Goal: Information Seeking & Learning: Check status

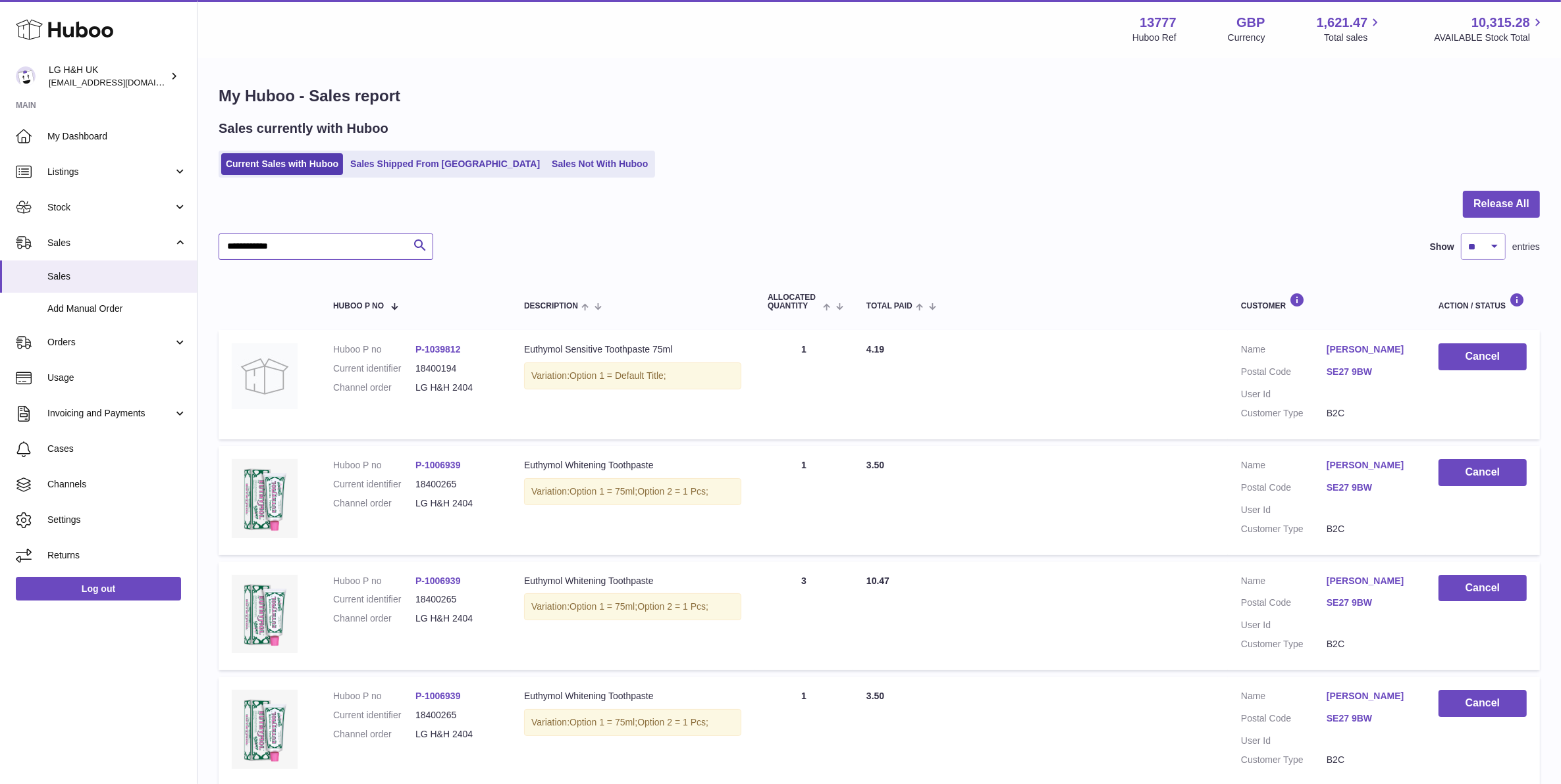
drag, startPoint x: 303, startPoint y: 247, endPoint x: 273, endPoint y: 245, distance: 30.1
click at [273, 245] on input "**********" at bounding box center [326, 246] width 215 height 26
type input "**********"
click at [419, 244] on icon "submit" at bounding box center [420, 245] width 16 height 17
click at [419, 241] on icon "submit" at bounding box center [420, 245] width 16 height 17
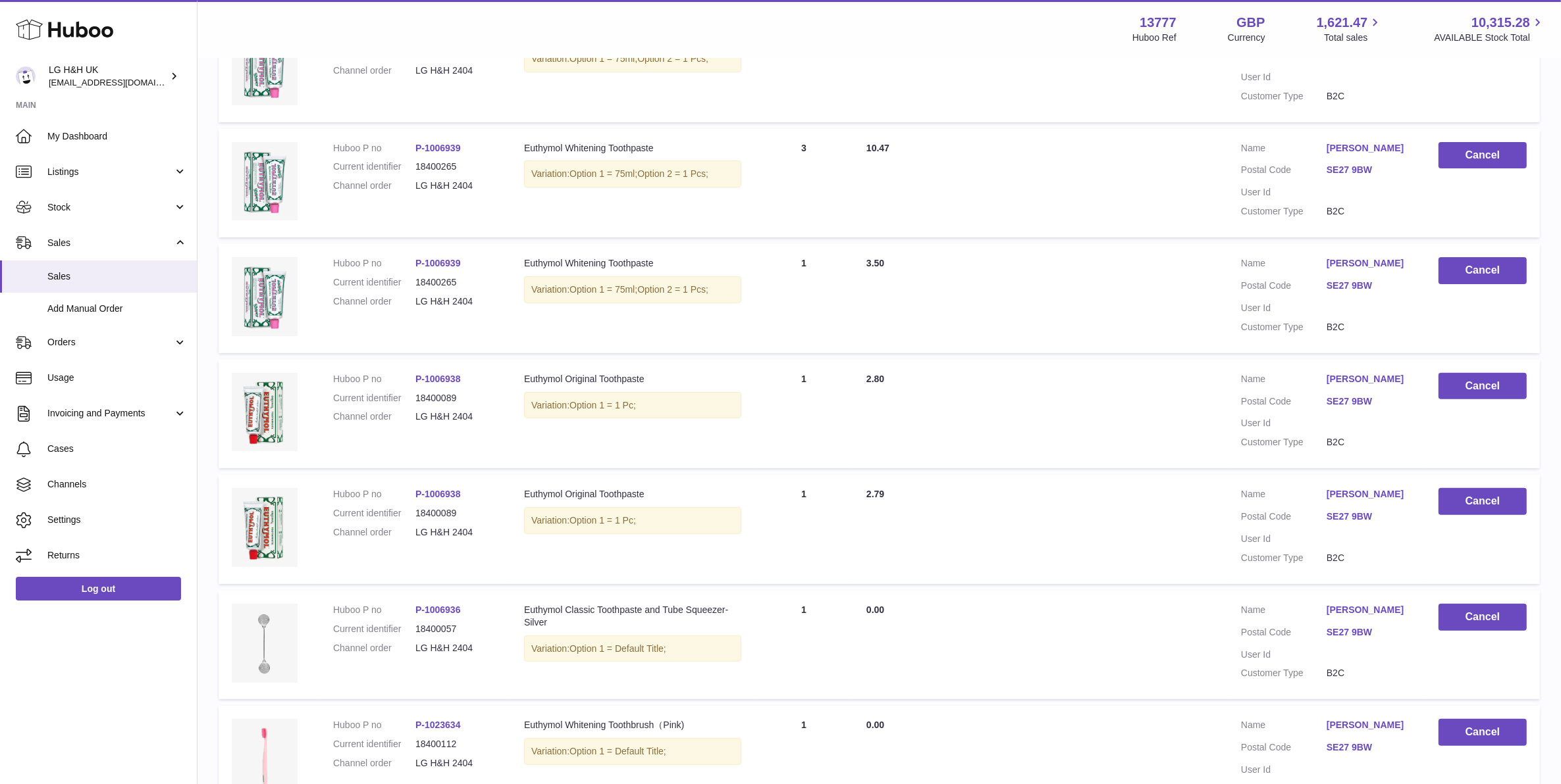
scroll to position [427, 0]
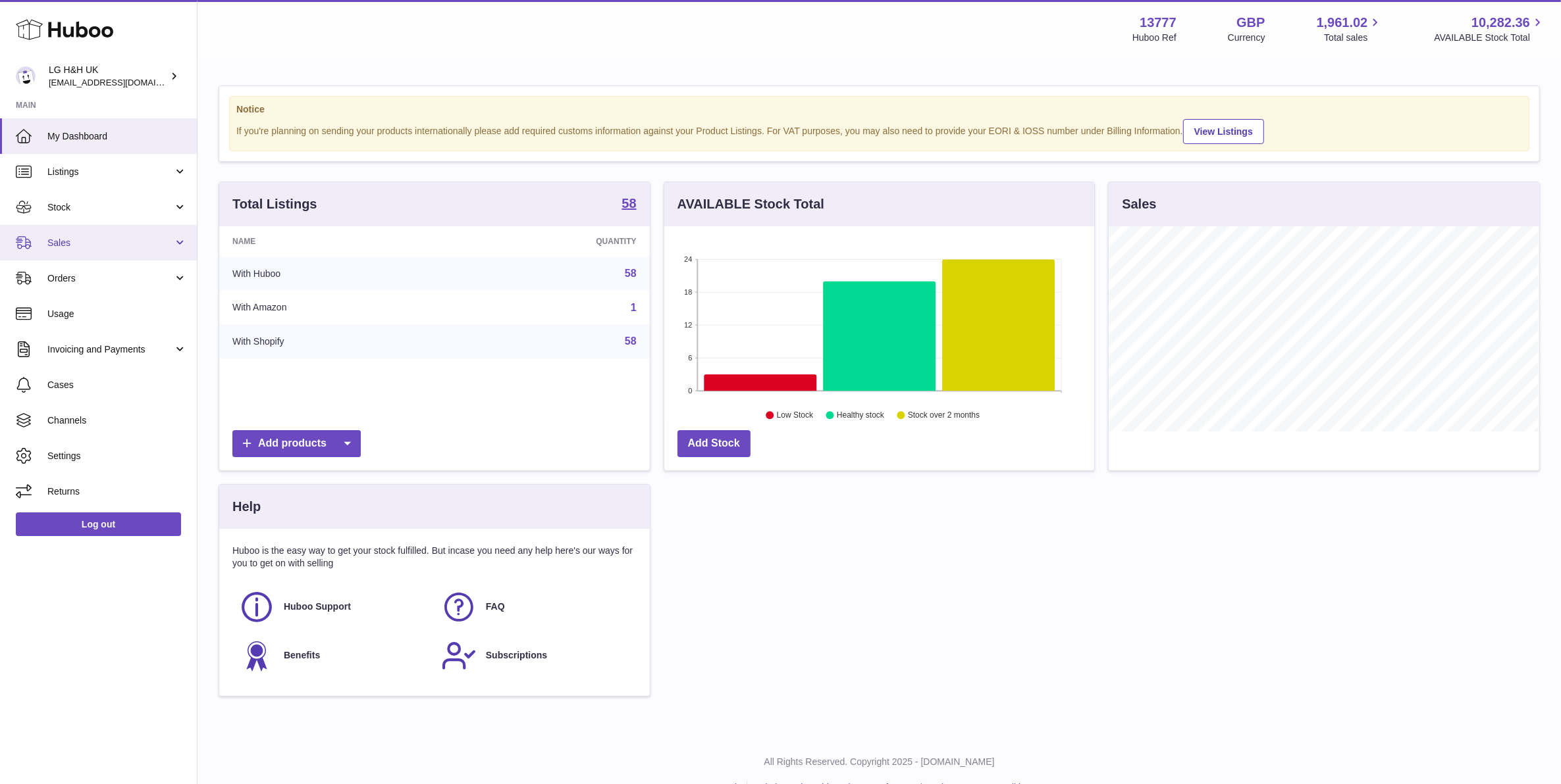
click at [94, 244] on span "Sales" at bounding box center [110, 243] width 126 height 12
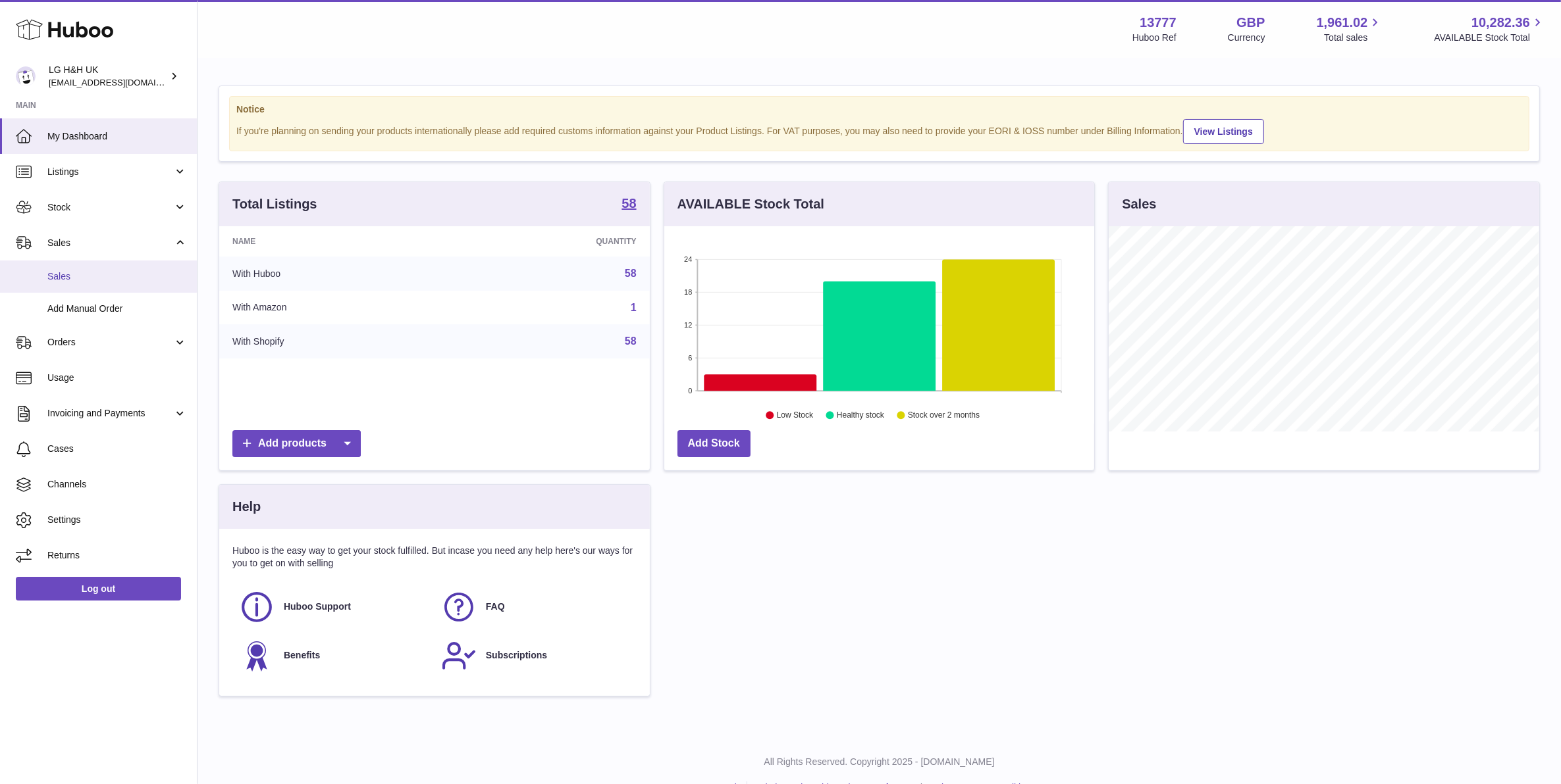
click at [87, 277] on span "Sales" at bounding box center [117, 276] width 140 height 12
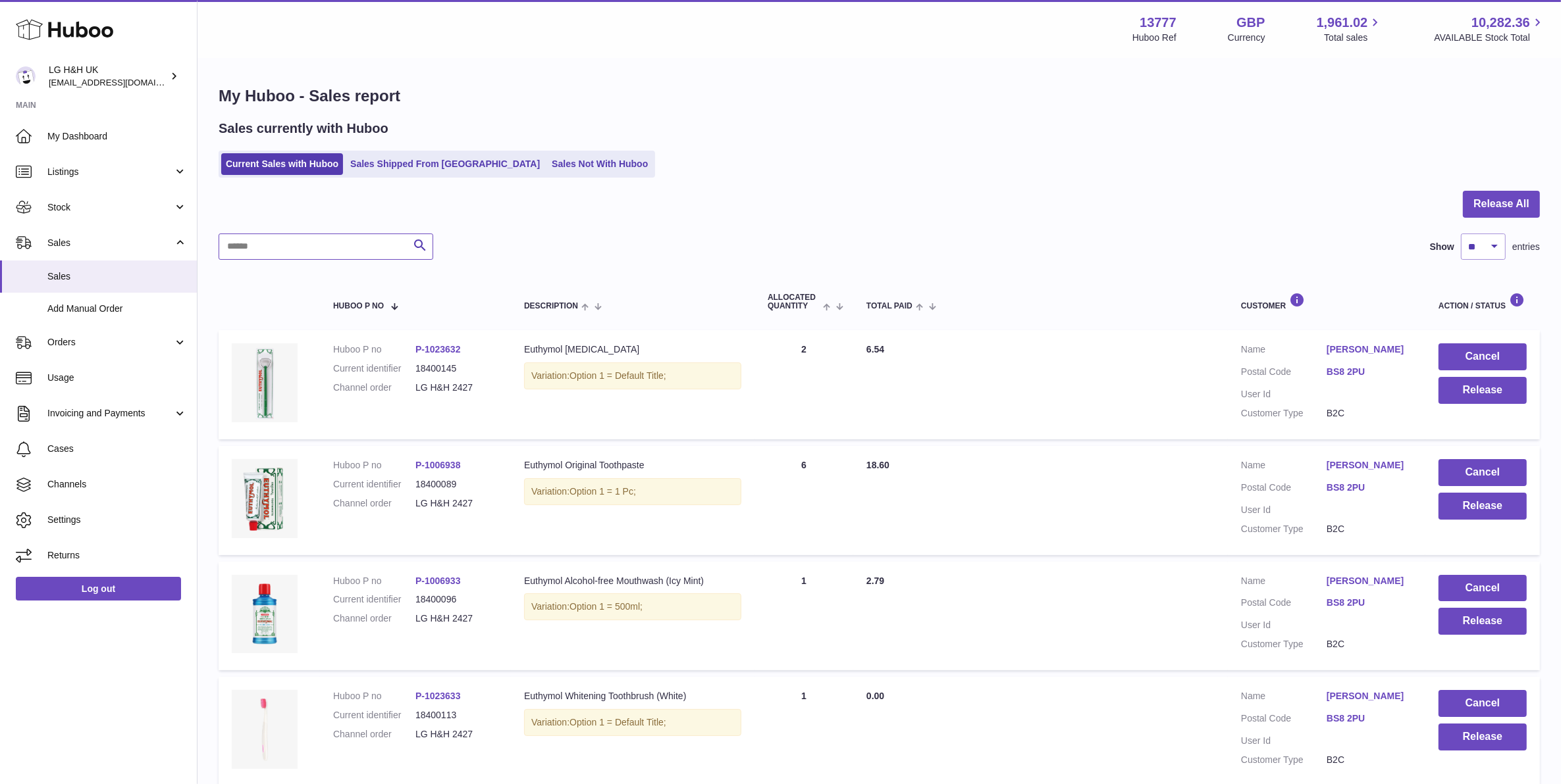
click at [333, 250] on input "text" at bounding box center [326, 246] width 215 height 26
type input "****"
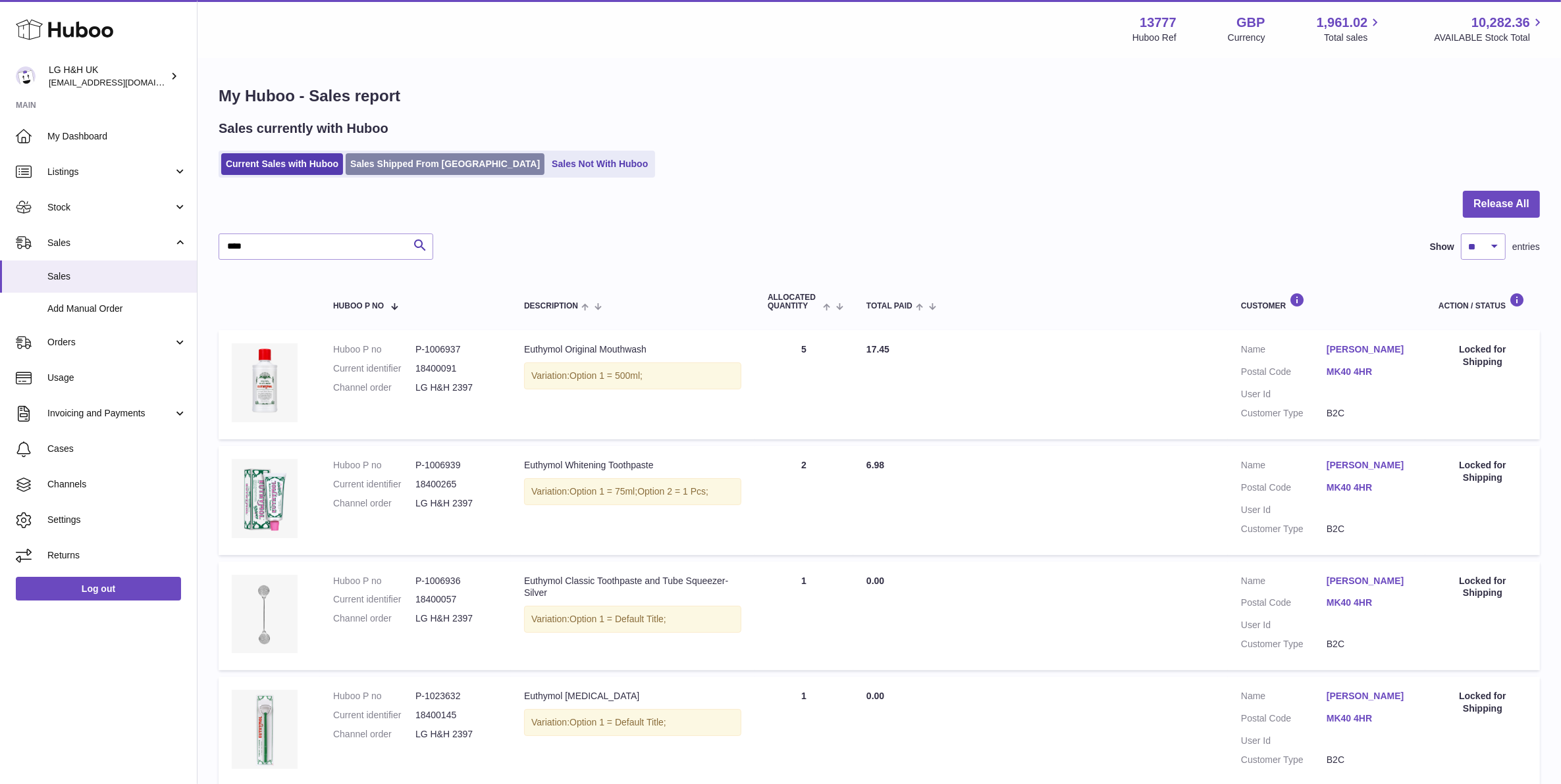
click at [401, 161] on link "Sales Shipped From [GEOGRAPHIC_DATA]" at bounding box center [445, 164] width 199 height 22
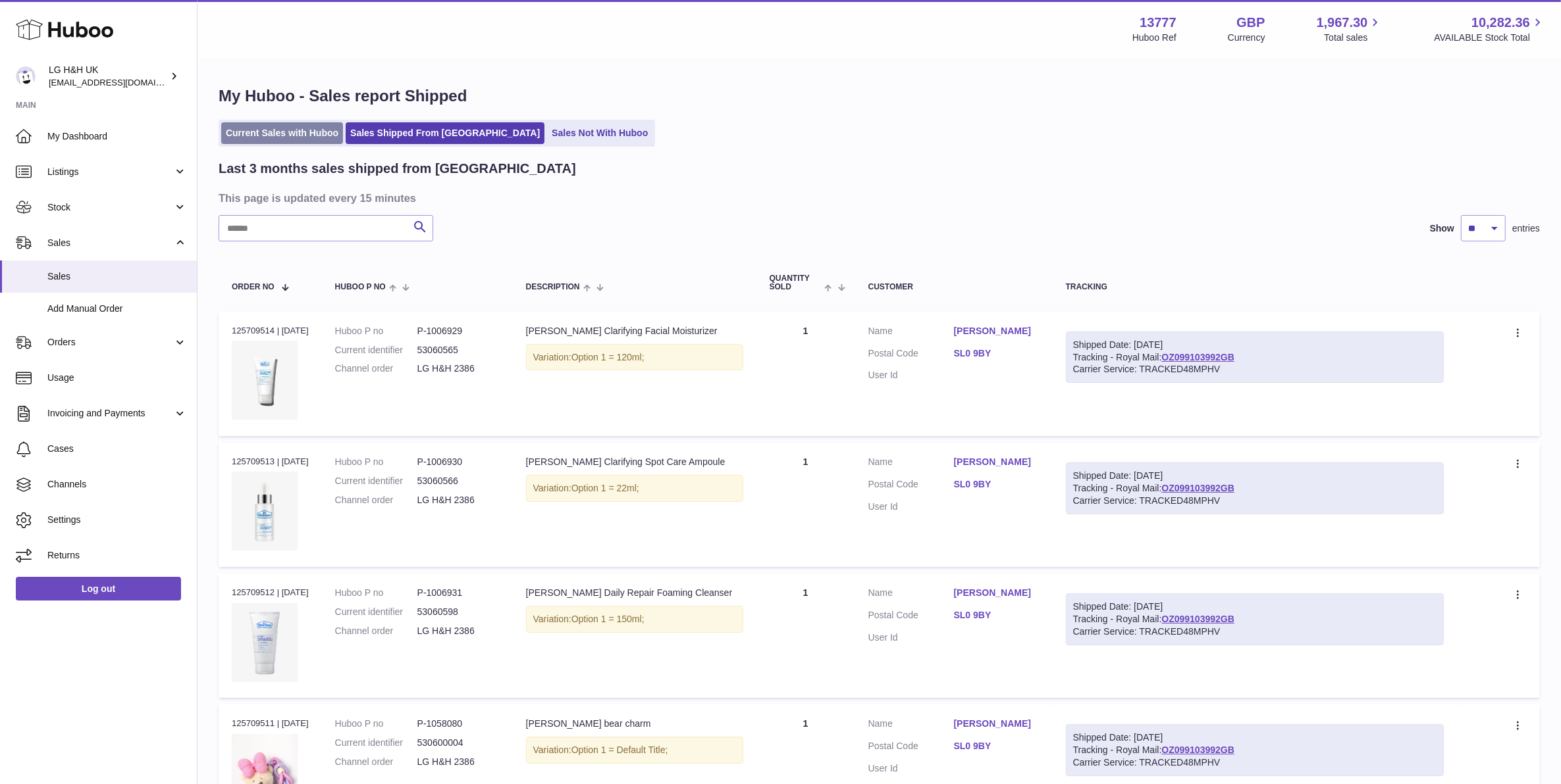
click at [306, 143] on link "Current Sales with Huboo" at bounding box center [282, 133] width 121 height 22
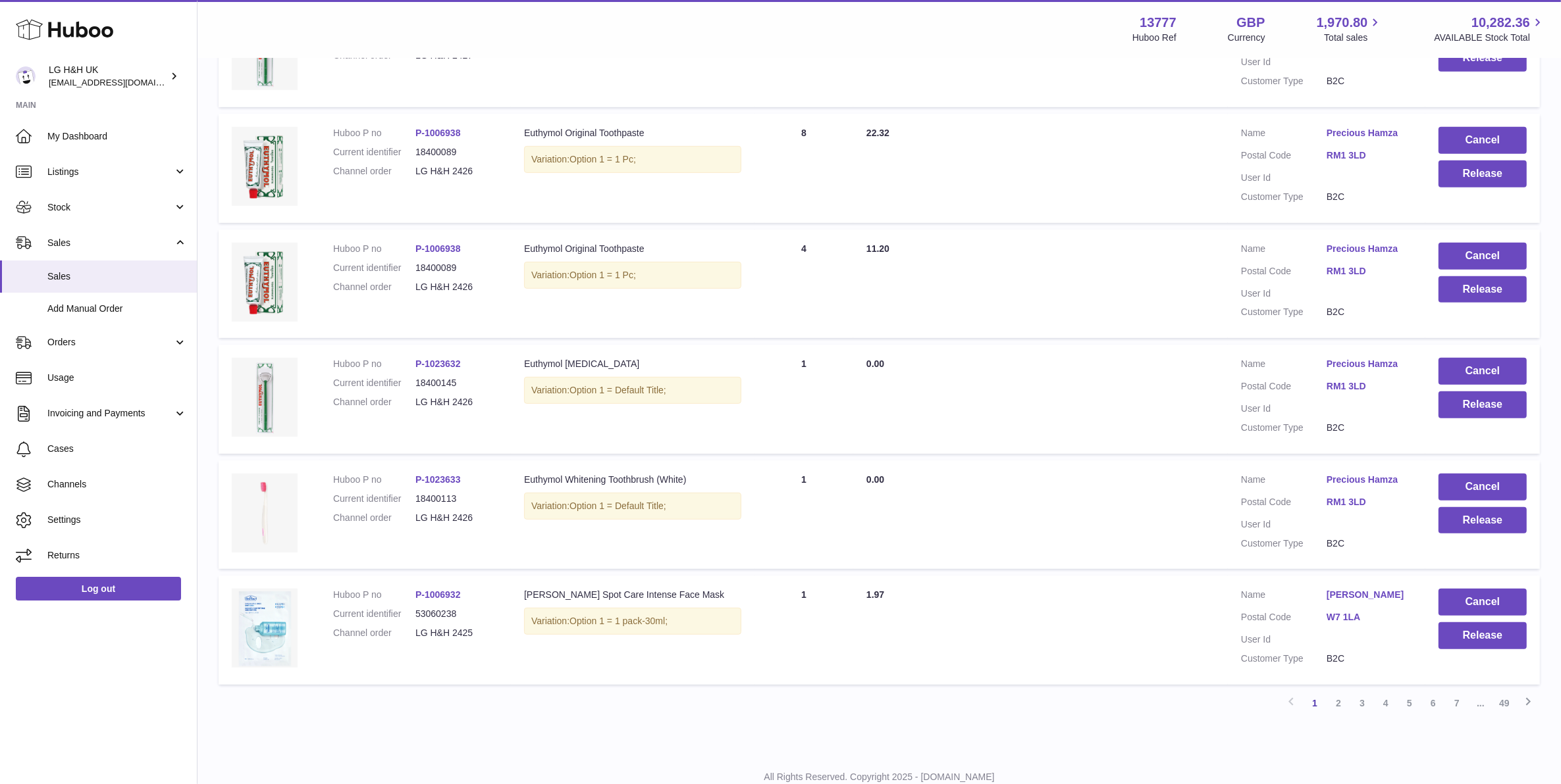
scroll to position [838, 0]
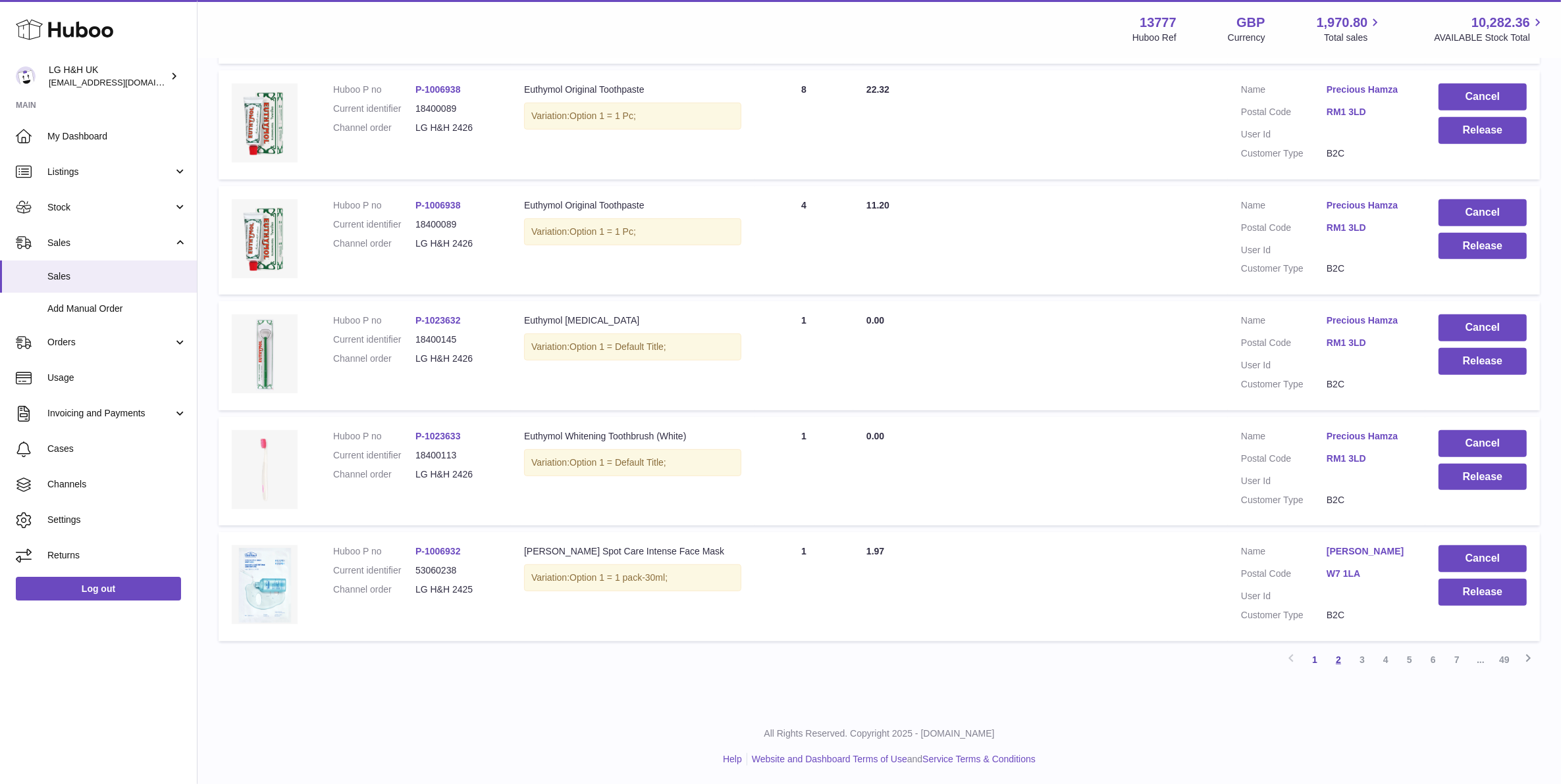
click at [1340, 662] on link "2" at bounding box center [1338, 660] width 24 height 24
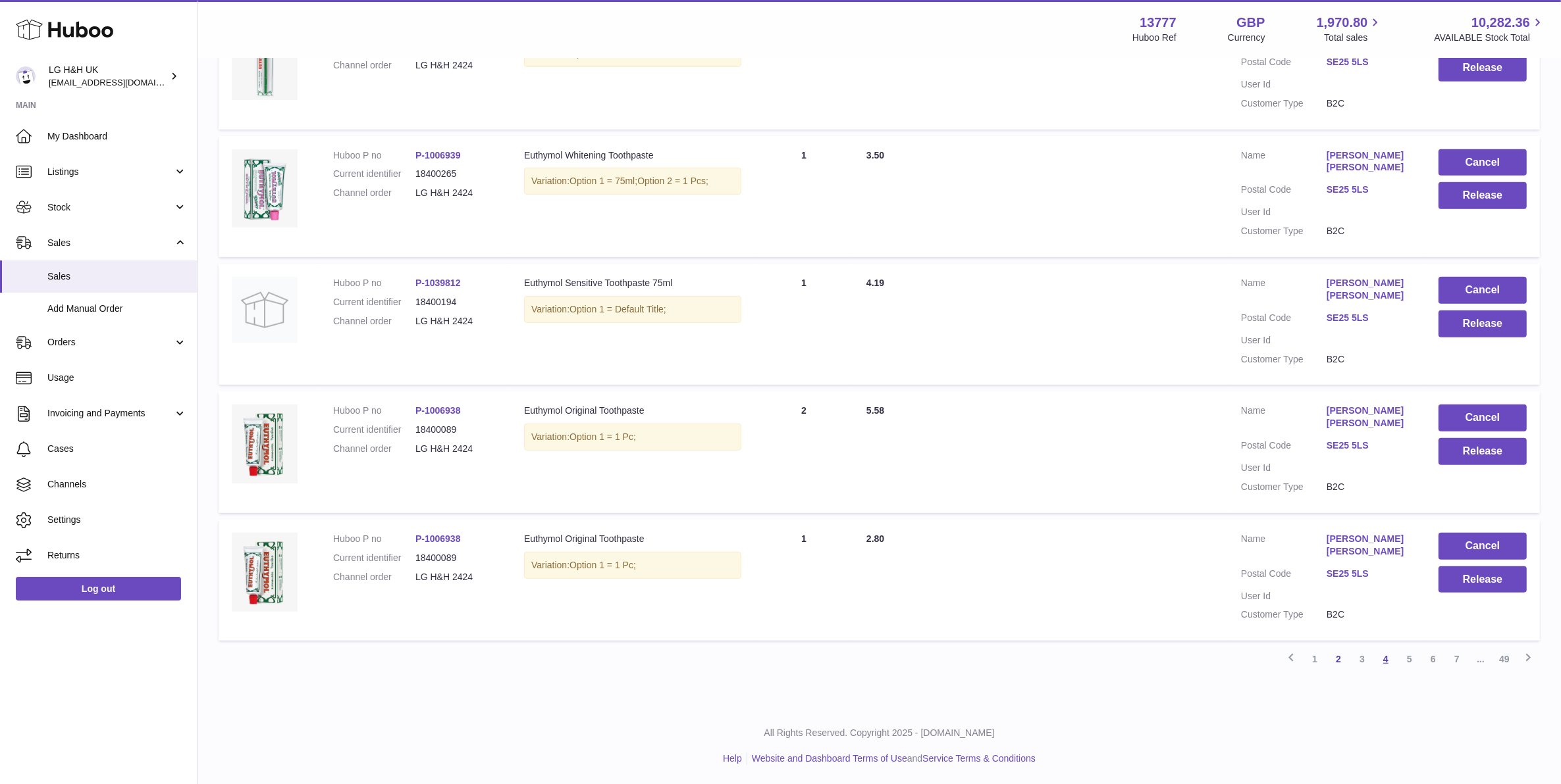
click at [1381, 656] on link "4" at bounding box center [1386, 659] width 24 height 24
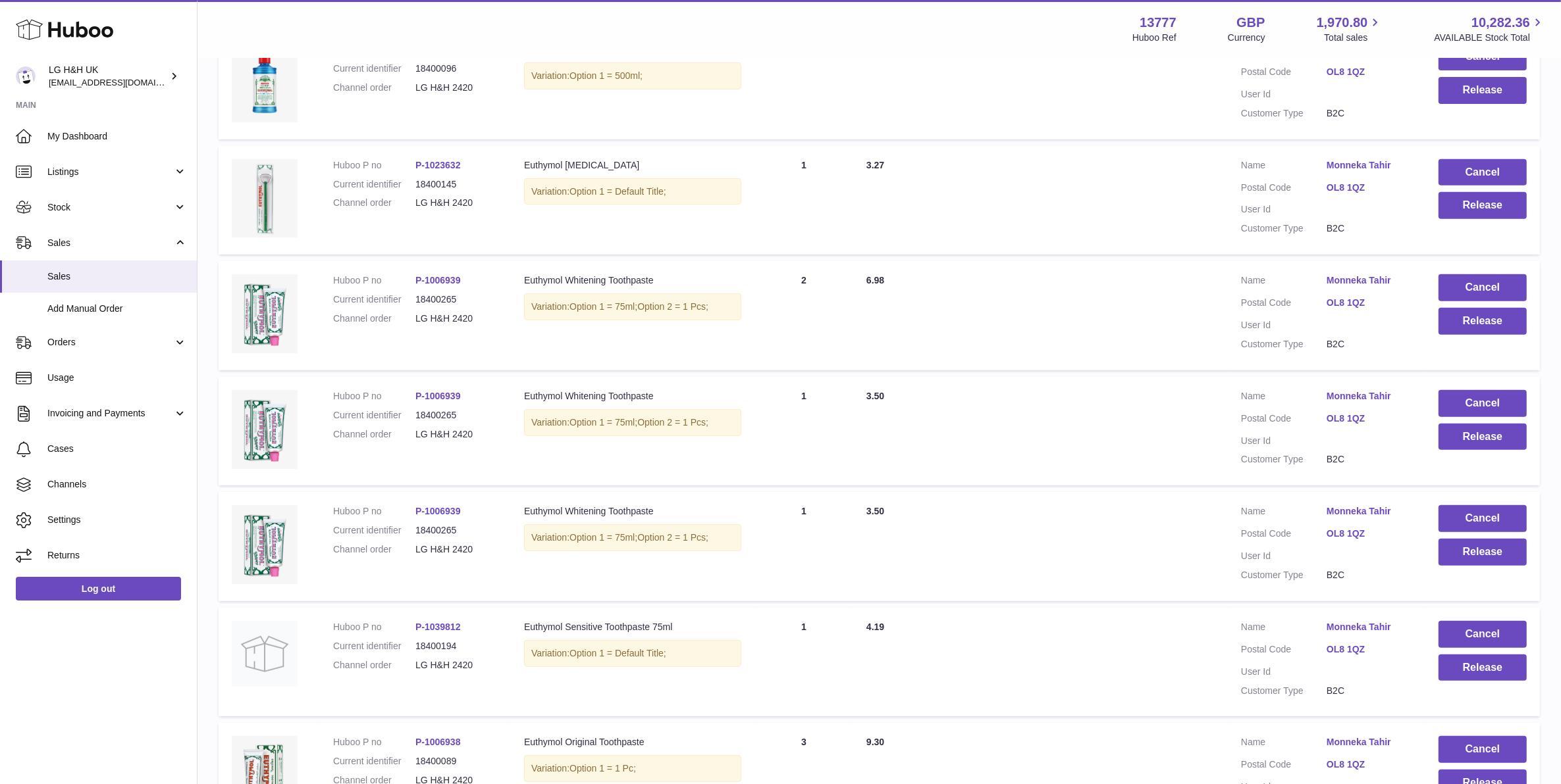
scroll to position [838, 0]
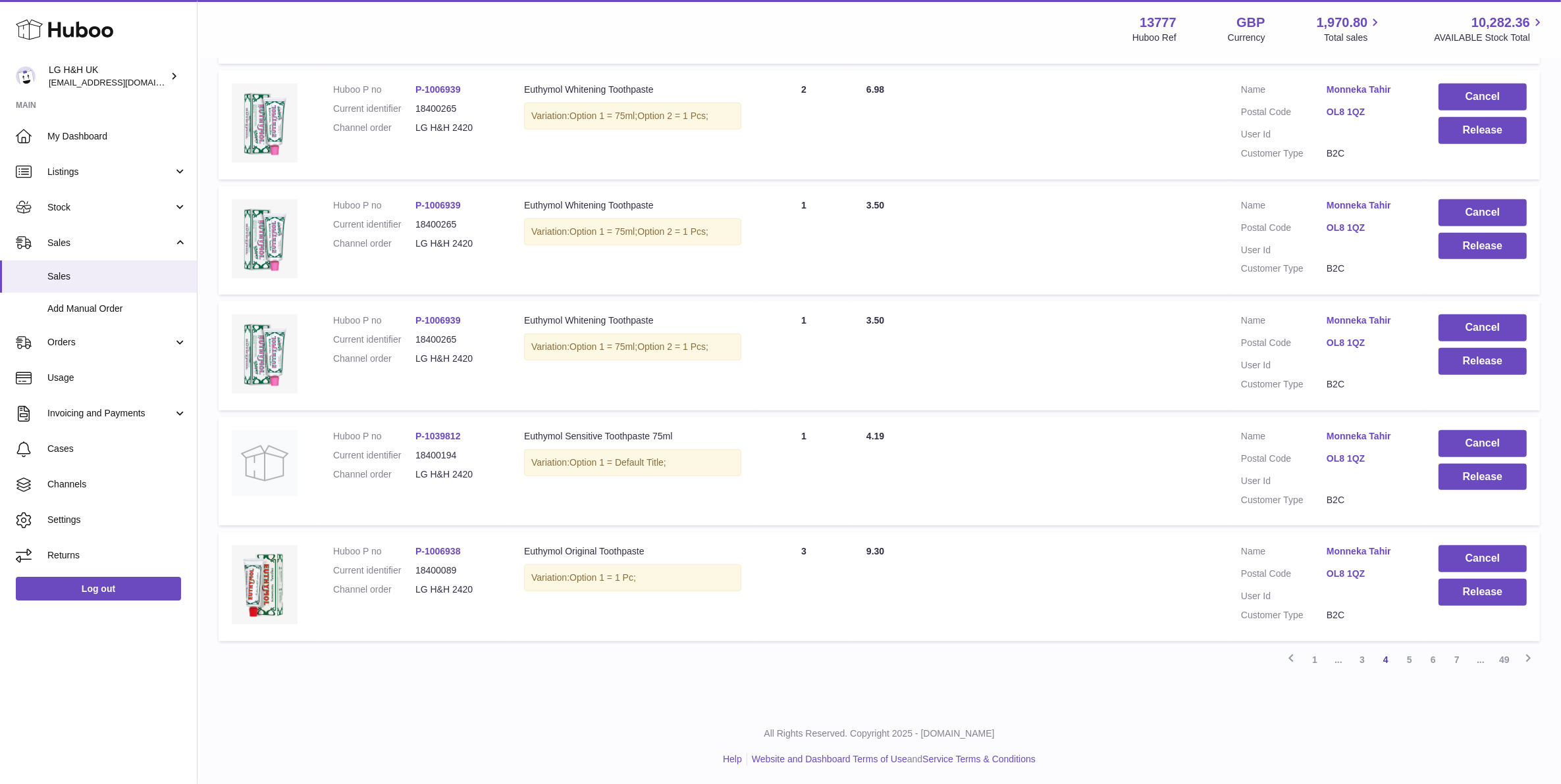
click at [1435, 655] on link "6" at bounding box center [1433, 660] width 24 height 24
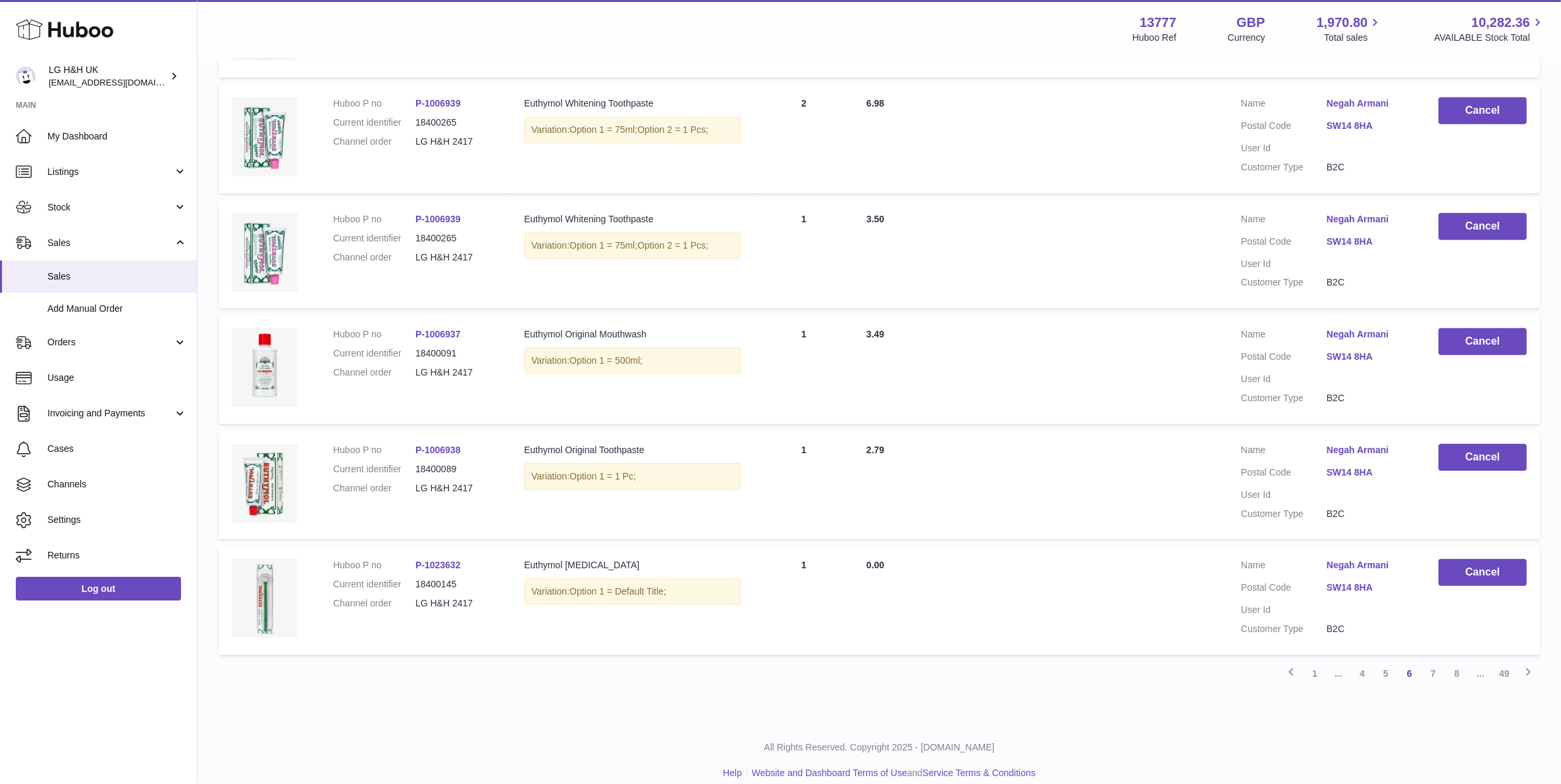
scroll to position [838, 0]
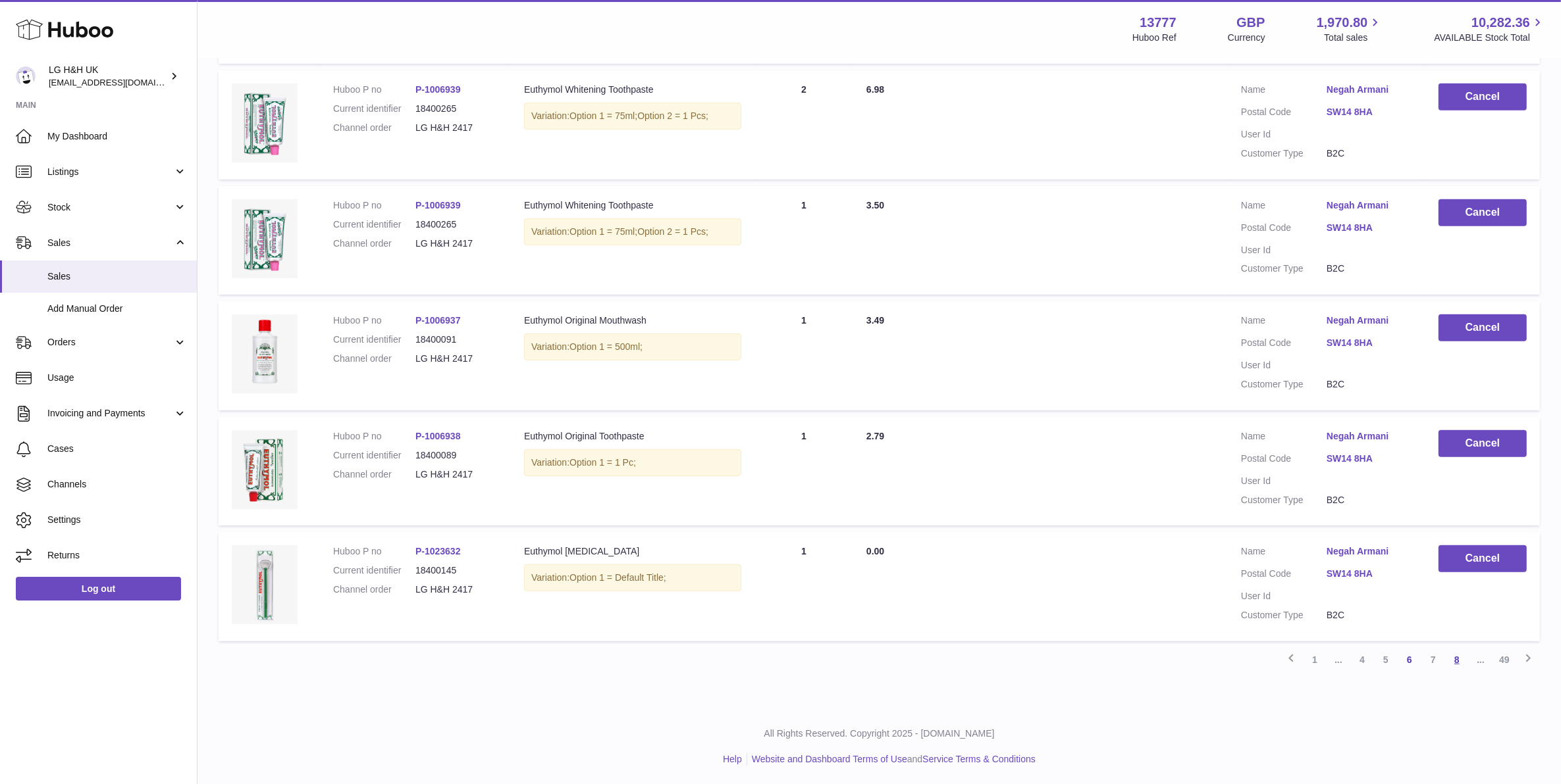
click at [1456, 656] on link "8" at bounding box center [1457, 660] width 24 height 24
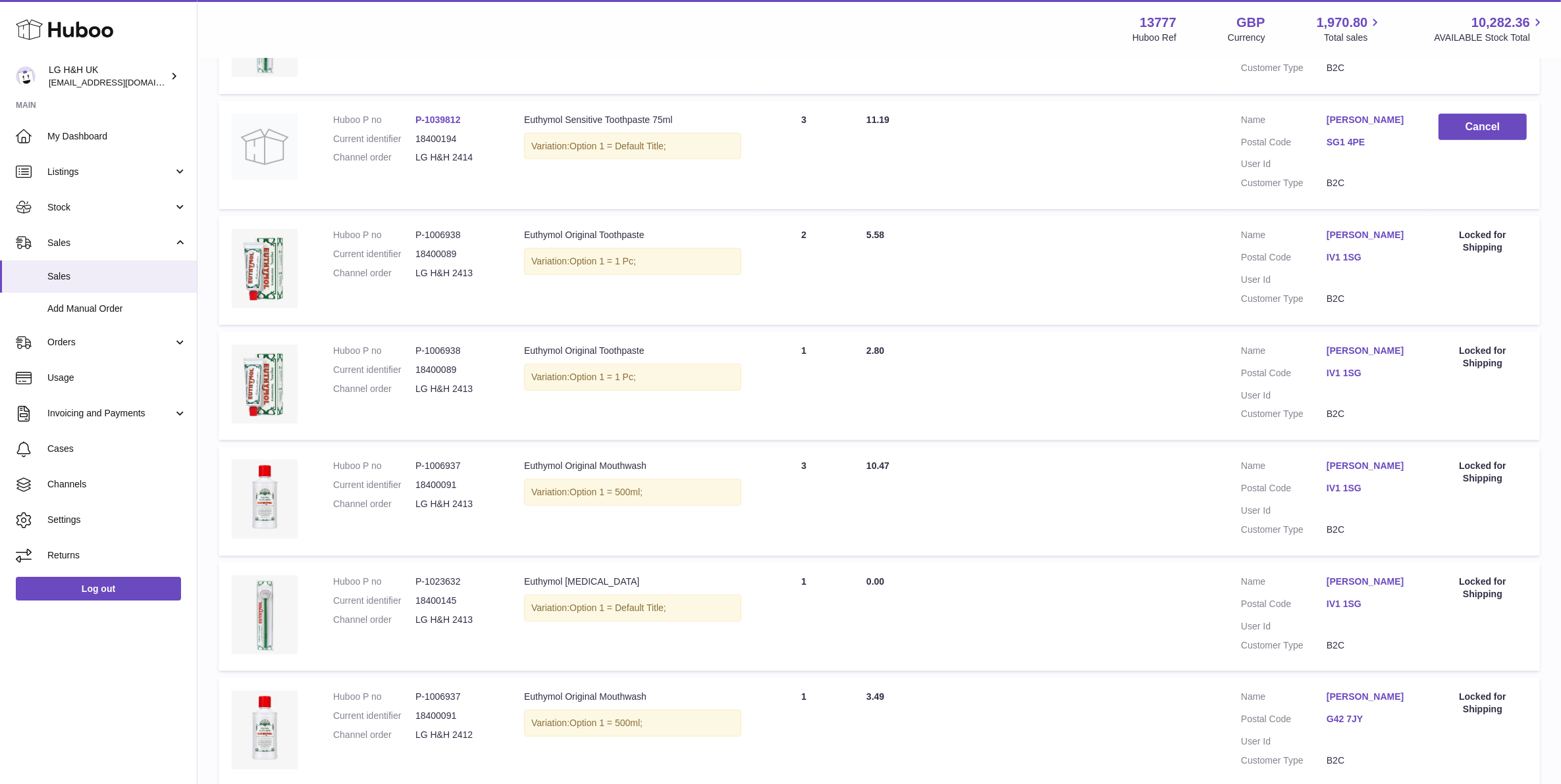
scroll to position [838, 0]
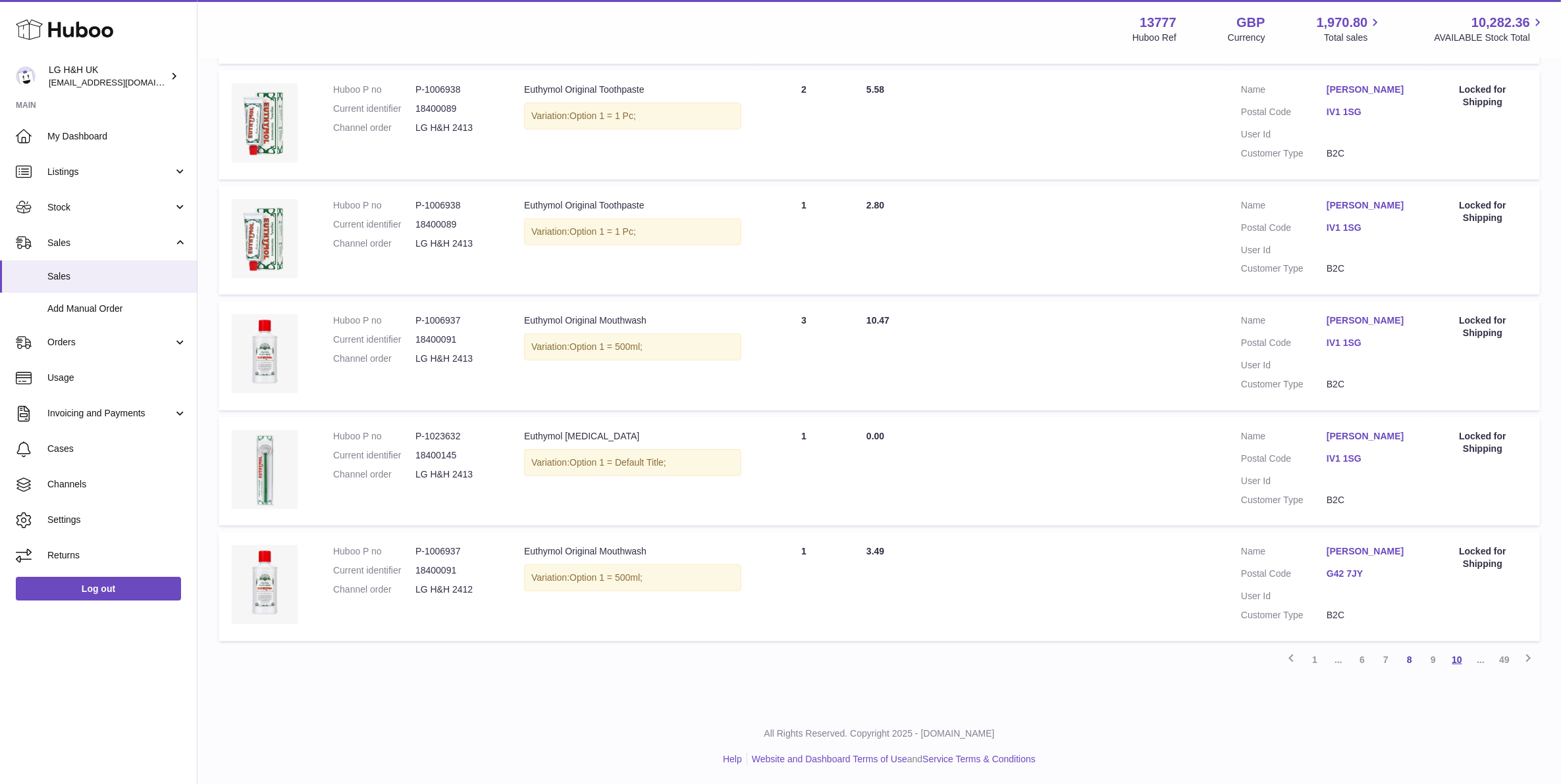
click at [1456, 659] on link "10" at bounding box center [1457, 660] width 24 height 24
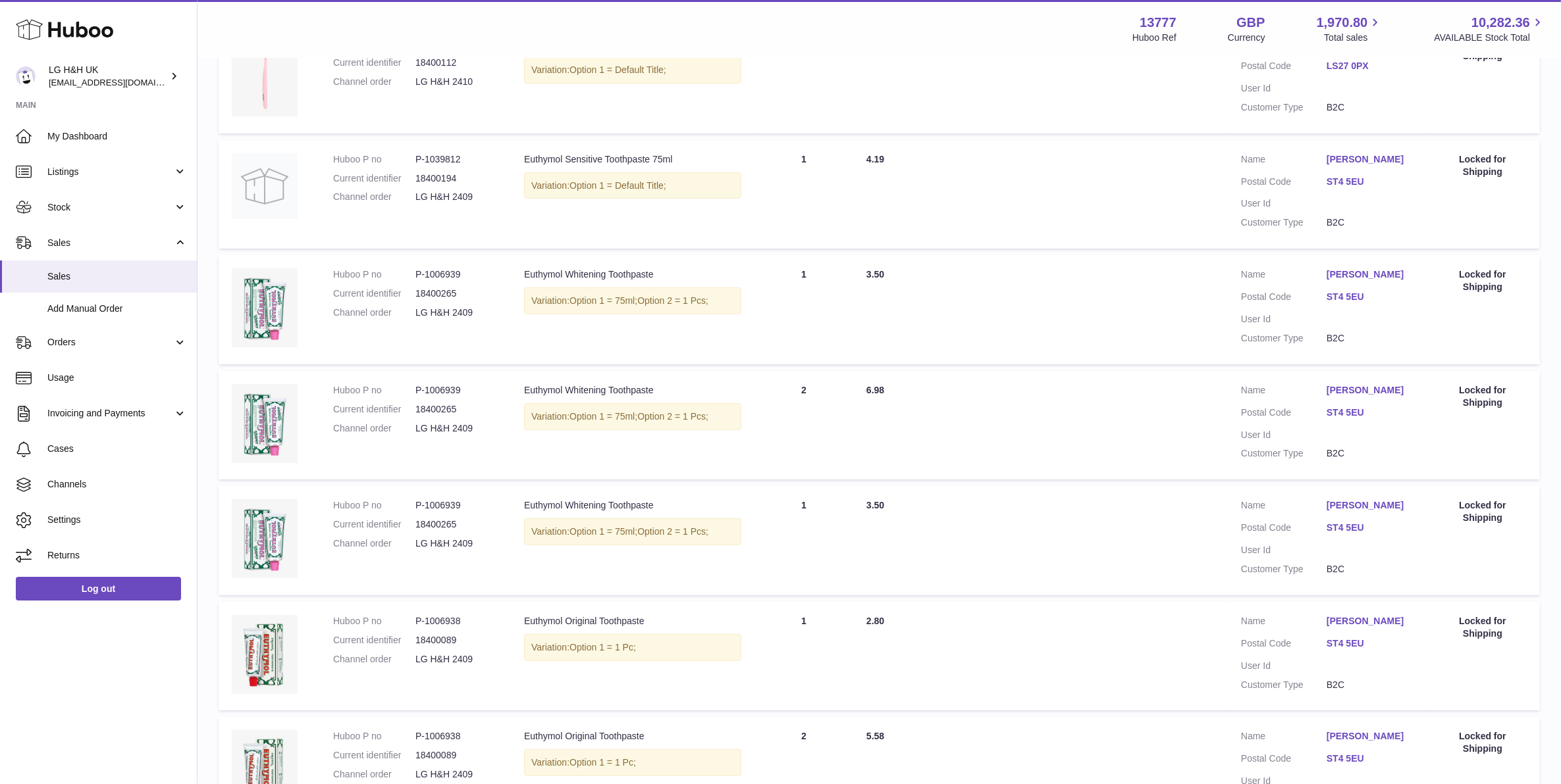
scroll to position [800, 0]
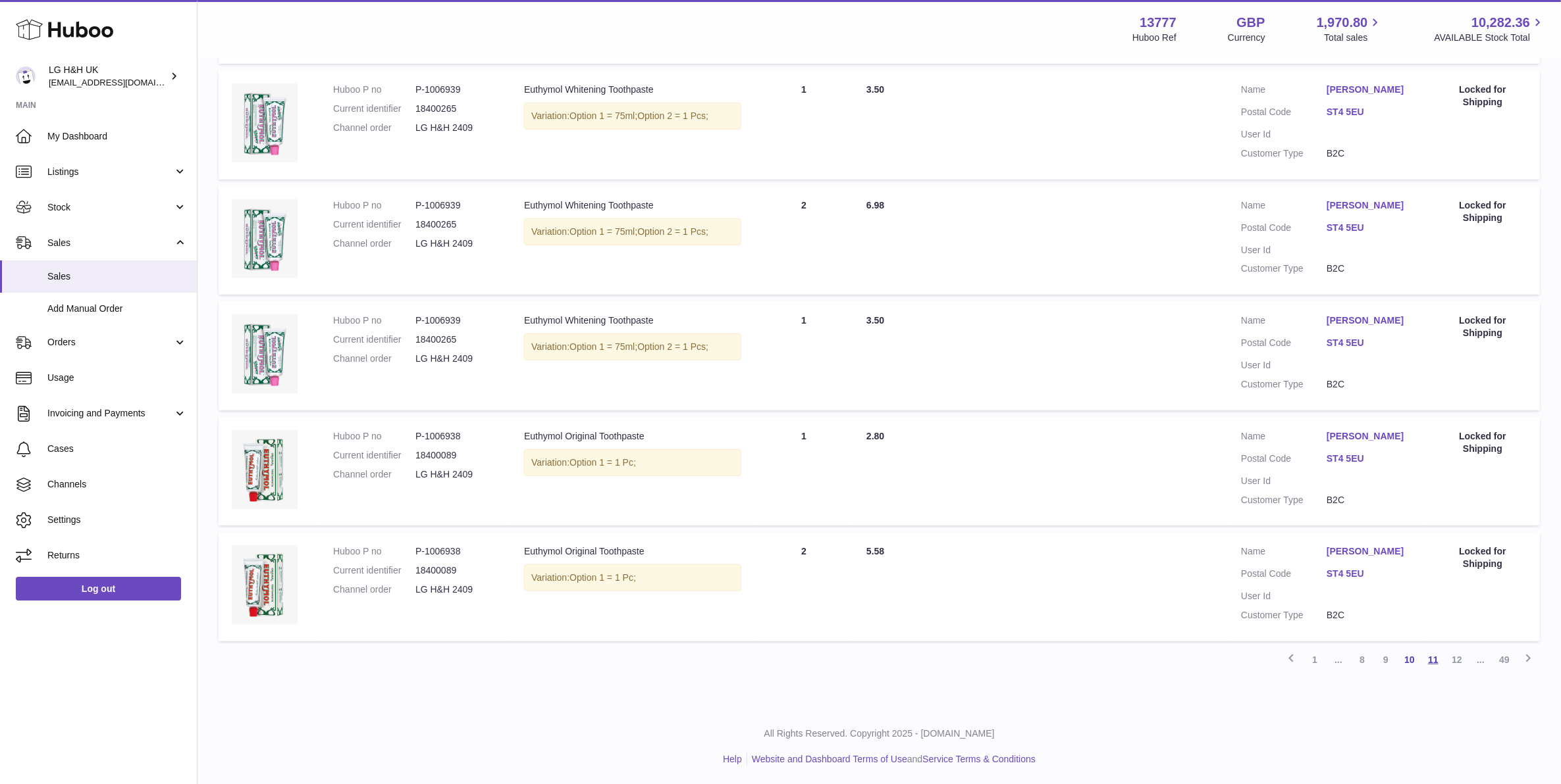
click at [1440, 662] on link "11" at bounding box center [1433, 660] width 24 height 24
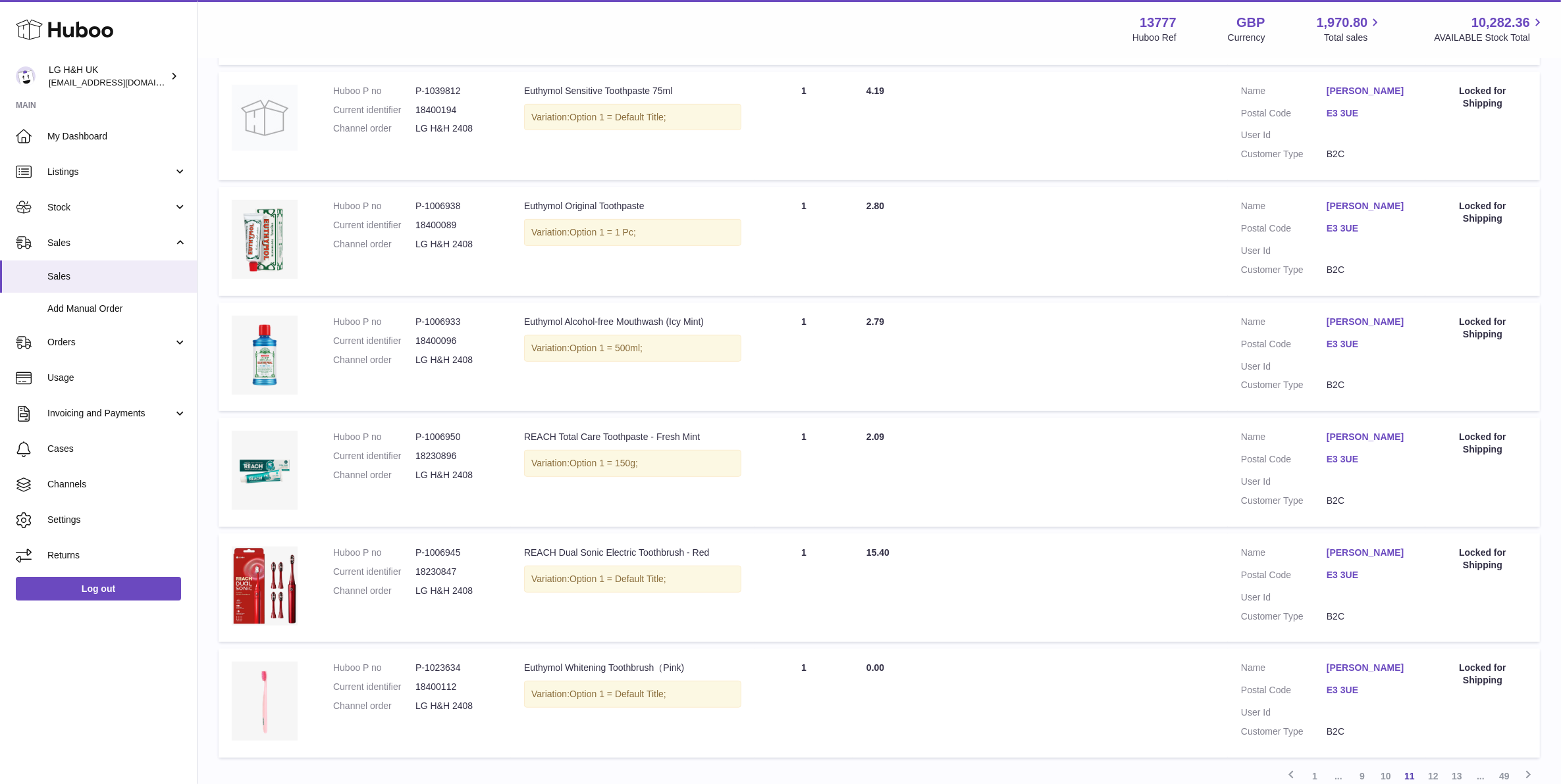
scroll to position [838, 0]
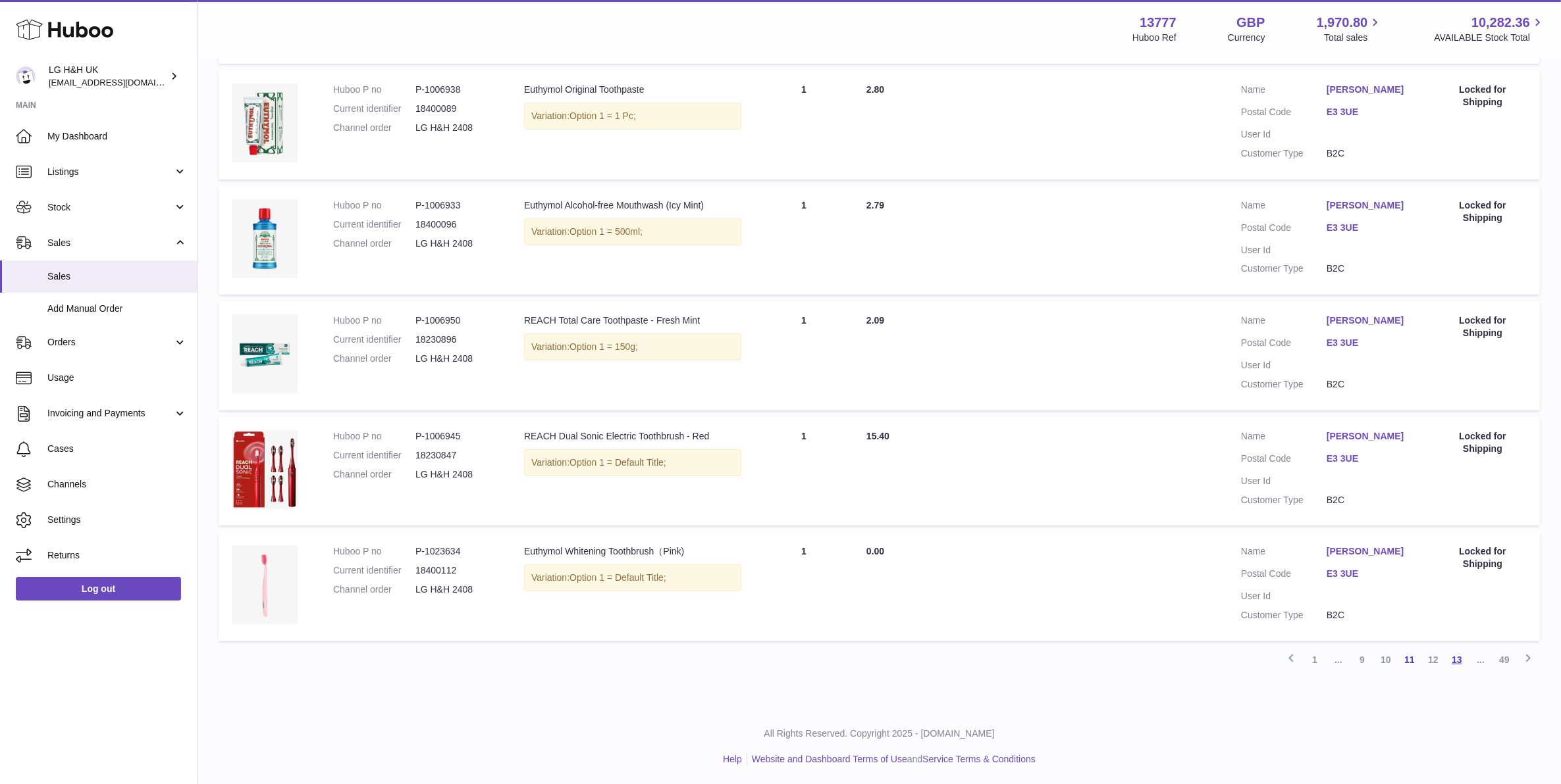
click at [1456, 653] on link "13" at bounding box center [1457, 660] width 24 height 24
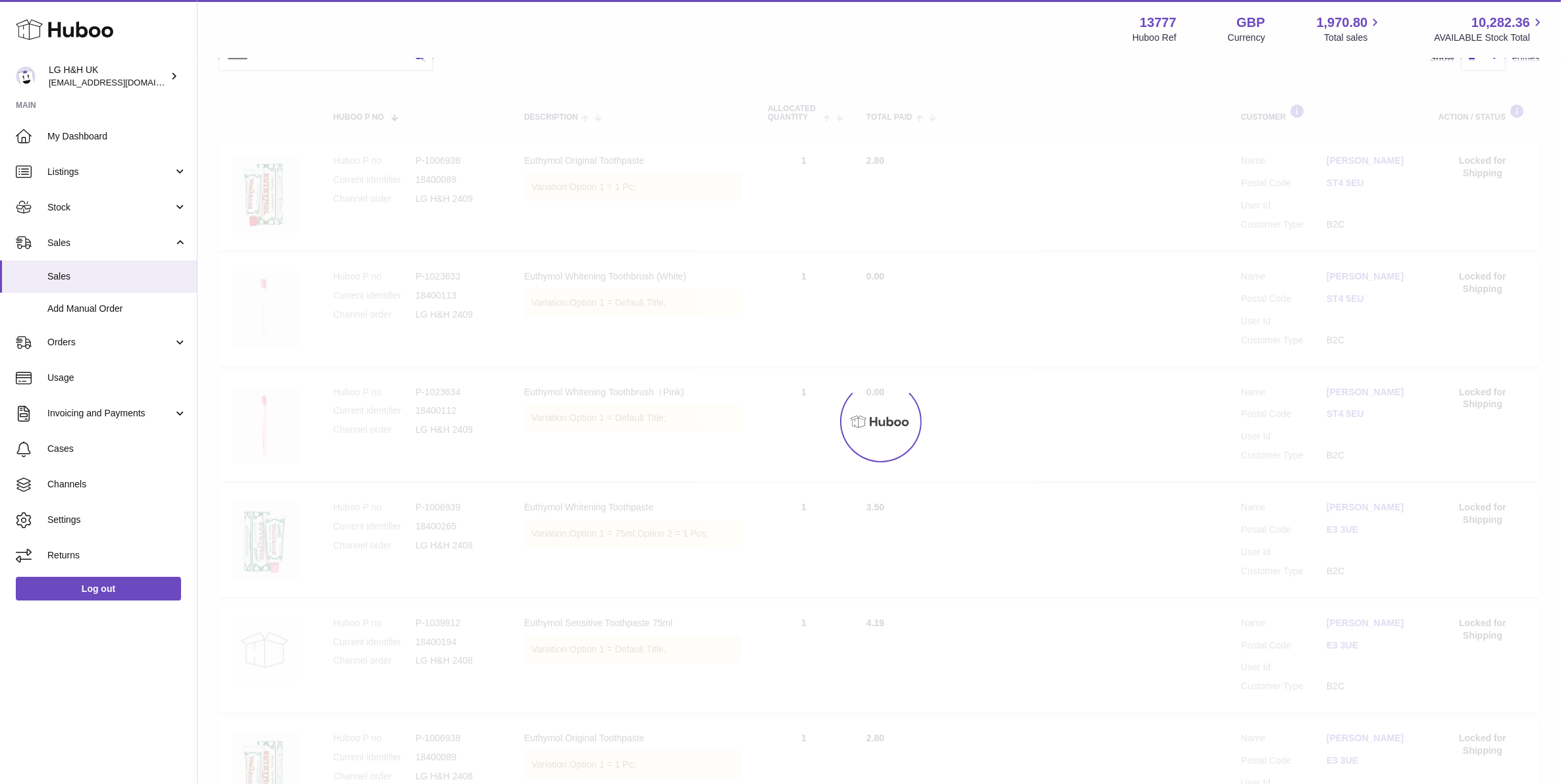
scroll to position [59, 0]
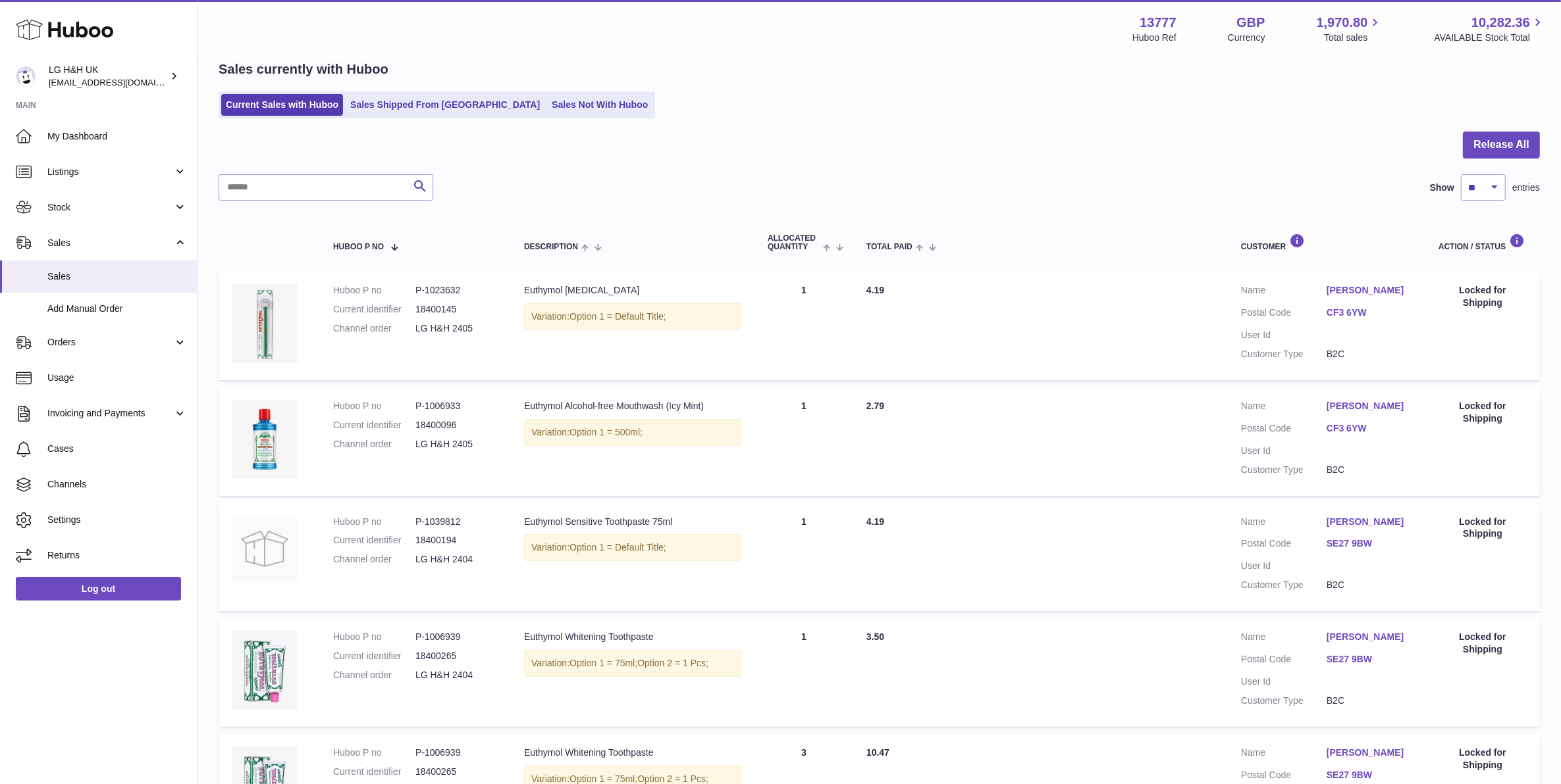
drag, startPoint x: 490, startPoint y: 443, endPoint x: 389, endPoint y: 445, distance: 101.0
click at [389, 445] on dl "Huboo P no P-1006933 Current identifier 18400096 Channel order LG H&H 2405" at bounding box center [415, 429] width 165 height 57
drag, startPoint x: 389, startPoint y: 445, endPoint x: 482, endPoint y: 445, distance: 93.0
click at [482, 446] on dd "LG H&H 2405" at bounding box center [456, 444] width 82 height 12
drag, startPoint x: 482, startPoint y: 443, endPoint x: 410, endPoint y: 439, distance: 72.1
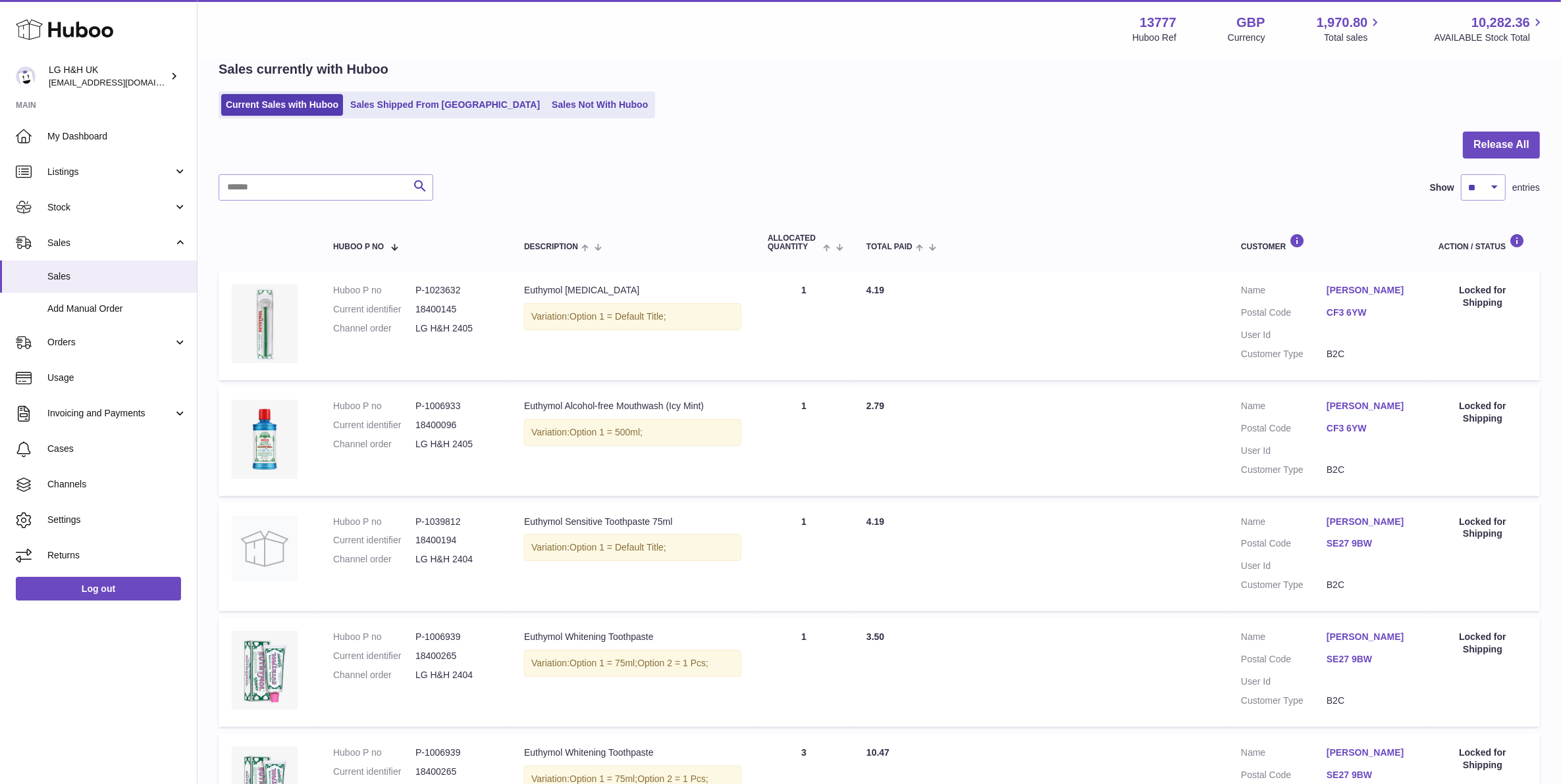
click at [410, 439] on dl "Huboo P no P-1006933 Current identifier 18400096 Channel order LG H&H 2405" at bounding box center [415, 429] width 165 height 57
copy dl "LG H&H 2405"
click at [350, 188] on input "text" at bounding box center [326, 187] width 215 height 26
paste input "**********"
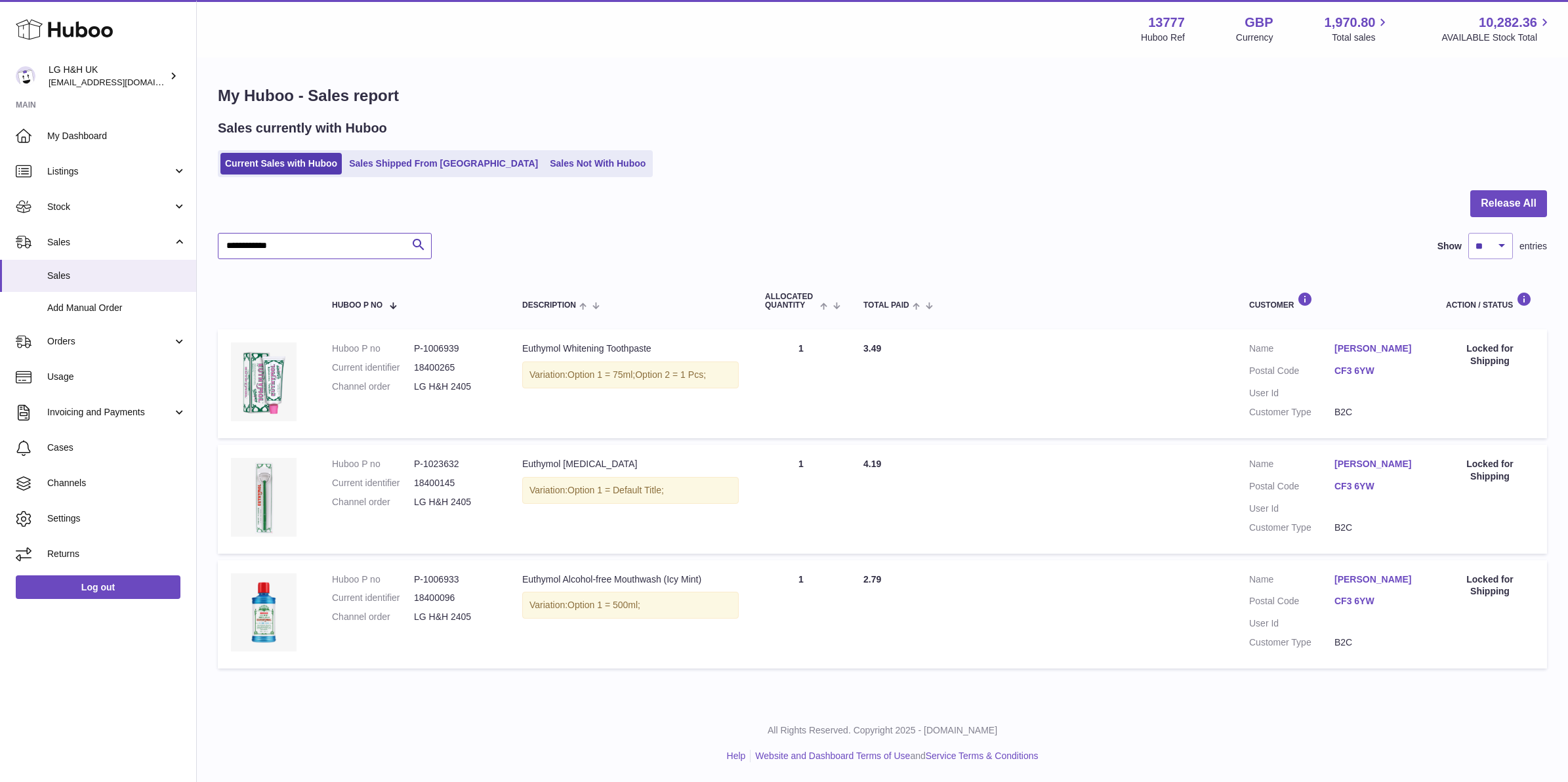
drag, startPoint x: 326, startPoint y: 184, endPoint x: 272, endPoint y: 184, distance: 54.0
click at [272, 184] on div "**********" at bounding box center [882, 380] width 1371 height 642
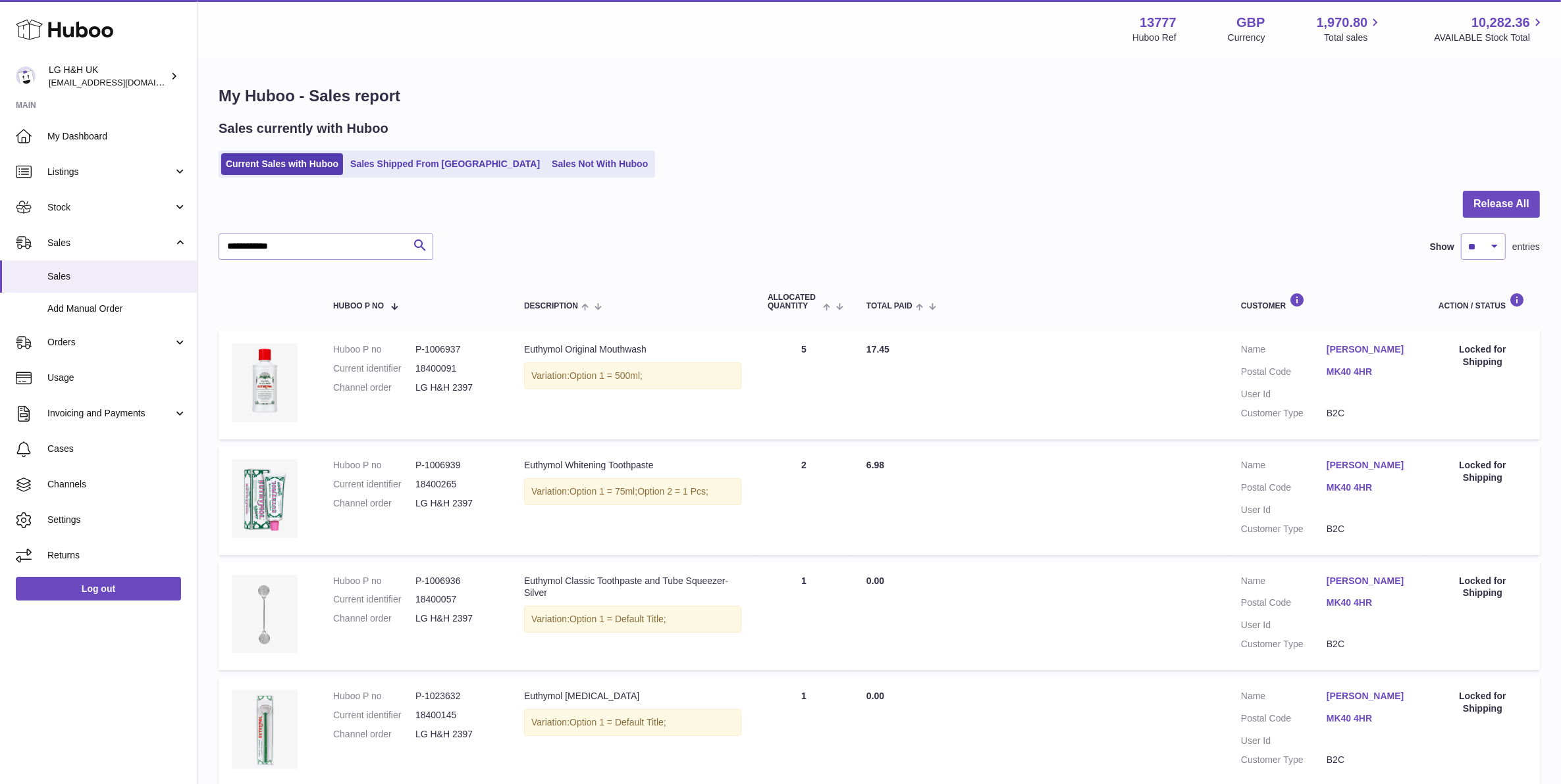
click at [1359, 367] on link "MK40 4HR" at bounding box center [1369, 372] width 85 height 12
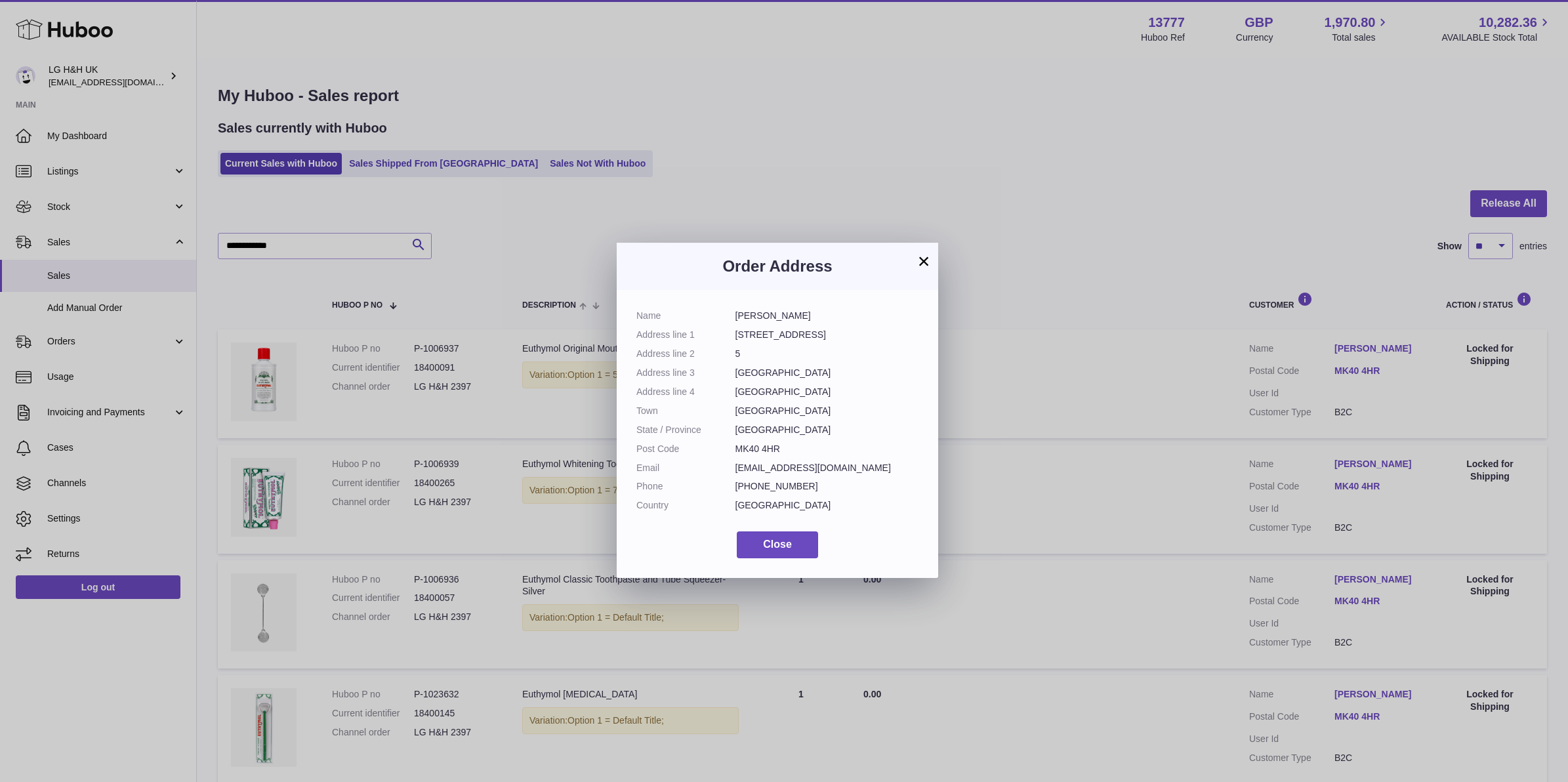
click at [933, 250] on div "Order Address" at bounding box center [777, 267] width 321 height 47
click at [917, 274] on h3 "Order Address" at bounding box center [777, 267] width 283 height 21
click at [920, 263] on button "×" at bounding box center [924, 262] width 16 height 16
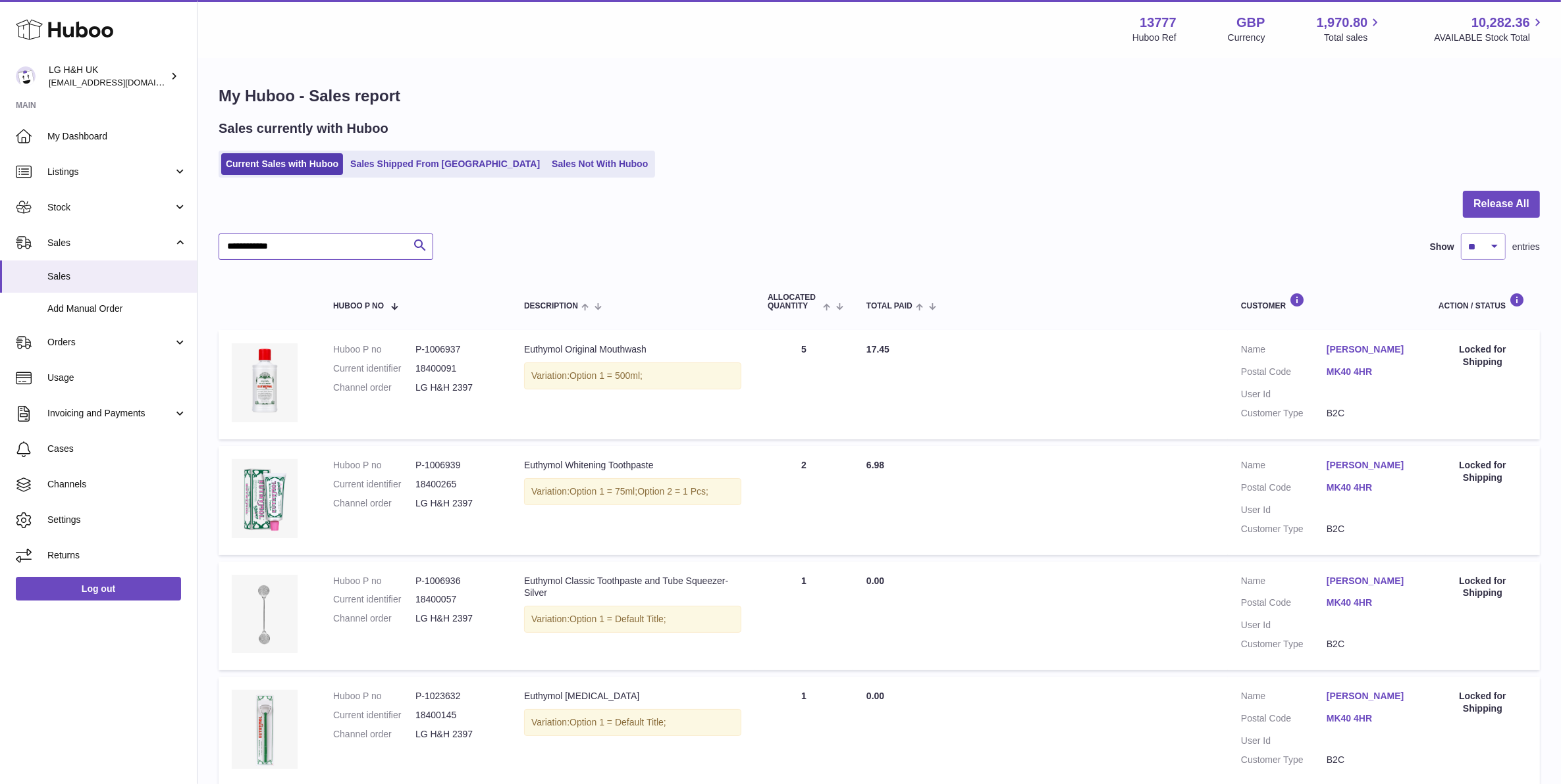
click at [318, 252] on input "**********" at bounding box center [326, 246] width 215 height 26
drag, startPoint x: 291, startPoint y: 252, endPoint x: 277, endPoint y: 252, distance: 14.0
click at [277, 252] on input "**********" at bounding box center [326, 246] width 215 height 26
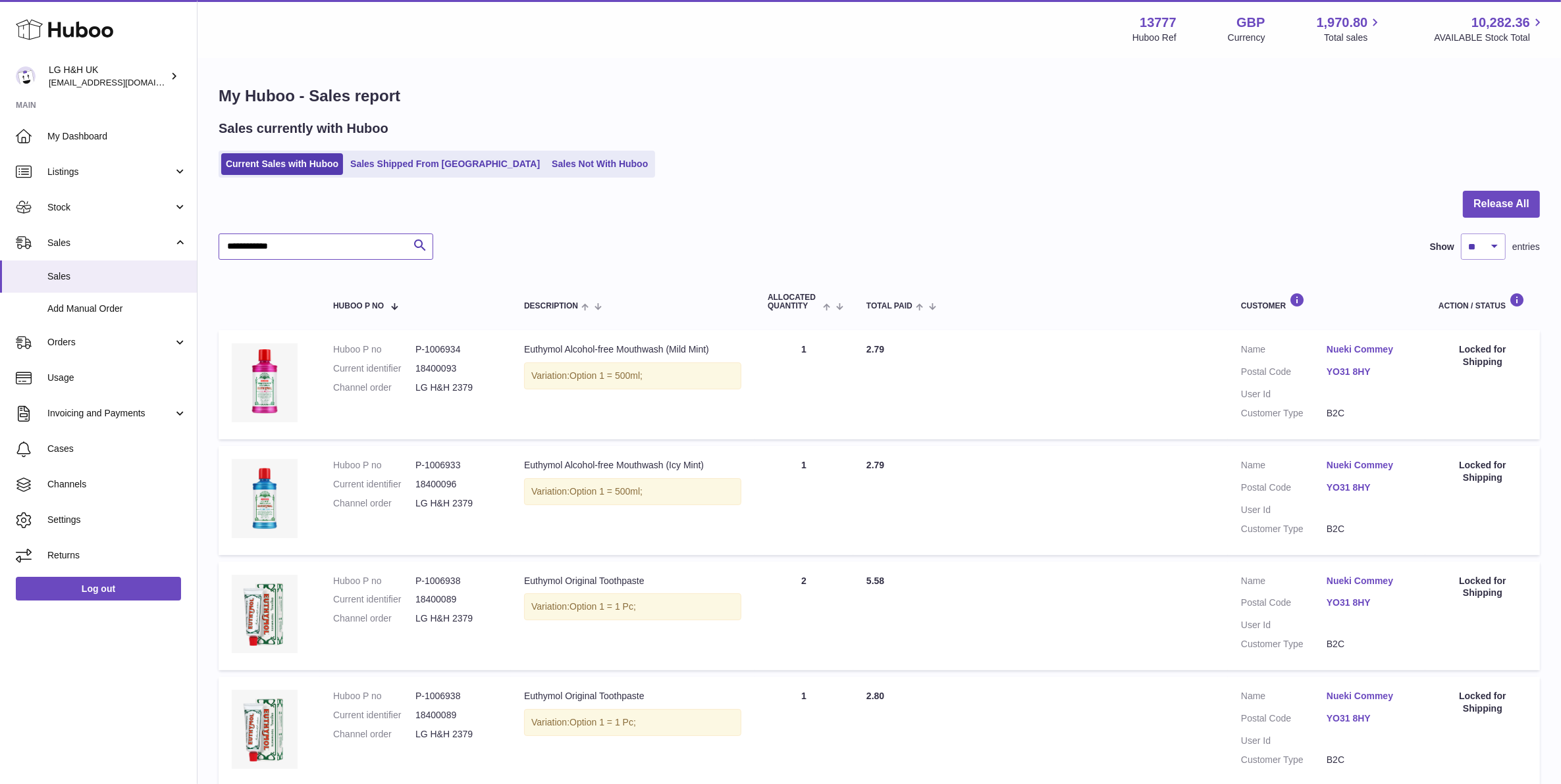
click at [335, 241] on input "**********" at bounding box center [326, 246] width 215 height 26
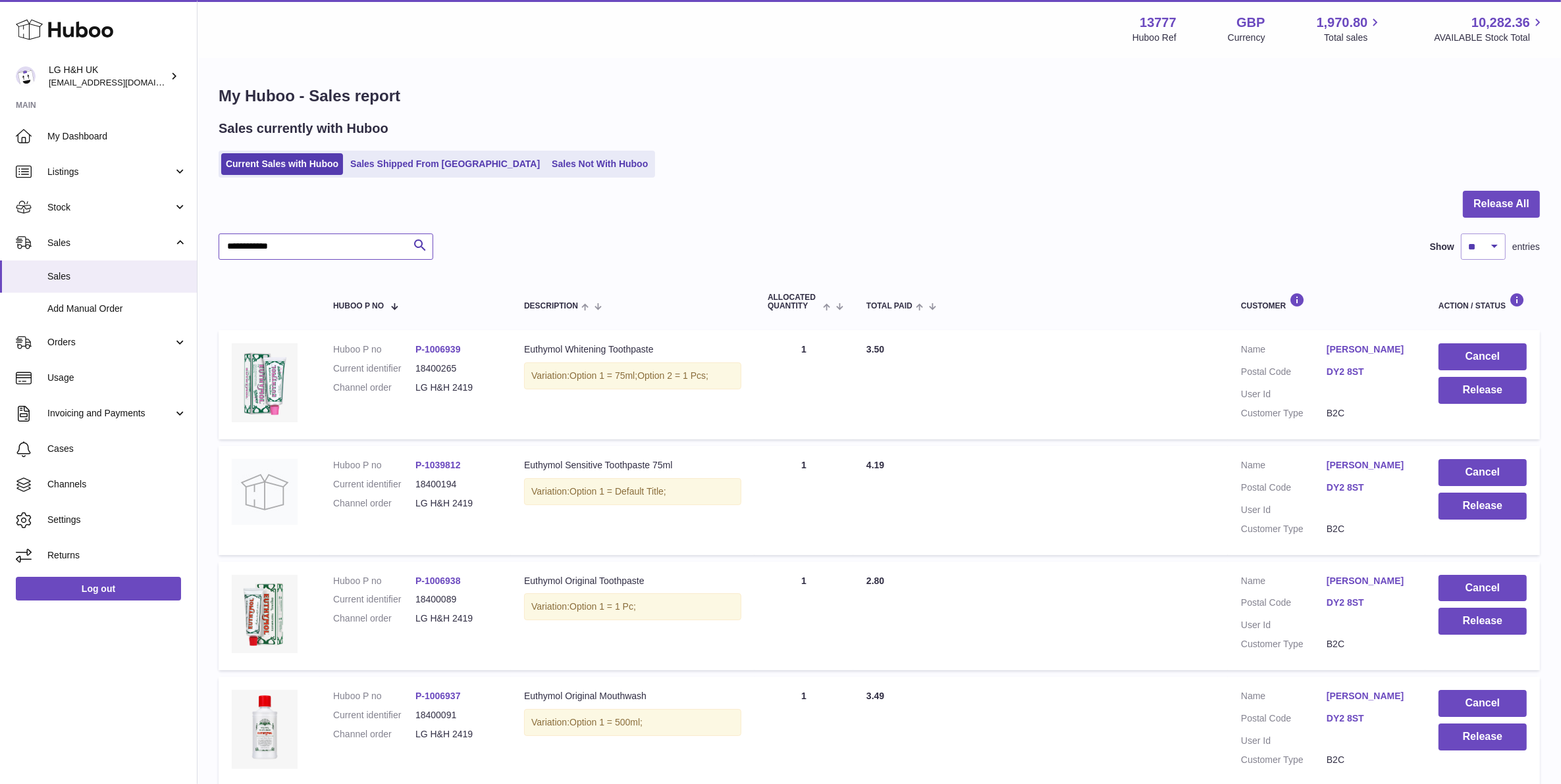
type input "**********"
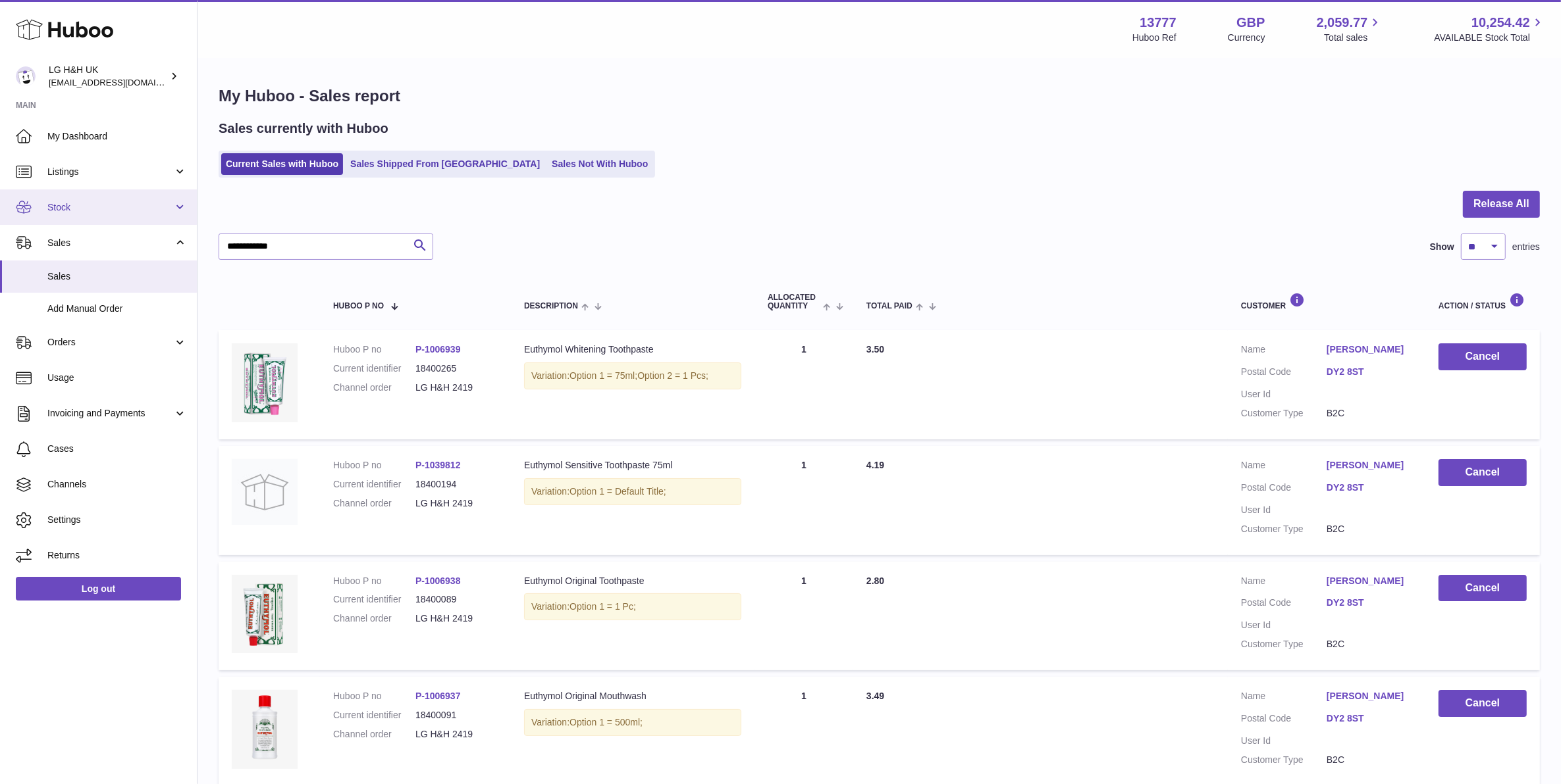
click at [155, 204] on span "Stock" at bounding box center [110, 208] width 126 height 12
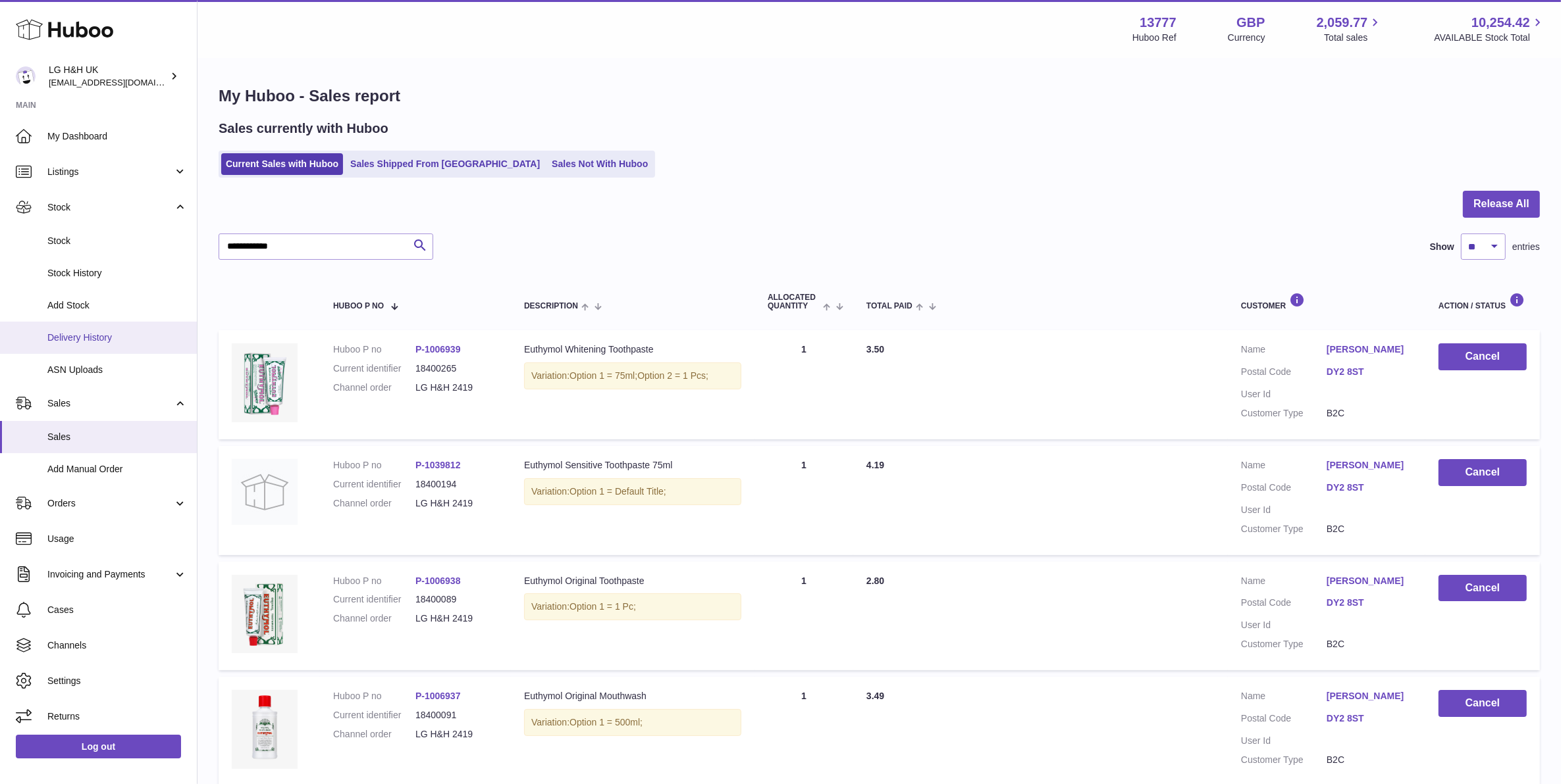
click at [145, 335] on span "Delivery History" at bounding box center [117, 338] width 140 height 12
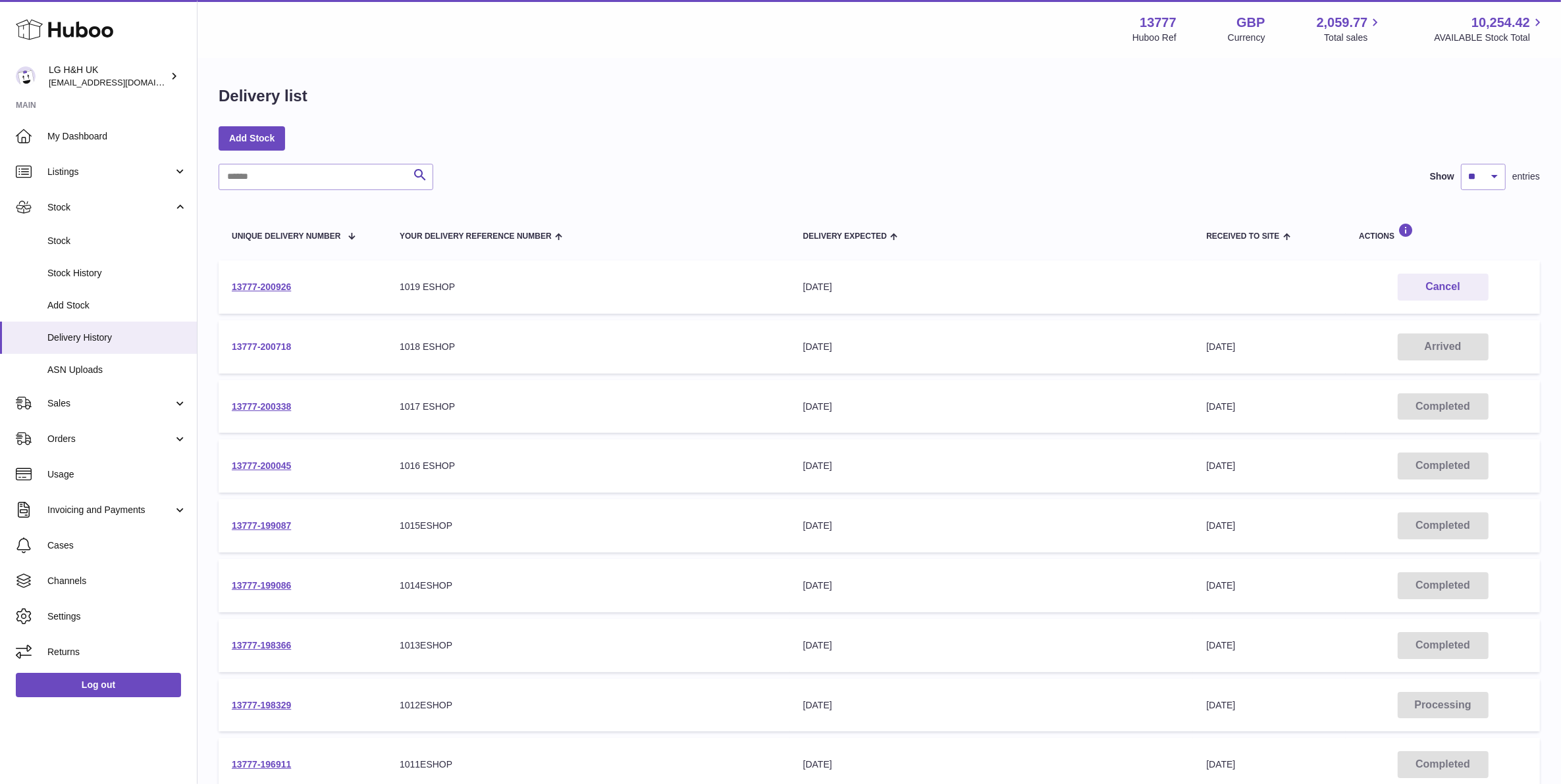
click at [276, 348] on link "13777-200718" at bounding box center [261, 347] width 59 height 11
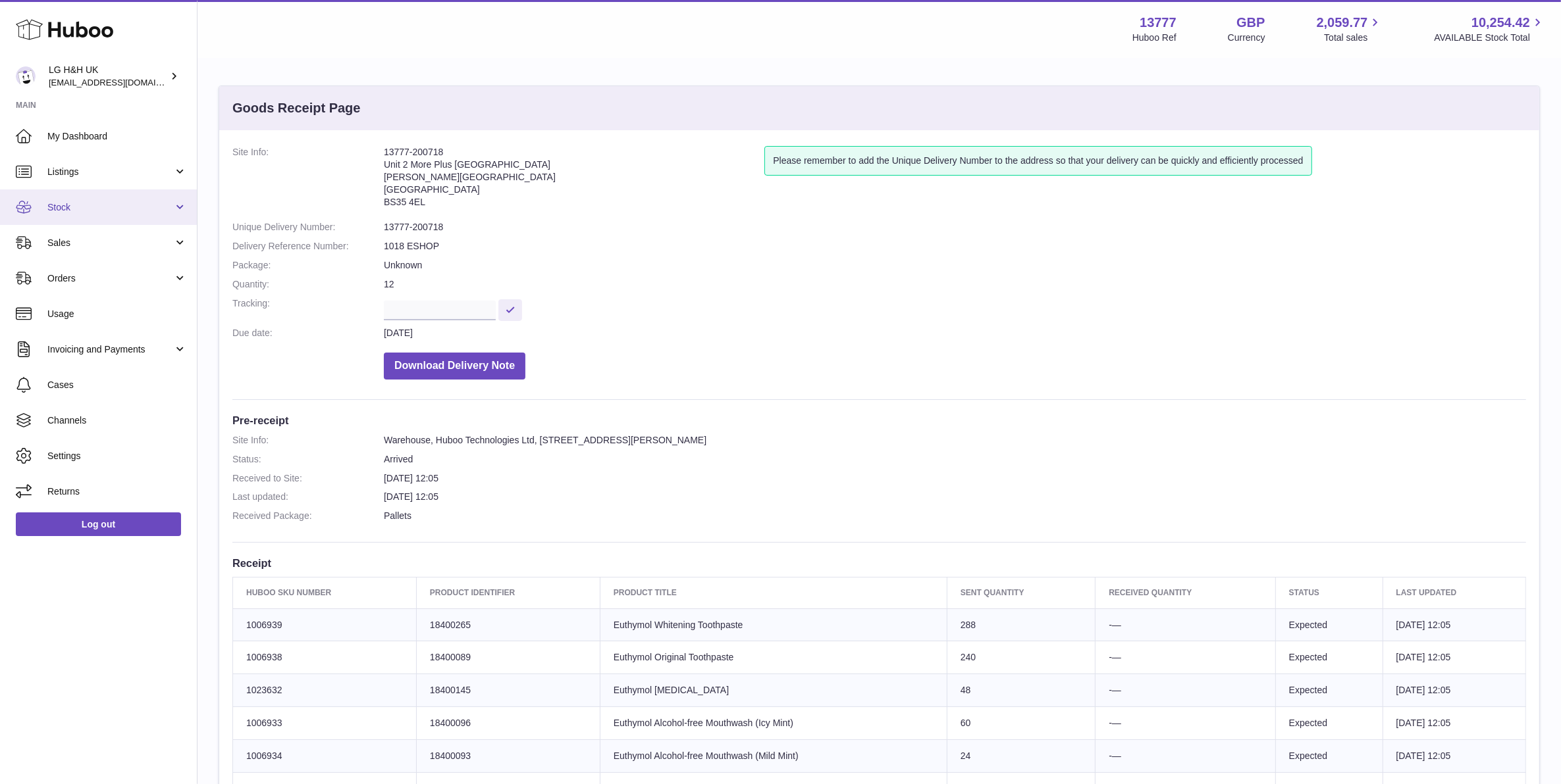
click at [74, 193] on link "Stock" at bounding box center [99, 207] width 197 height 35
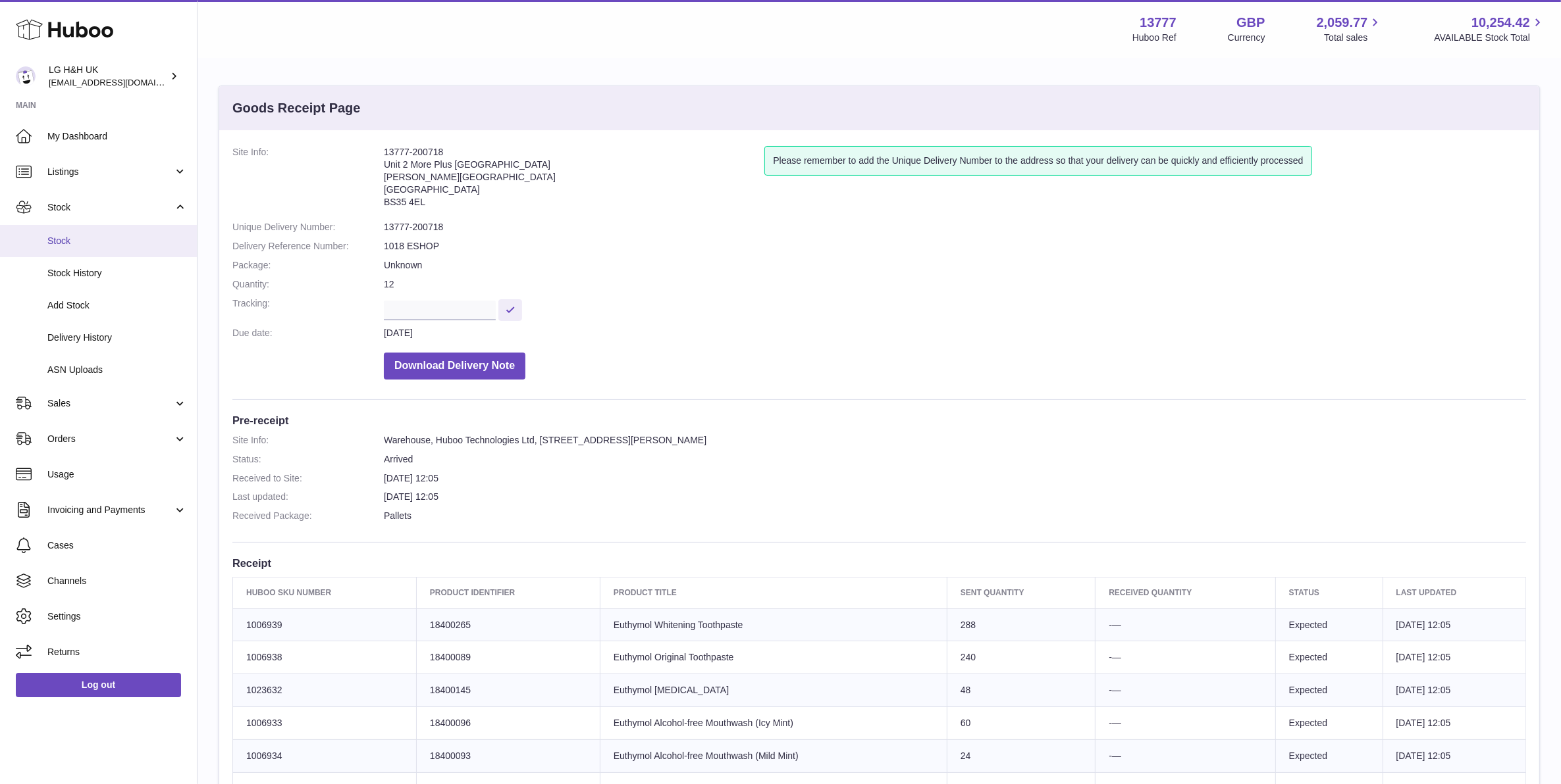
click at [114, 248] on link "Stock" at bounding box center [99, 241] width 197 height 33
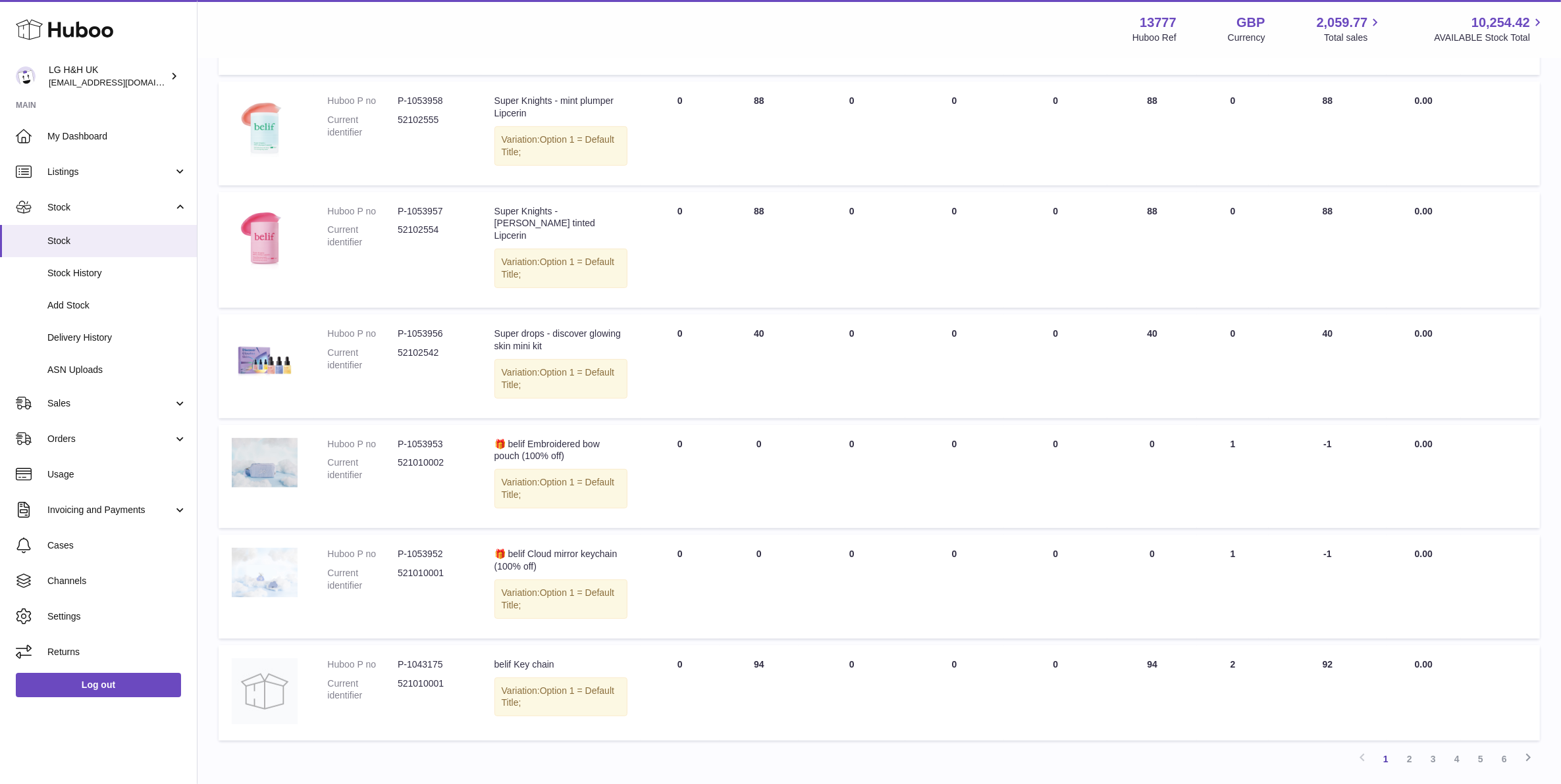
scroll to position [715, 0]
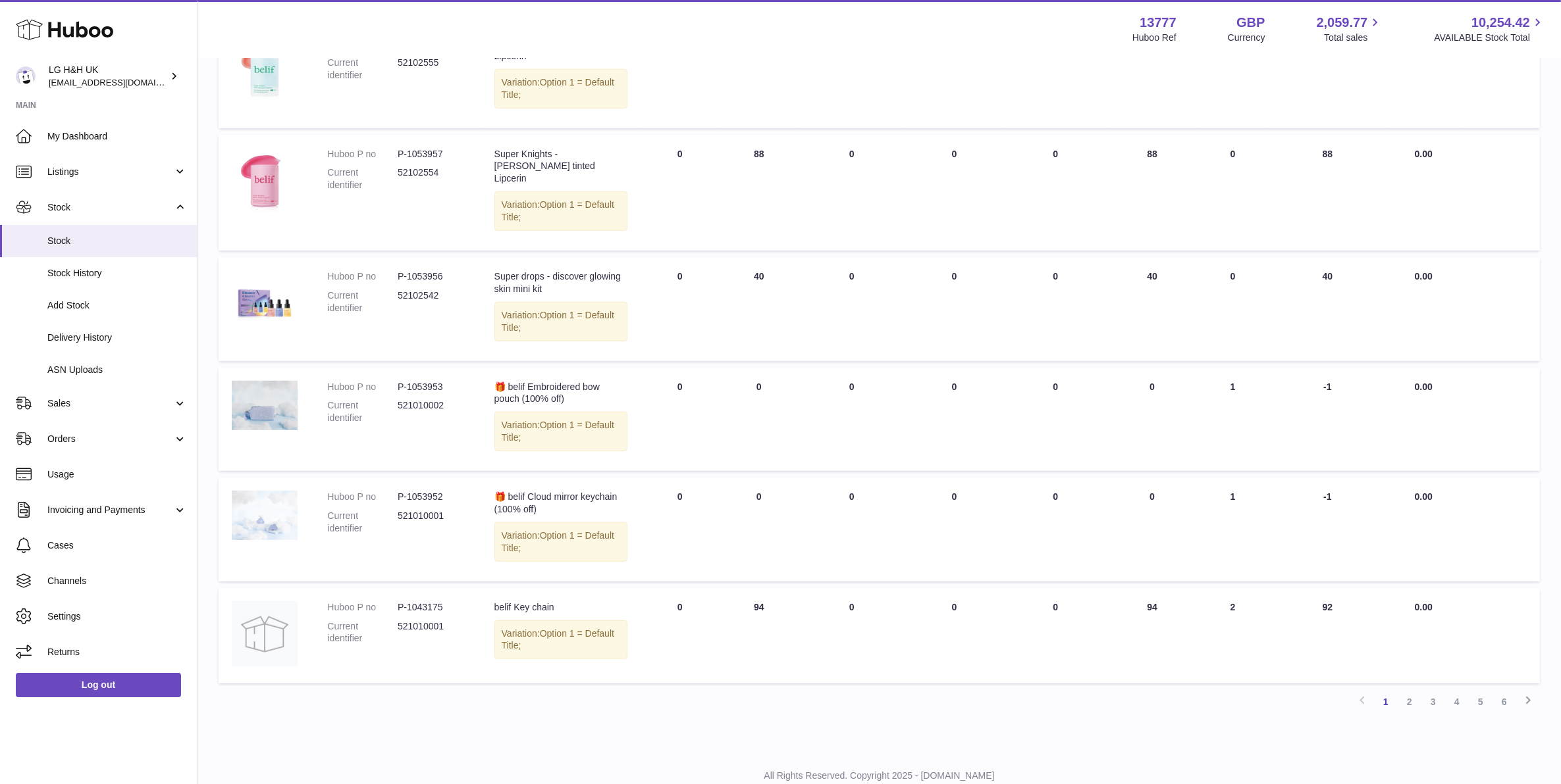
click at [1406, 691] on link "2" at bounding box center [1410, 702] width 24 height 24
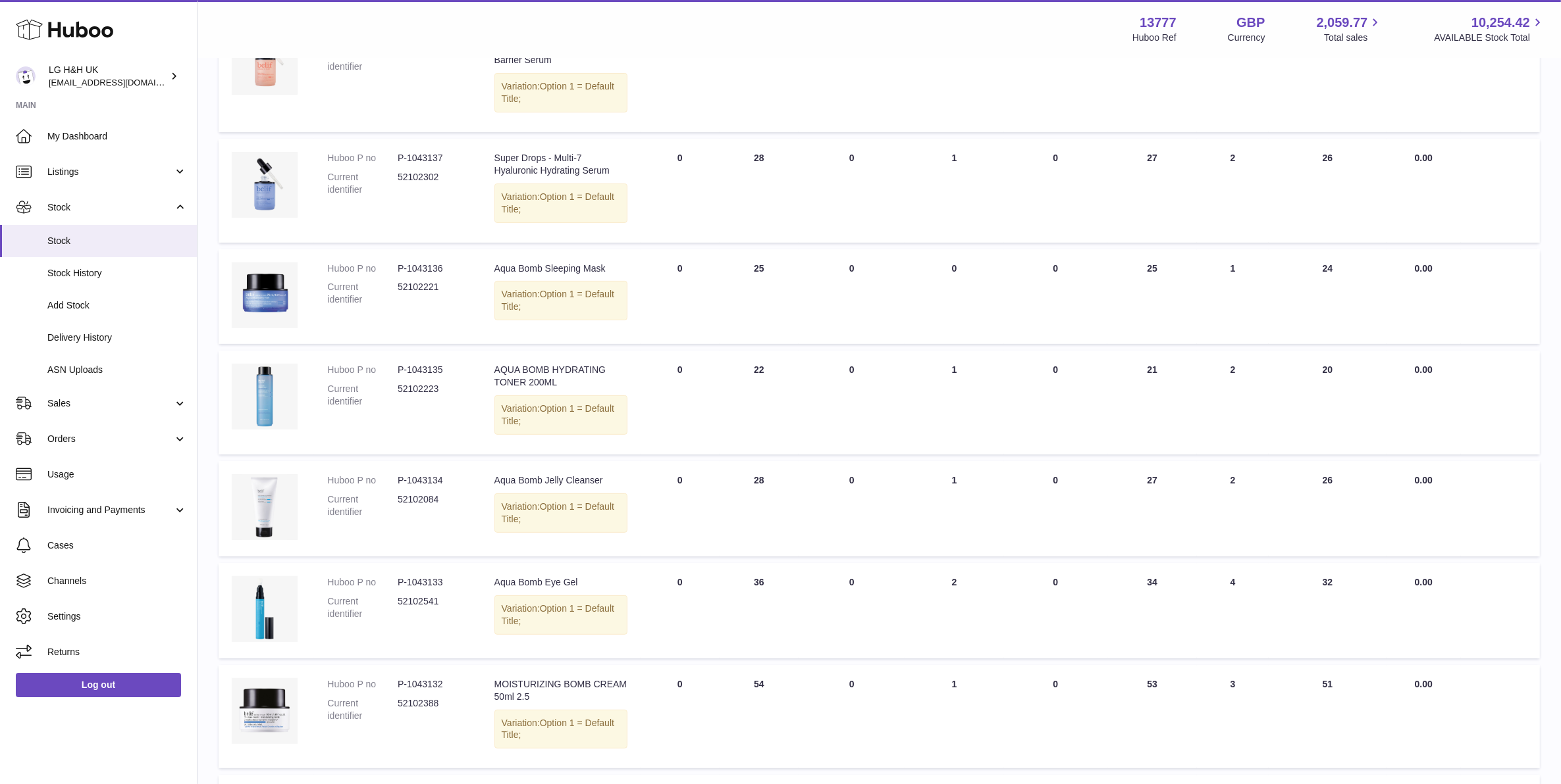
scroll to position [678, 0]
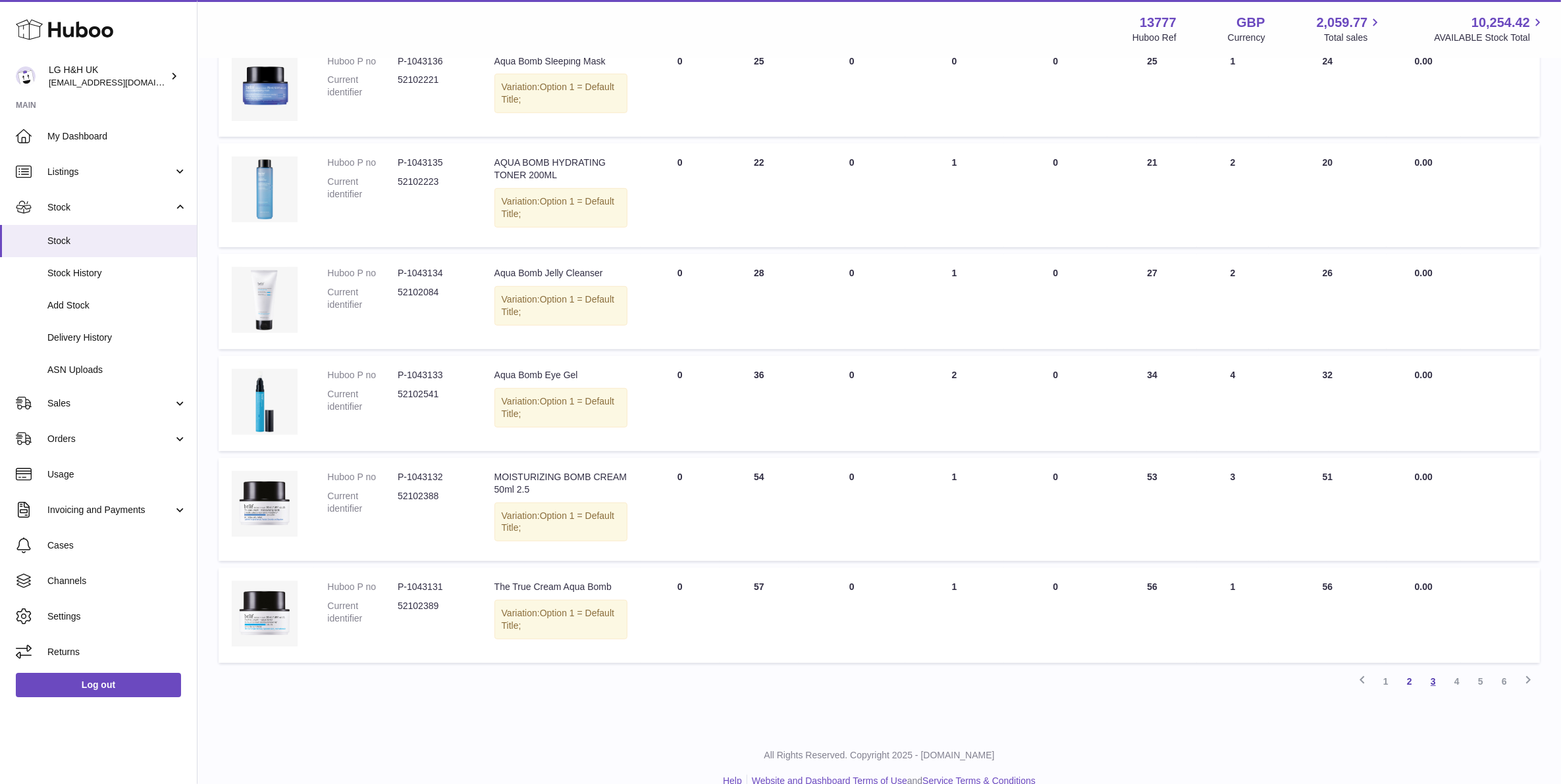
click at [1434, 670] on link "3" at bounding box center [1433, 681] width 24 height 24
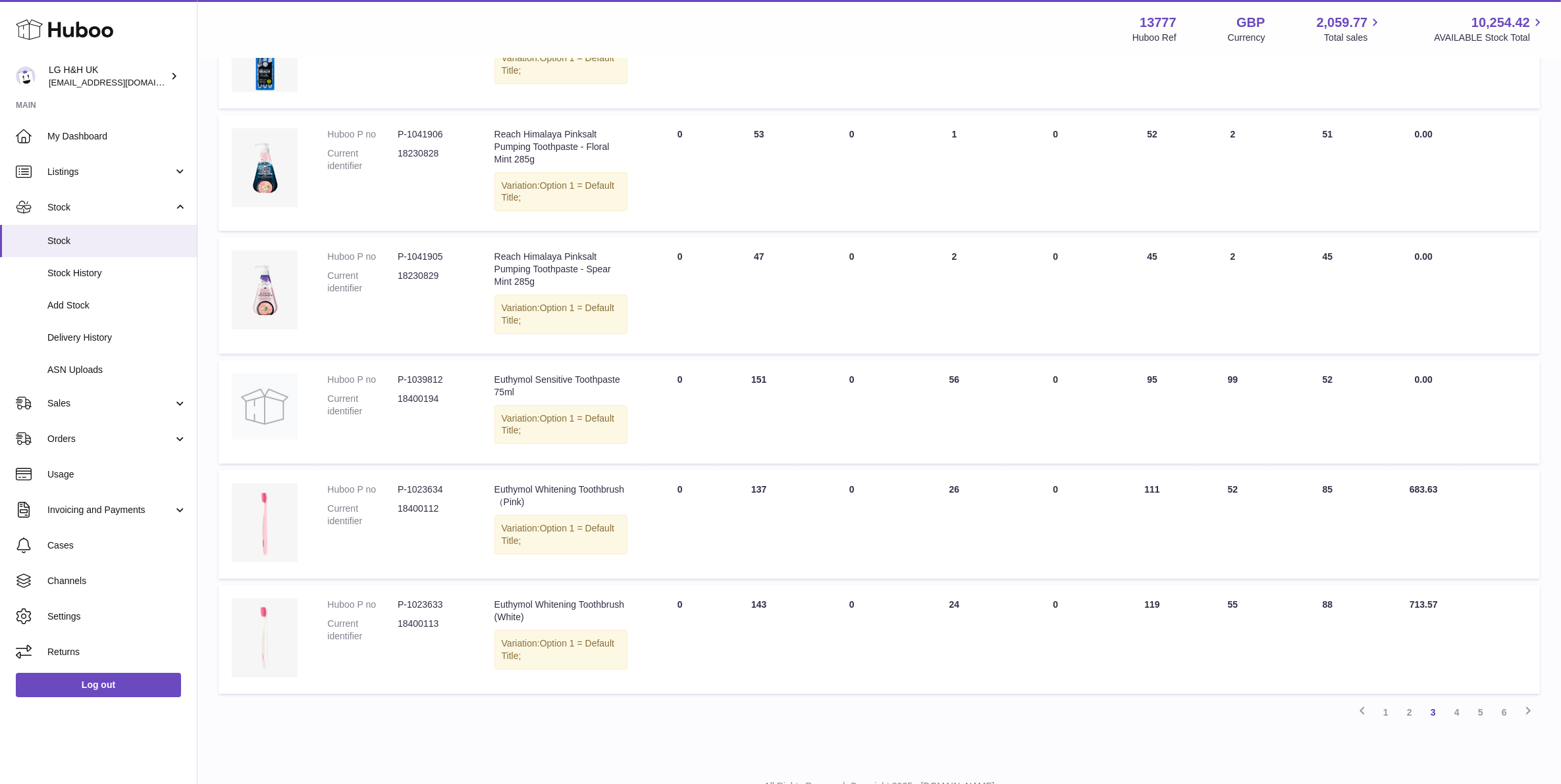
scroll to position [758, 0]
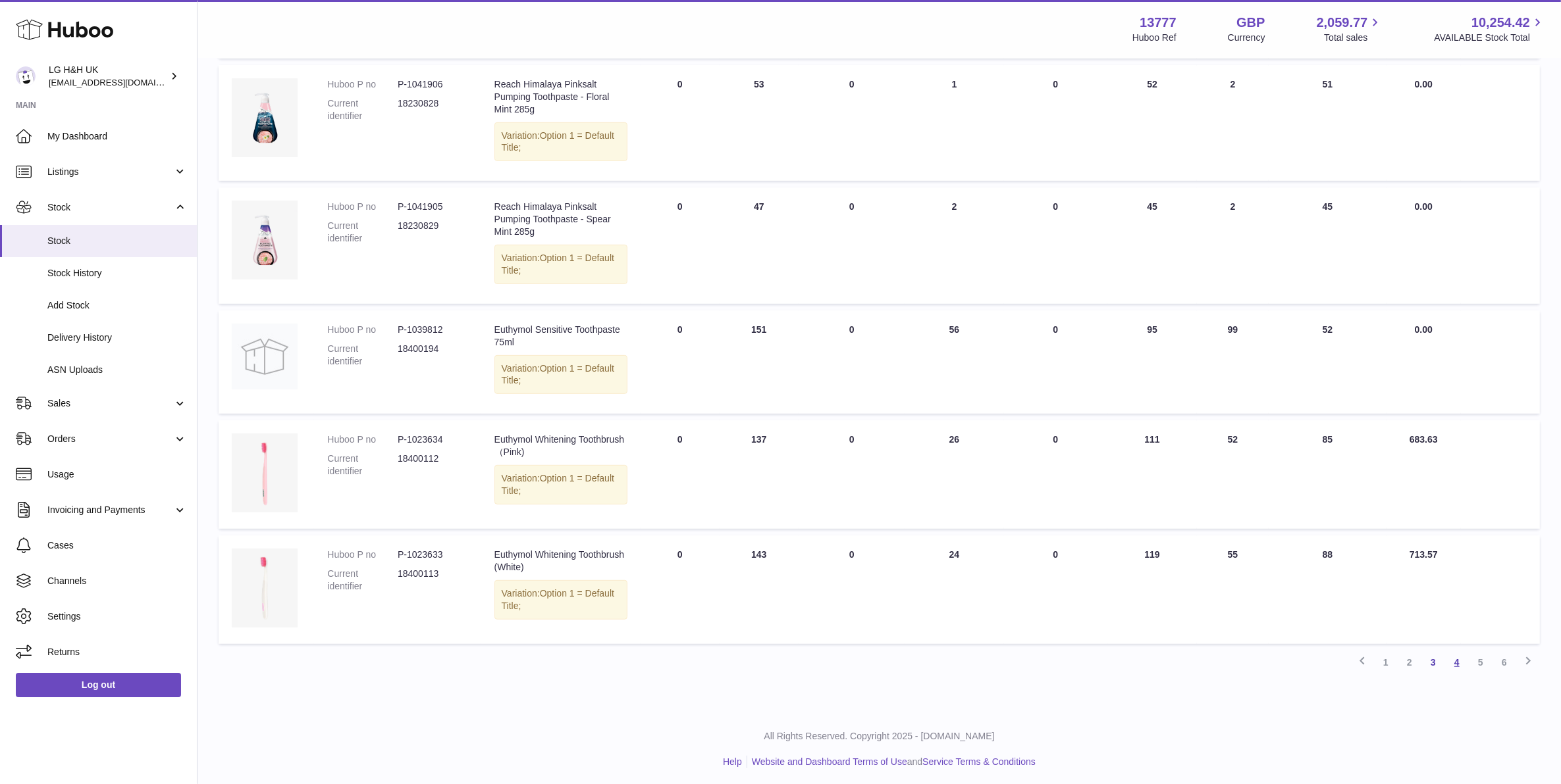
click at [1460, 656] on link "4" at bounding box center [1457, 663] width 24 height 24
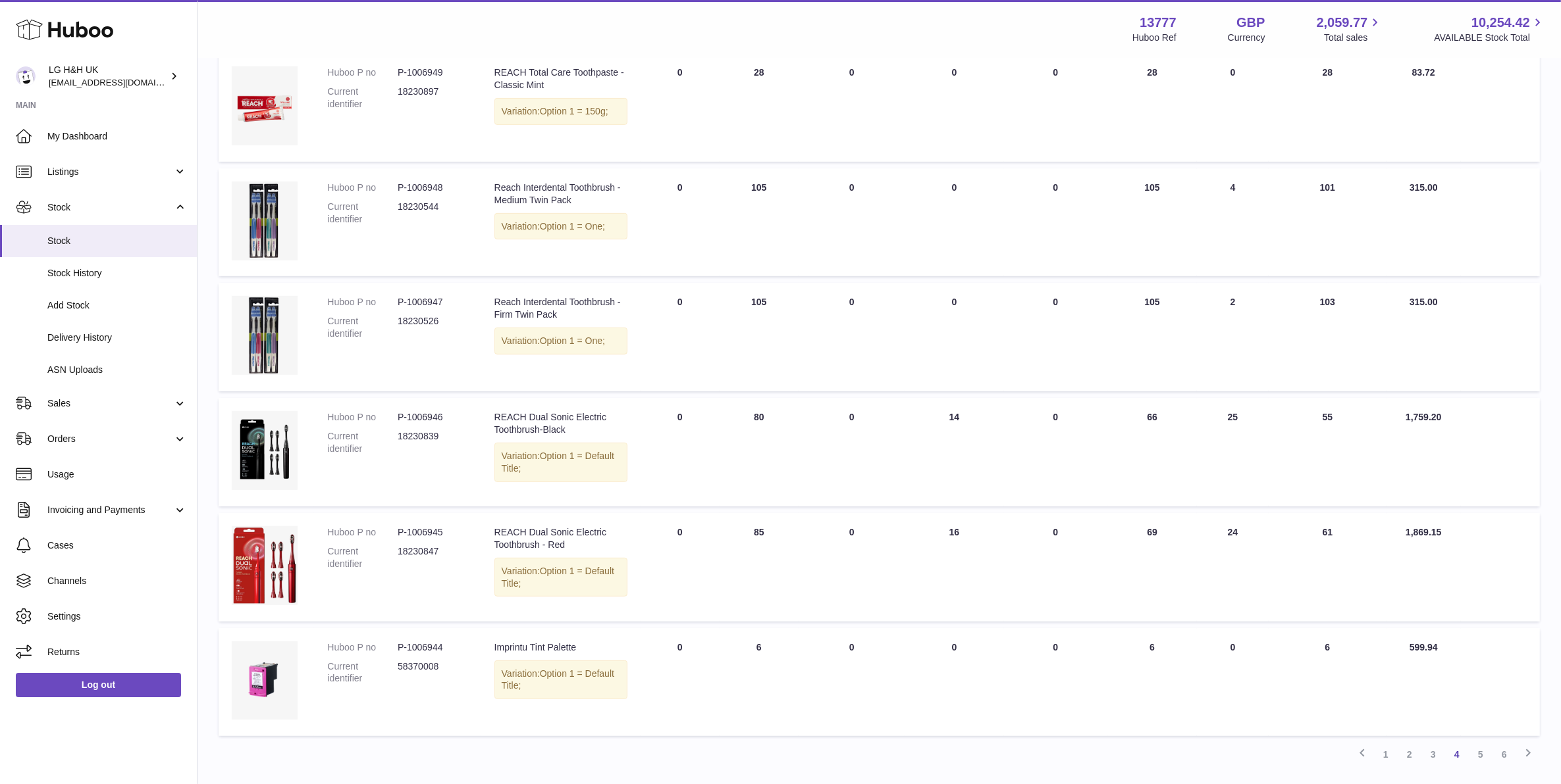
scroll to position [708, 0]
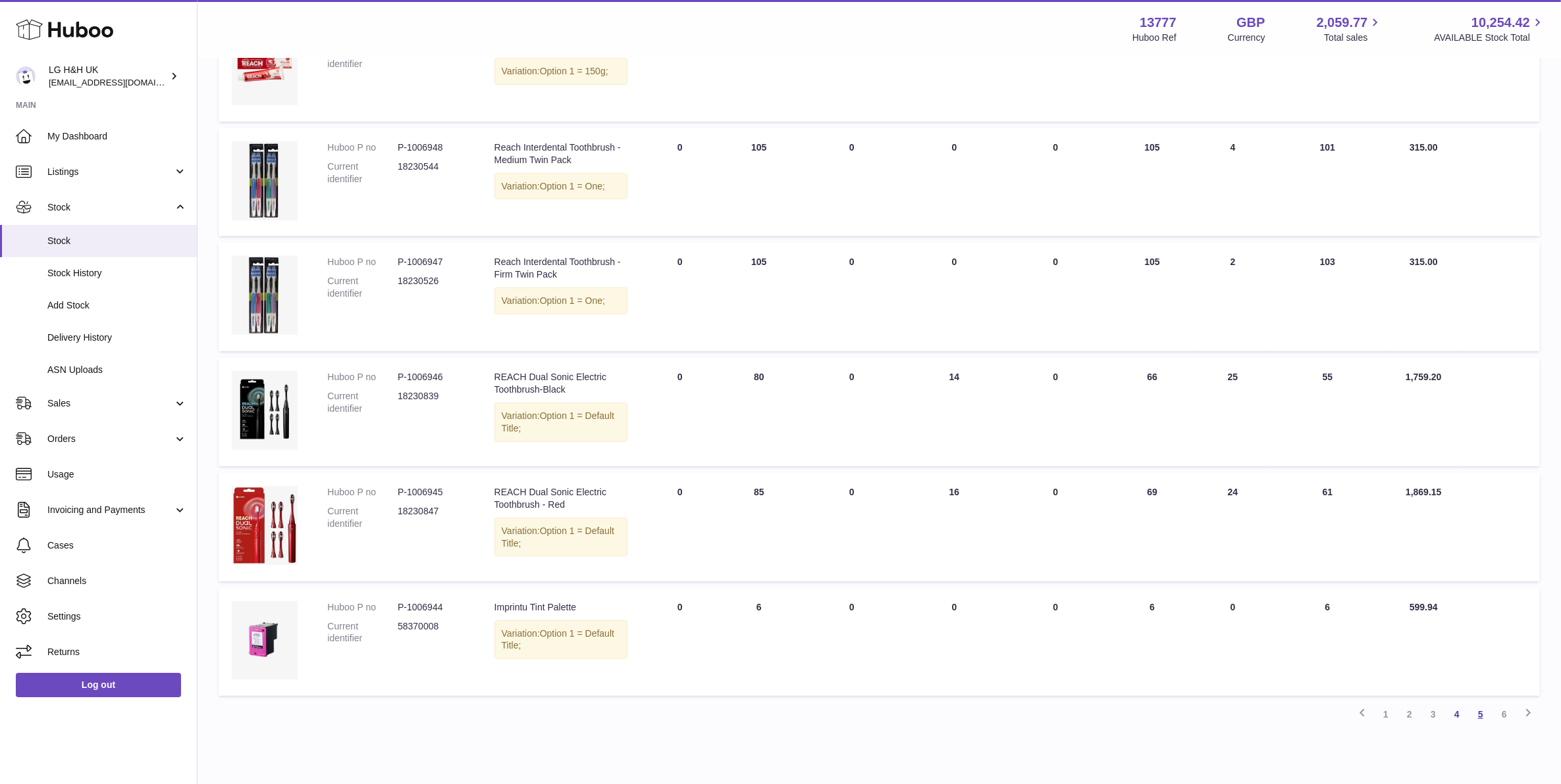
click at [1490, 703] on link "5" at bounding box center [1480, 714] width 24 height 24
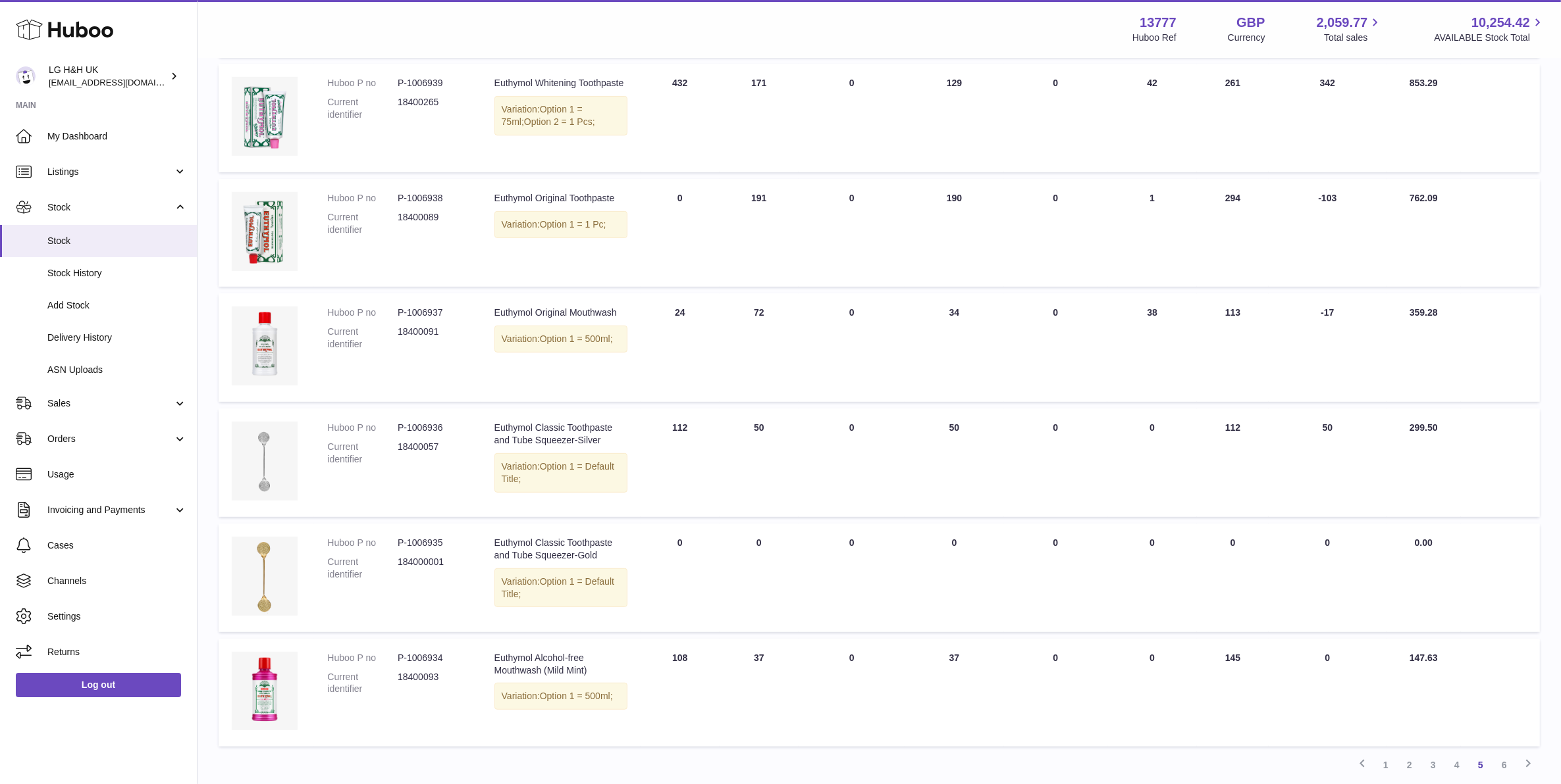
scroll to position [735, 0]
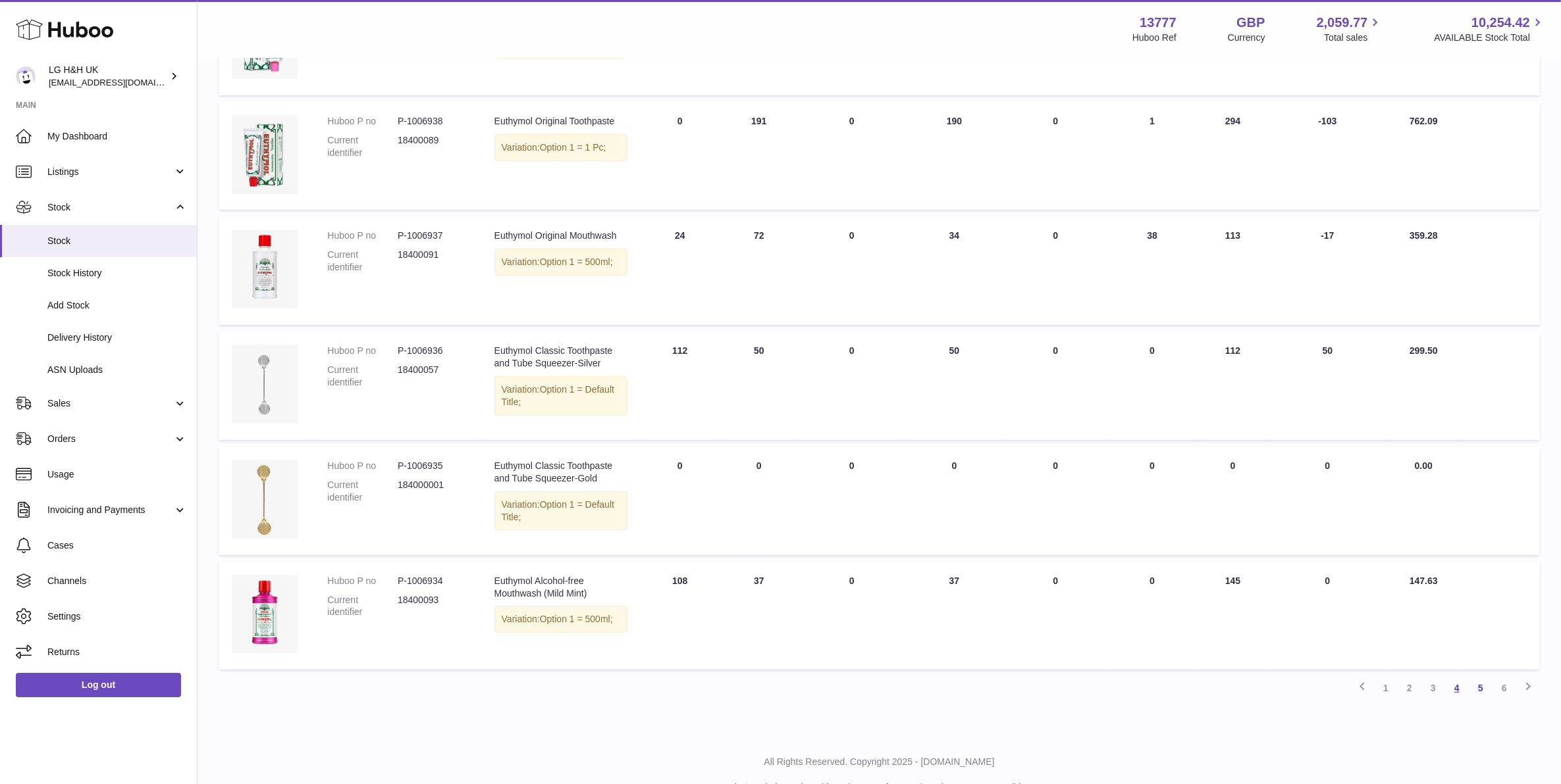
click at [1455, 677] on link "4" at bounding box center [1457, 688] width 24 height 24
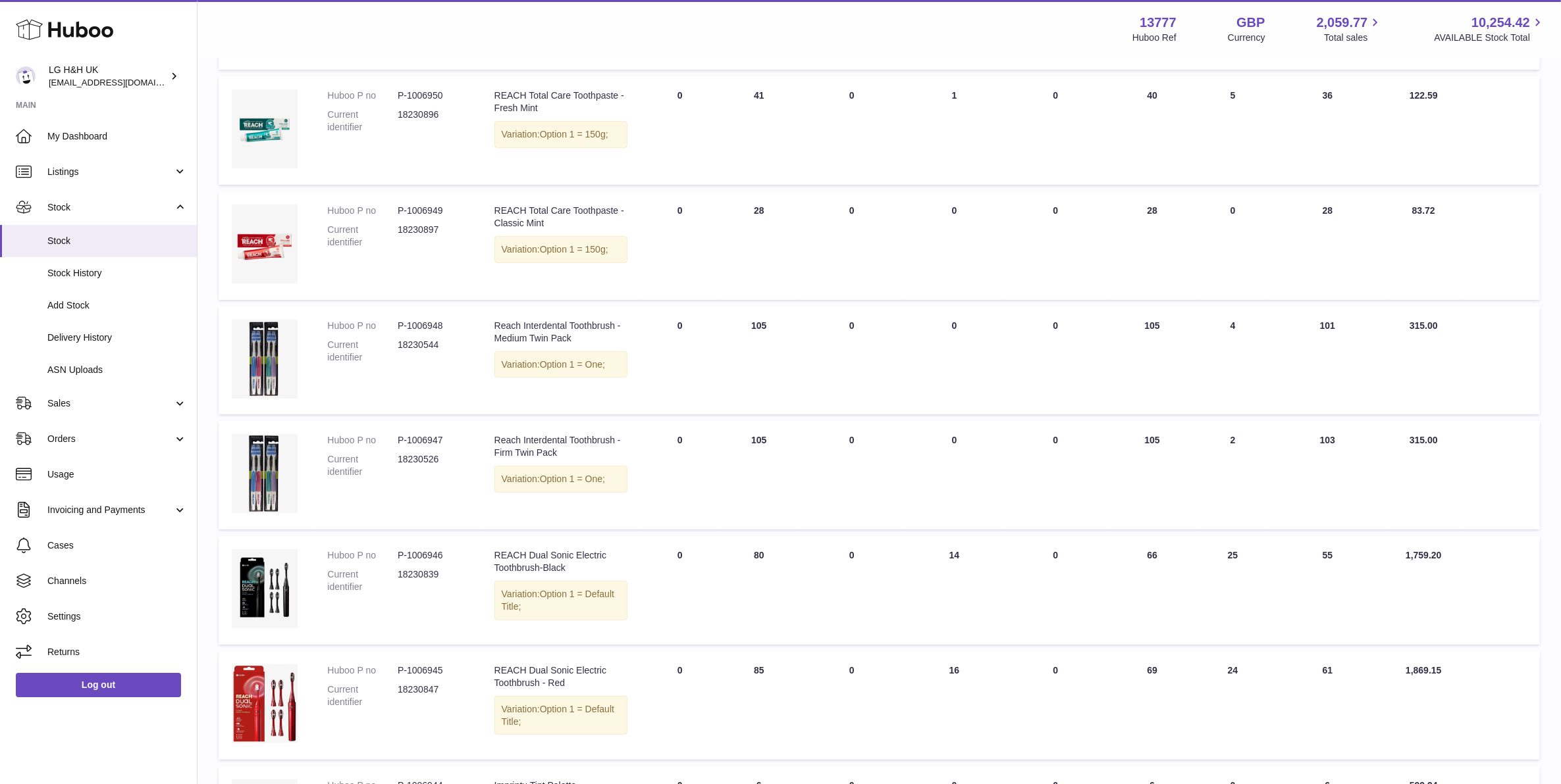
scroll to position [708, 0]
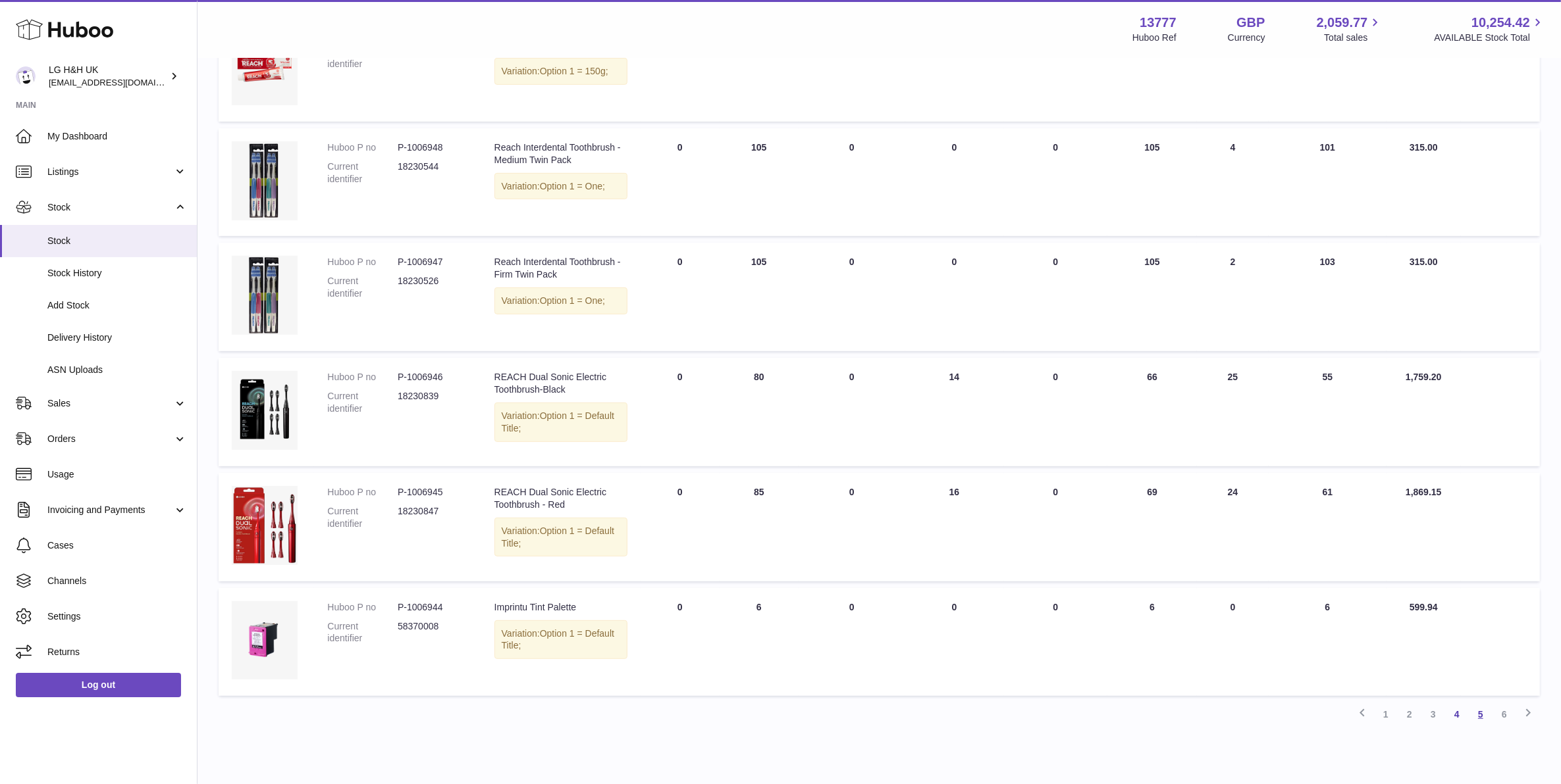
click at [1486, 703] on link "5" at bounding box center [1480, 714] width 24 height 24
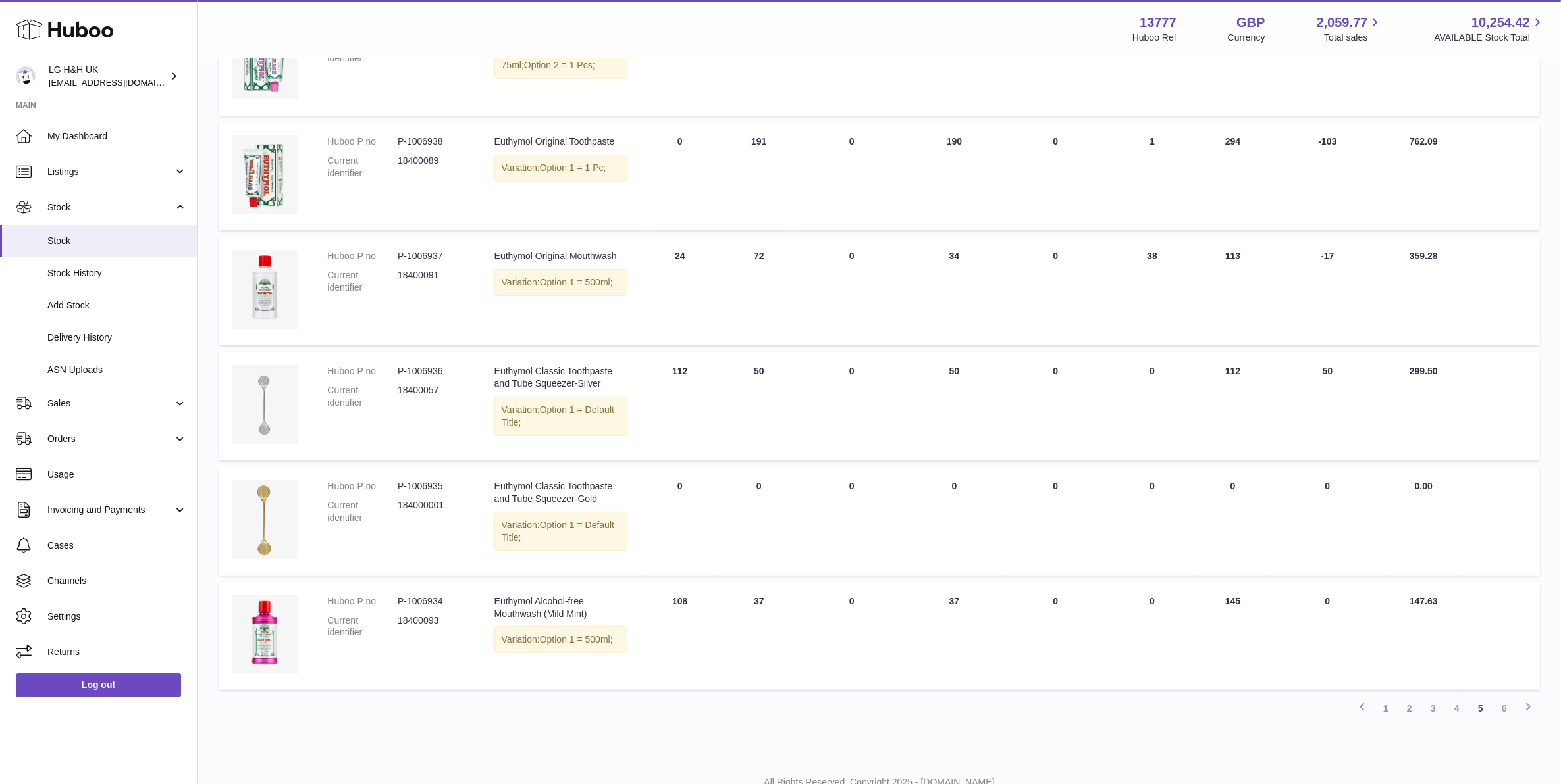
scroll to position [735, 0]
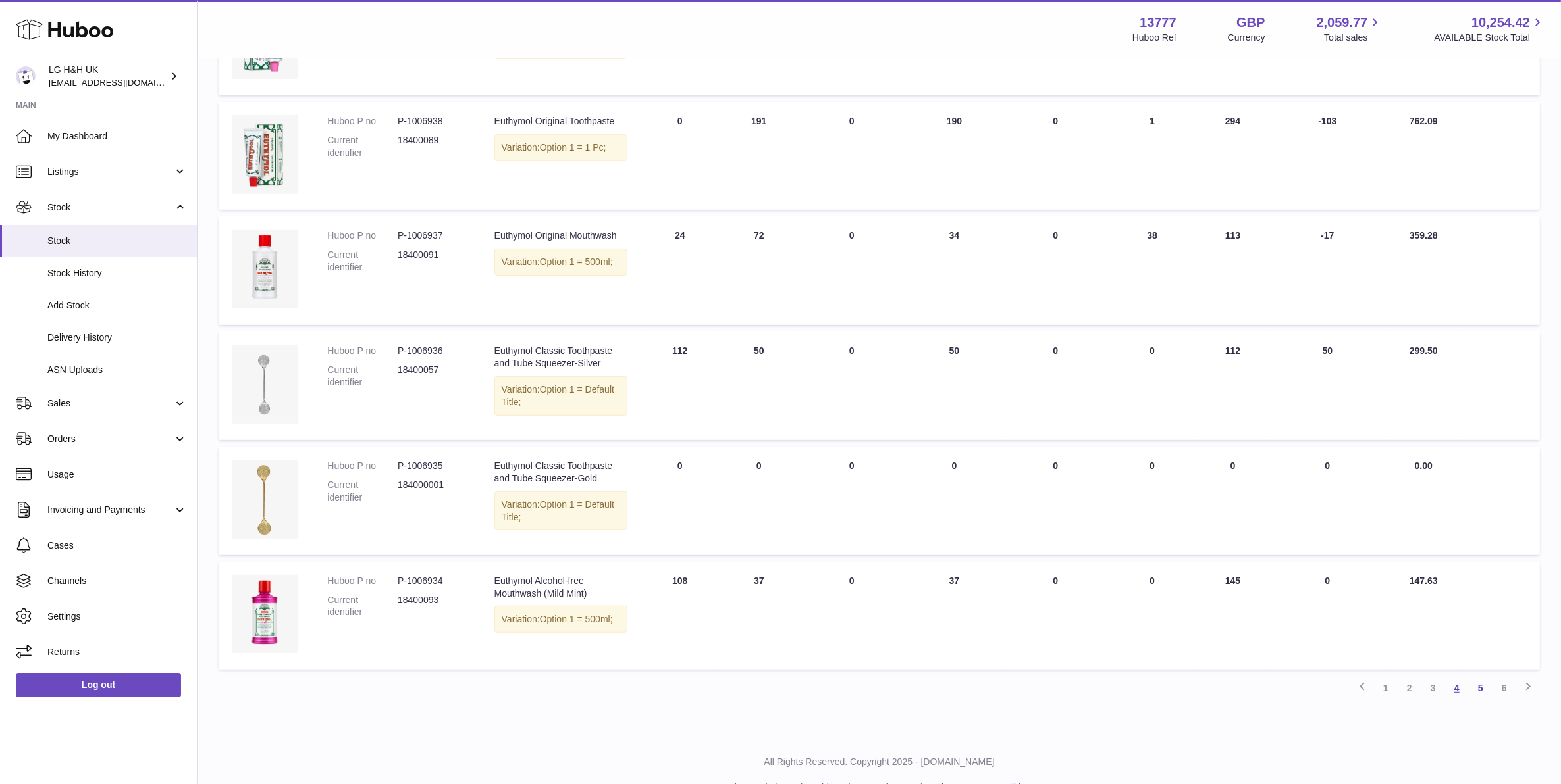
click at [1447, 677] on link "4" at bounding box center [1457, 688] width 24 height 24
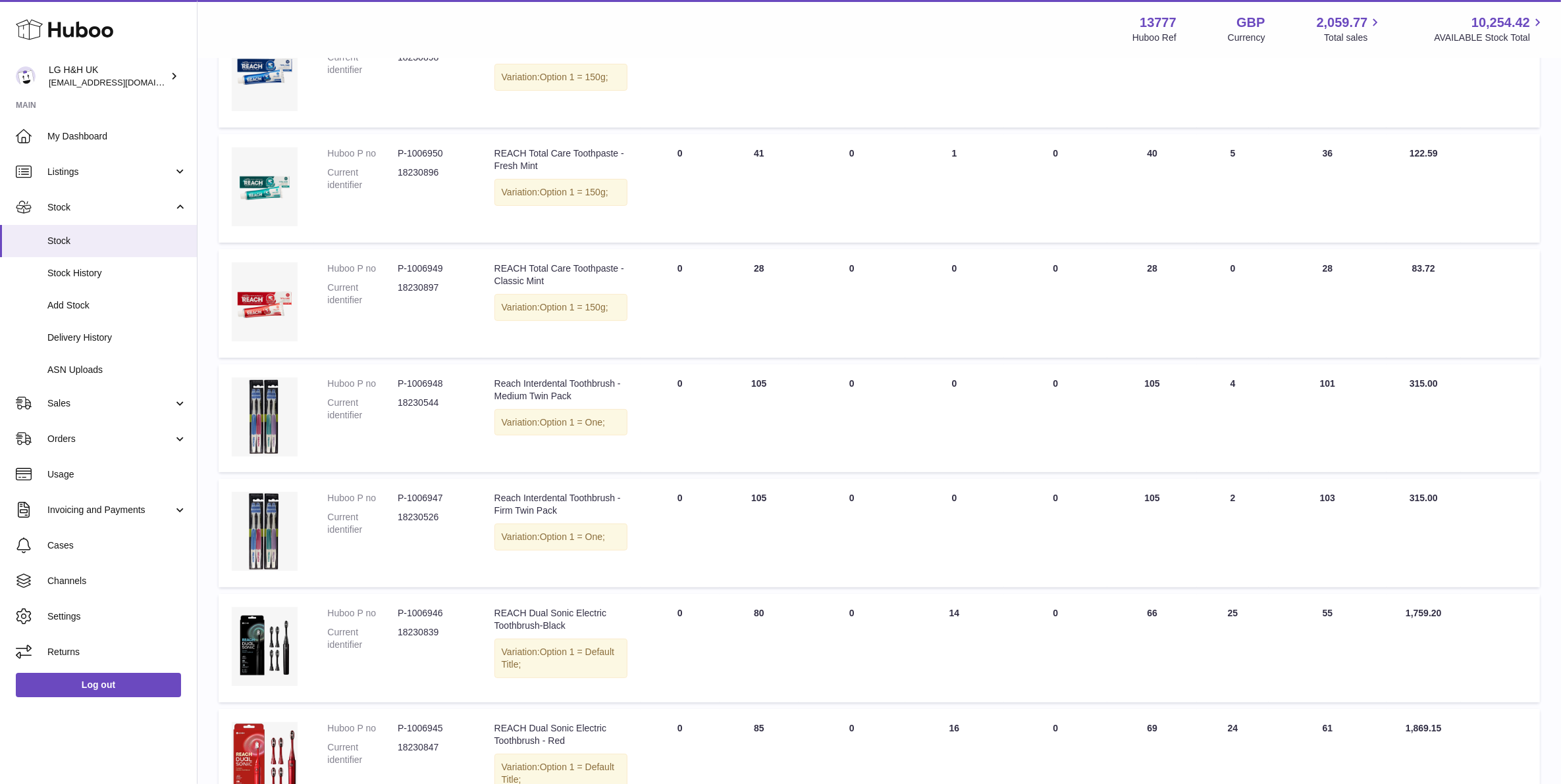
scroll to position [708, 0]
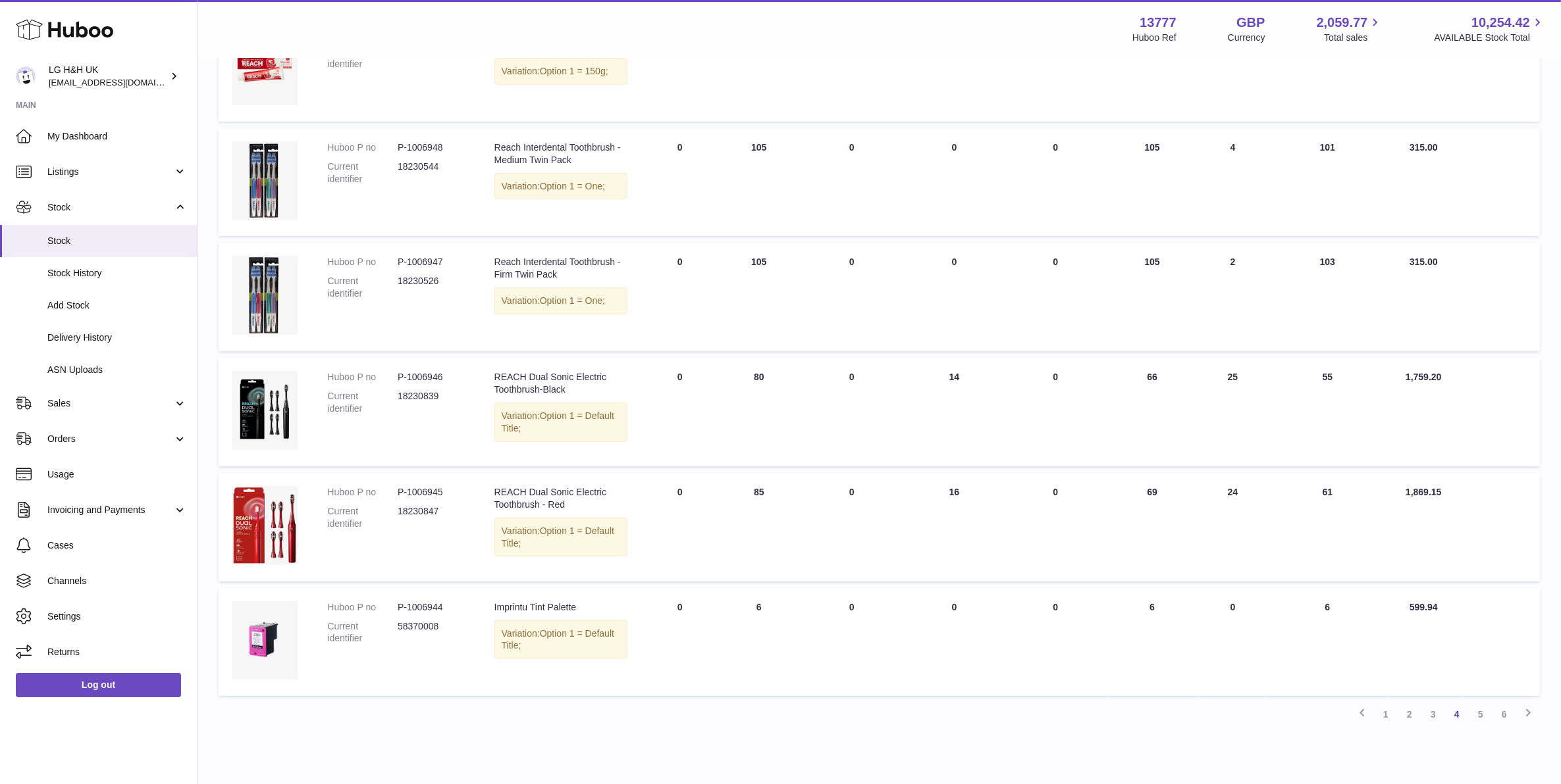
click at [1482, 703] on link "5" at bounding box center [1480, 714] width 24 height 24
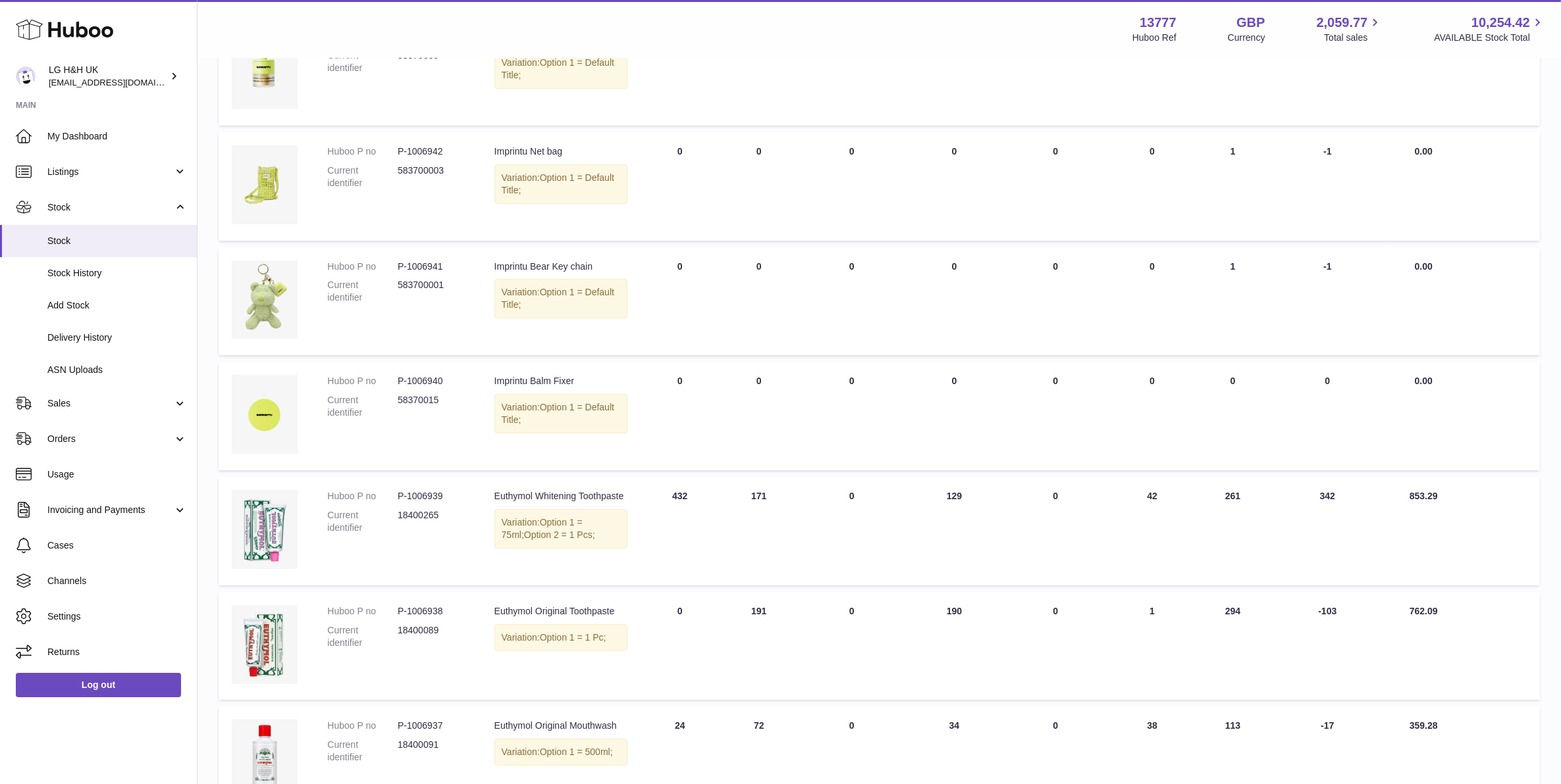
scroll to position [246, 0]
drag, startPoint x: 789, startPoint y: 597, endPoint x: 730, endPoint y: 599, distance: 59.0
click at [730, 599] on td "ON HAND Total 191" at bounding box center [759, 644] width 79 height 108
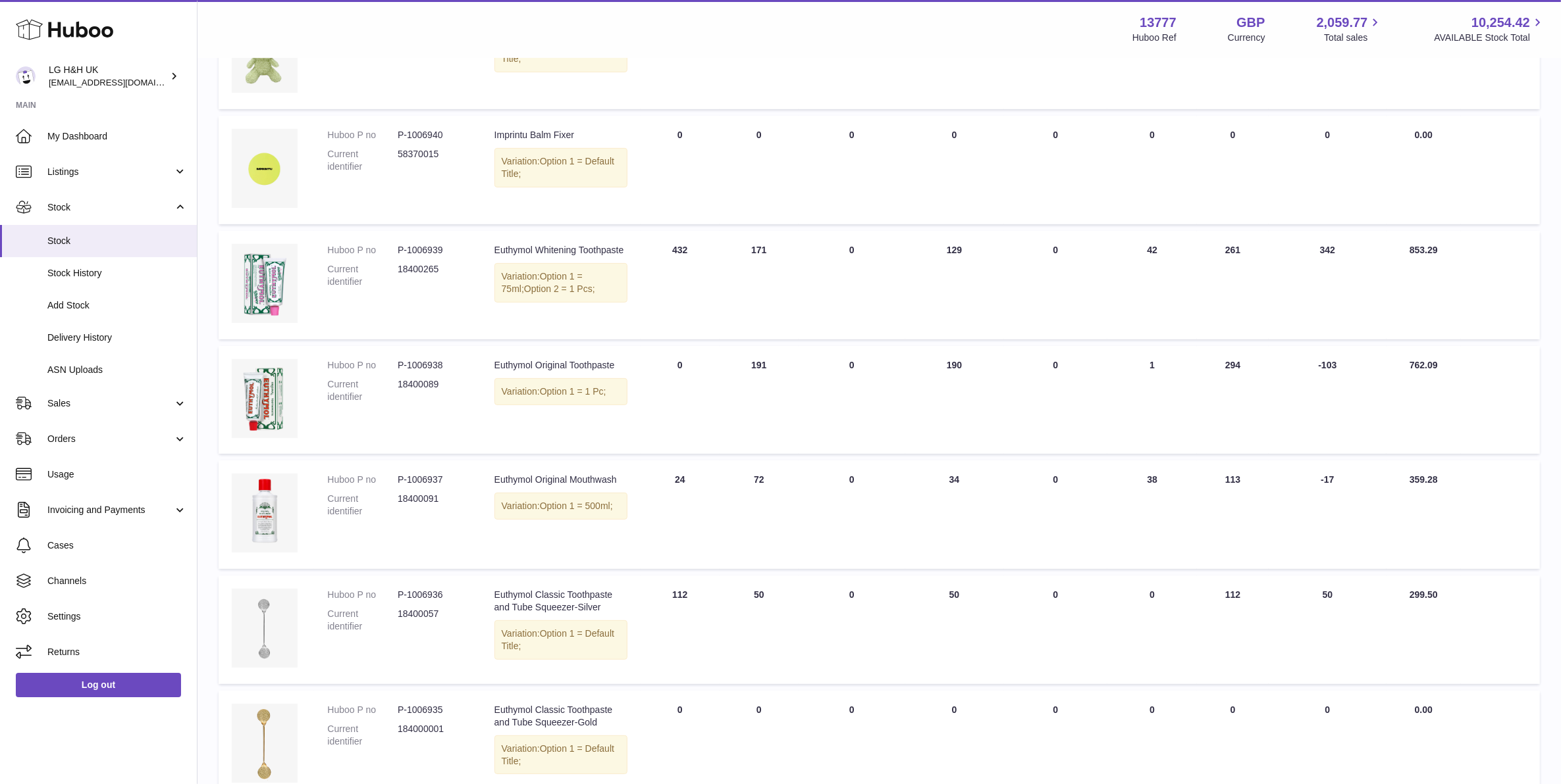
scroll to position [494, 0]
drag, startPoint x: 1499, startPoint y: 393, endPoint x: 1536, endPoint y: 386, distance: 37.7
click at [1503, 393] on td at bounding box center [1501, 397] width 79 height 108
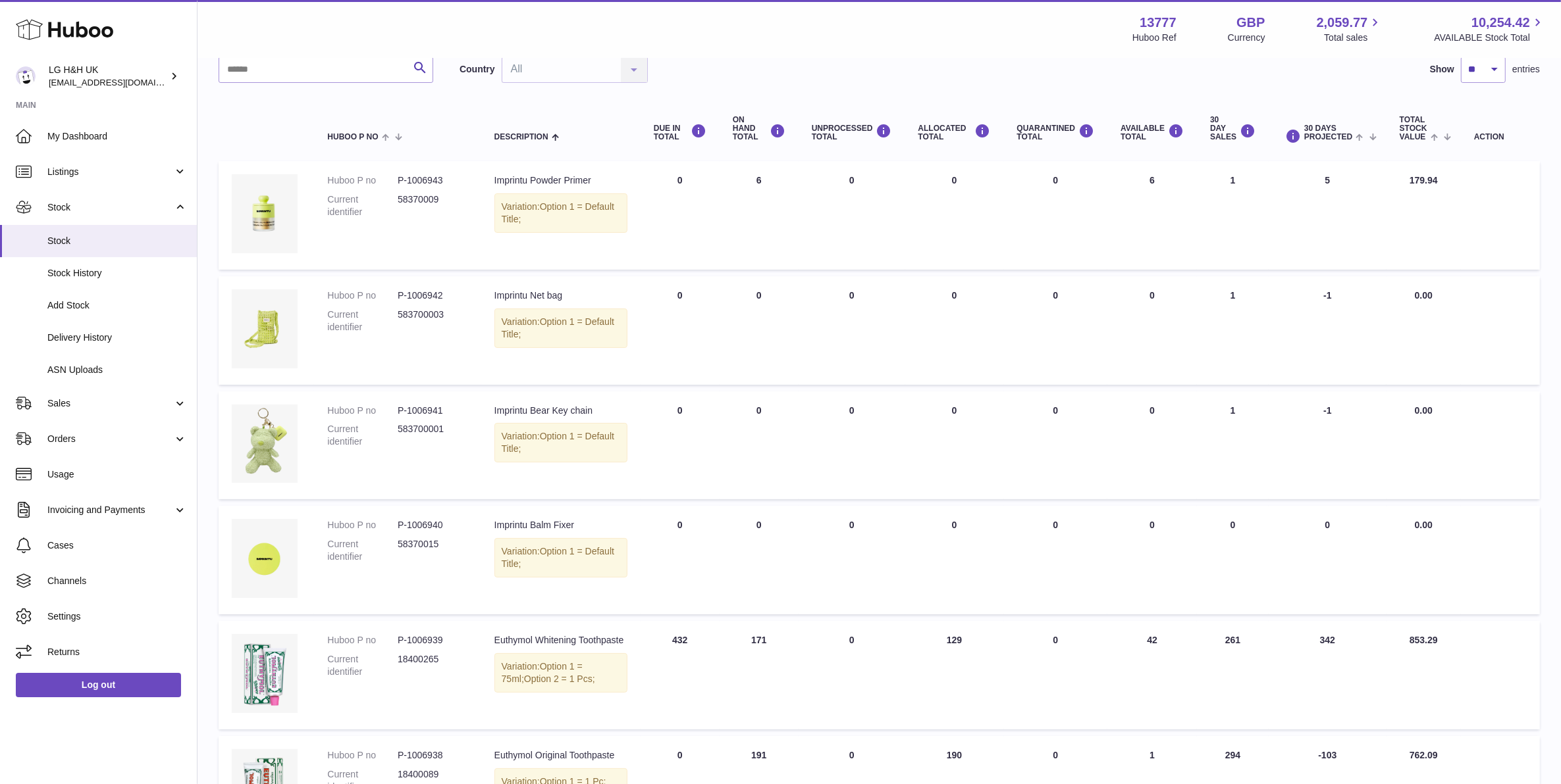
scroll to position [98, 0]
drag, startPoint x: 455, startPoint y: 307, endPoint x: 401, endPoint y: 298, distance: 54.7
click at [401, 311] on dd "583700003" at bounding box center [433, 324] width 70 height 25
copy dd "583700003"
click at [312, 80] on input "text" at bounding box center [326, 73] width 215 height 26
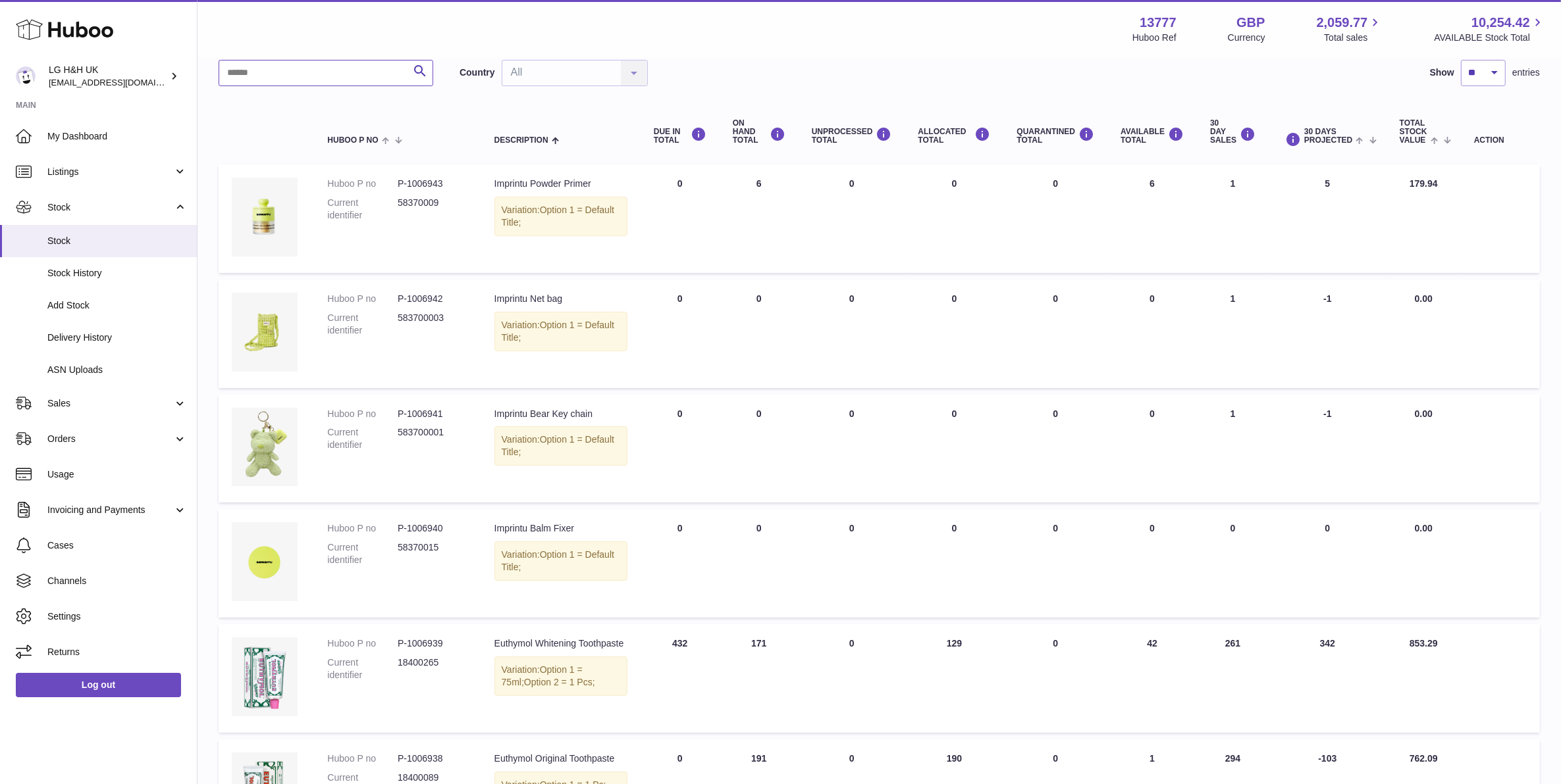
paste input "*********"
type input "*********"
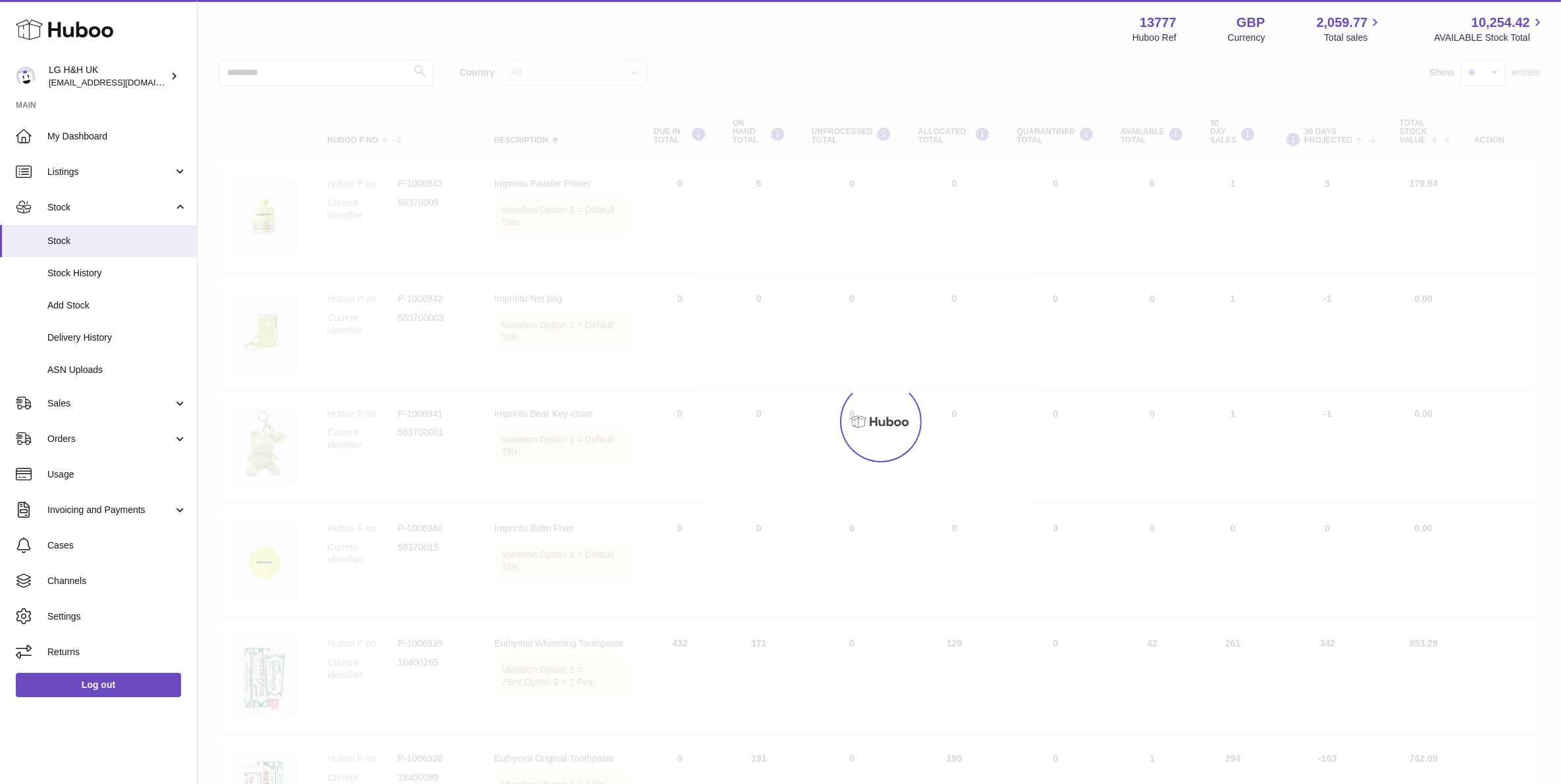
click at [411, 70] on div at bounding box center [879, 421] width 1364 height 725
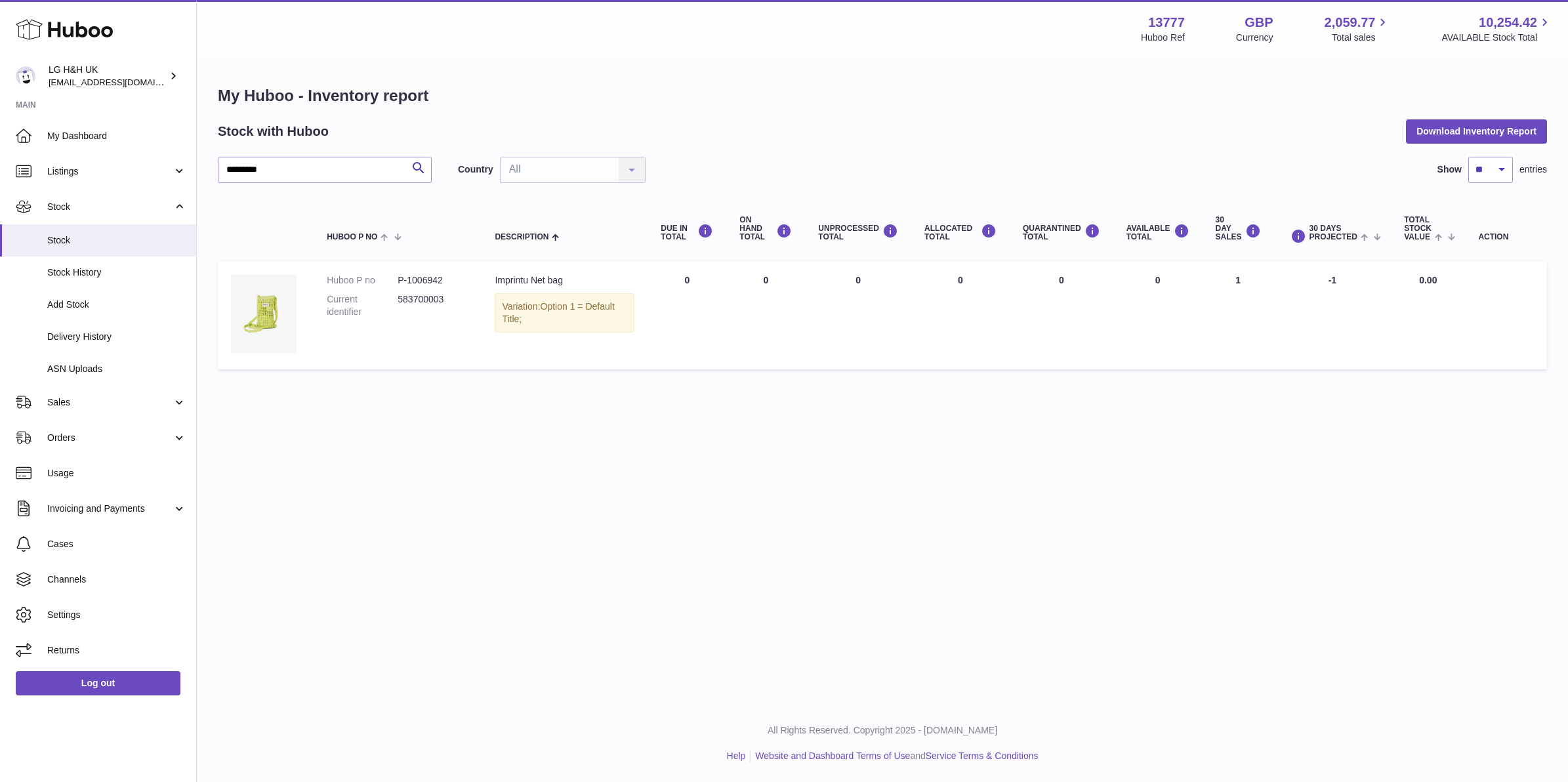
click at [389, 75] on div "My Huboo - Inventory report Stock with Huboo Download Inventory Report ********…" at bounding box center [882, 230] width 1371 height 343
drag, startPoint x: 389, startPoint y: 75, endPoint x: 332, endPoint y: 157, distance: 99.9
click at [332, 157] on input "*********" at bounding box center [325, 170] width 214 height 26
click at [330, 161] on input "*********" at bounding box center [325, 170] width 214 height 26
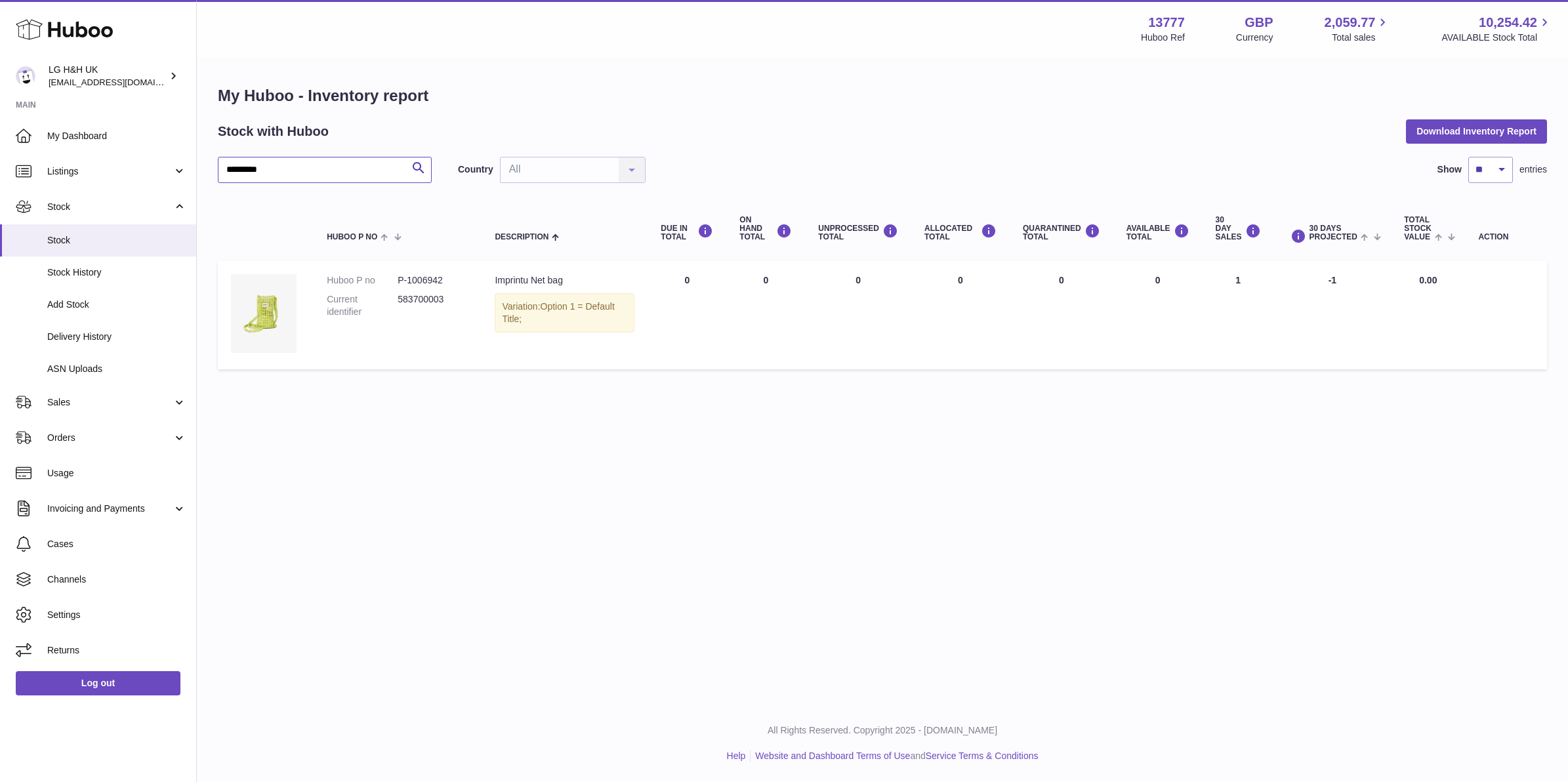
click at [330, 161] on input "*********" at bounding box center [325, 170] width 214 height 26
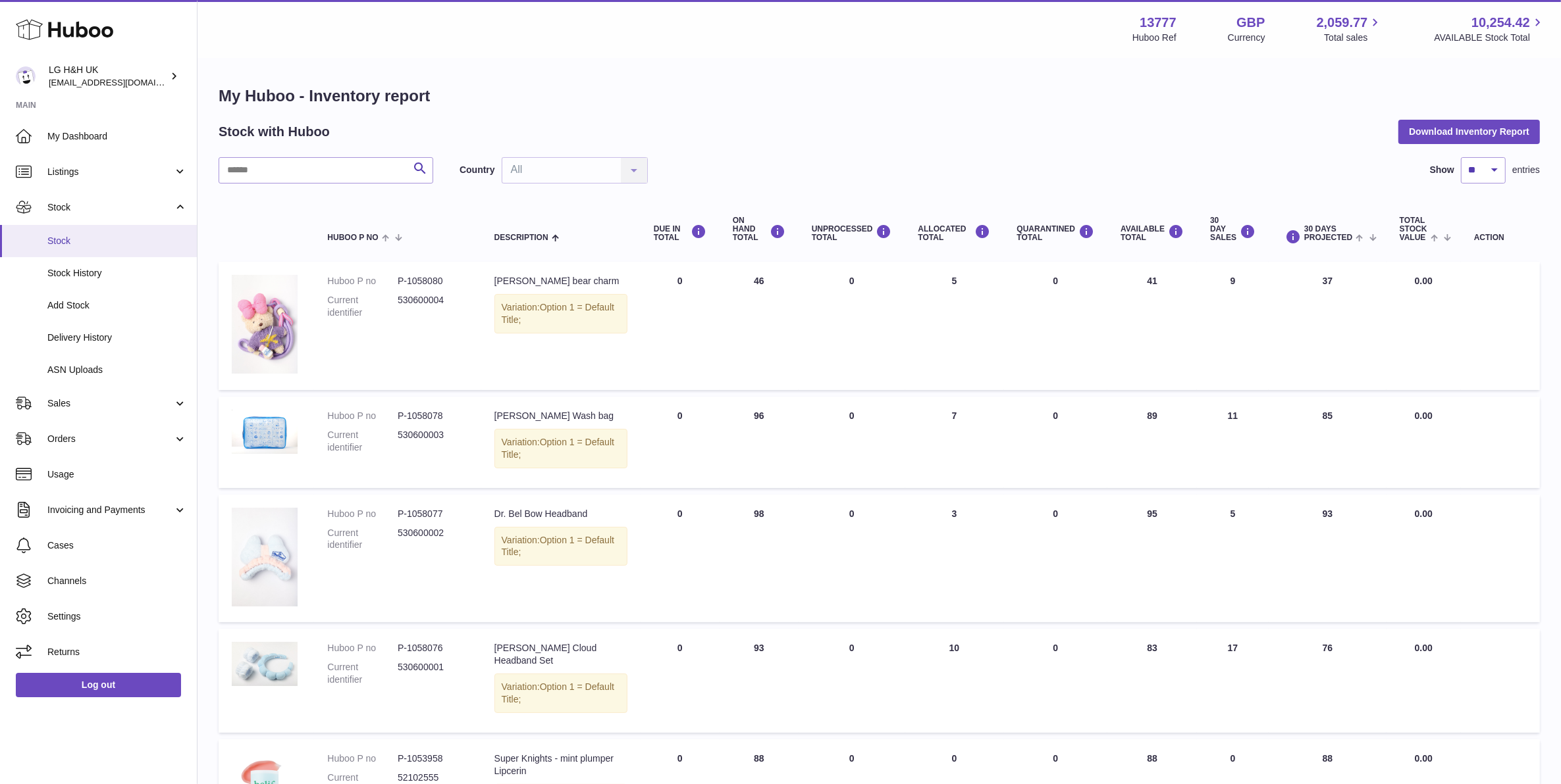
click at [62, 240] on span "Stock" at bounding box center [117, 241] width 140 height 12
click at [139, 333] on span "Delivery History" at bounding box center [117, 338] width 140 height 12
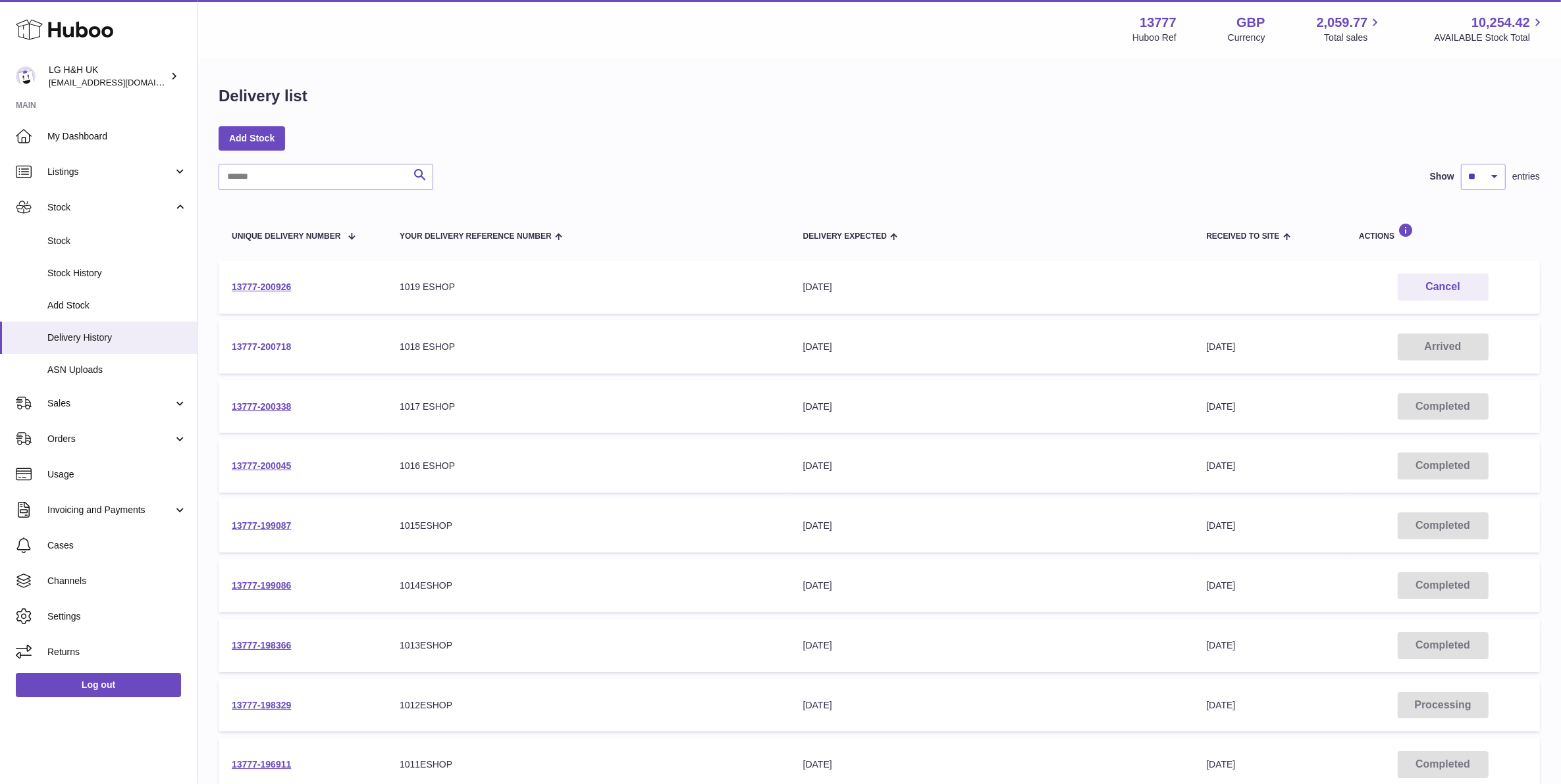
click at [273, 341] on link "13777-200718" at bounding box center [261, 347] width 59 height 11
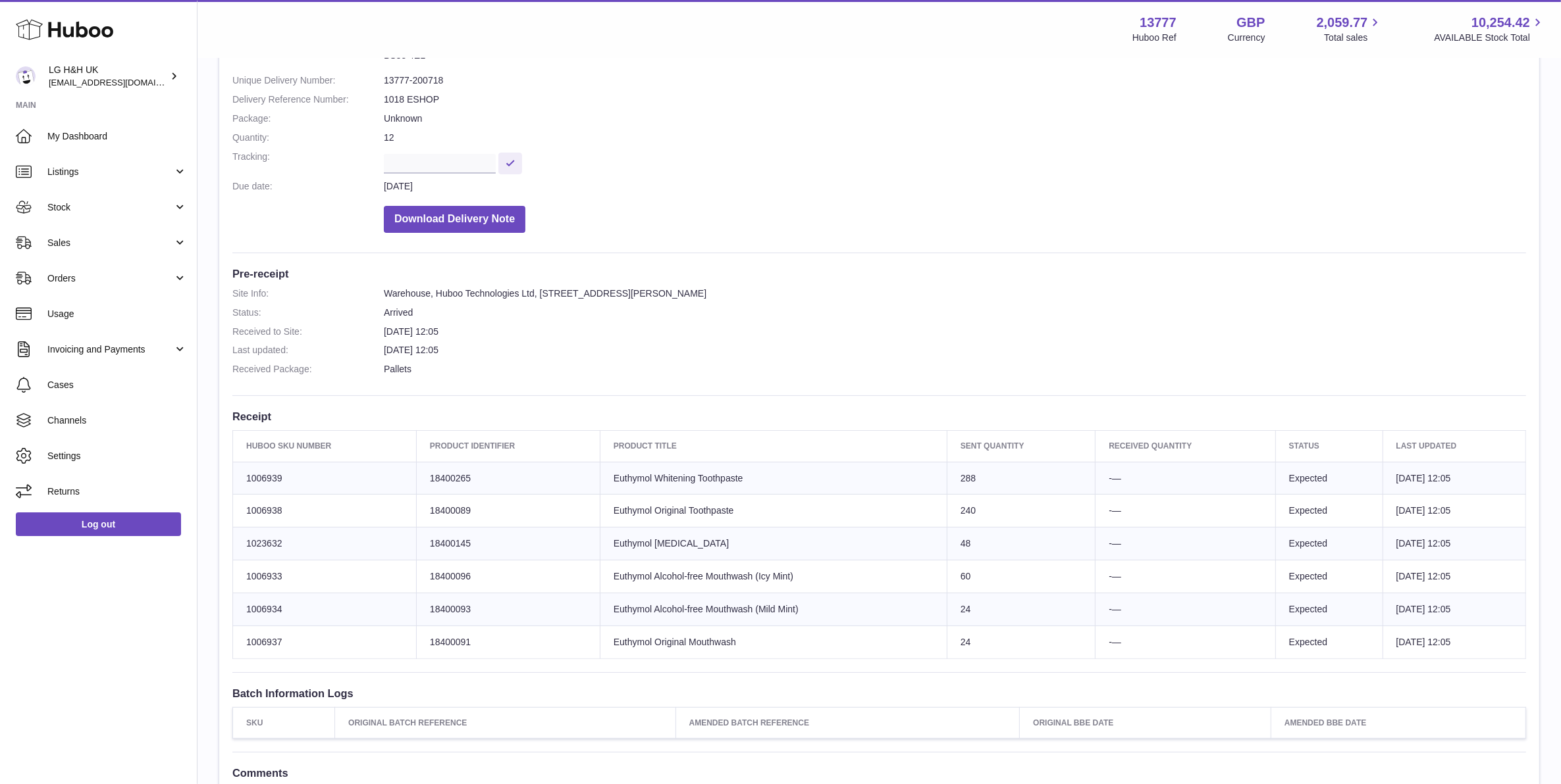
scroll to position [165, 0]
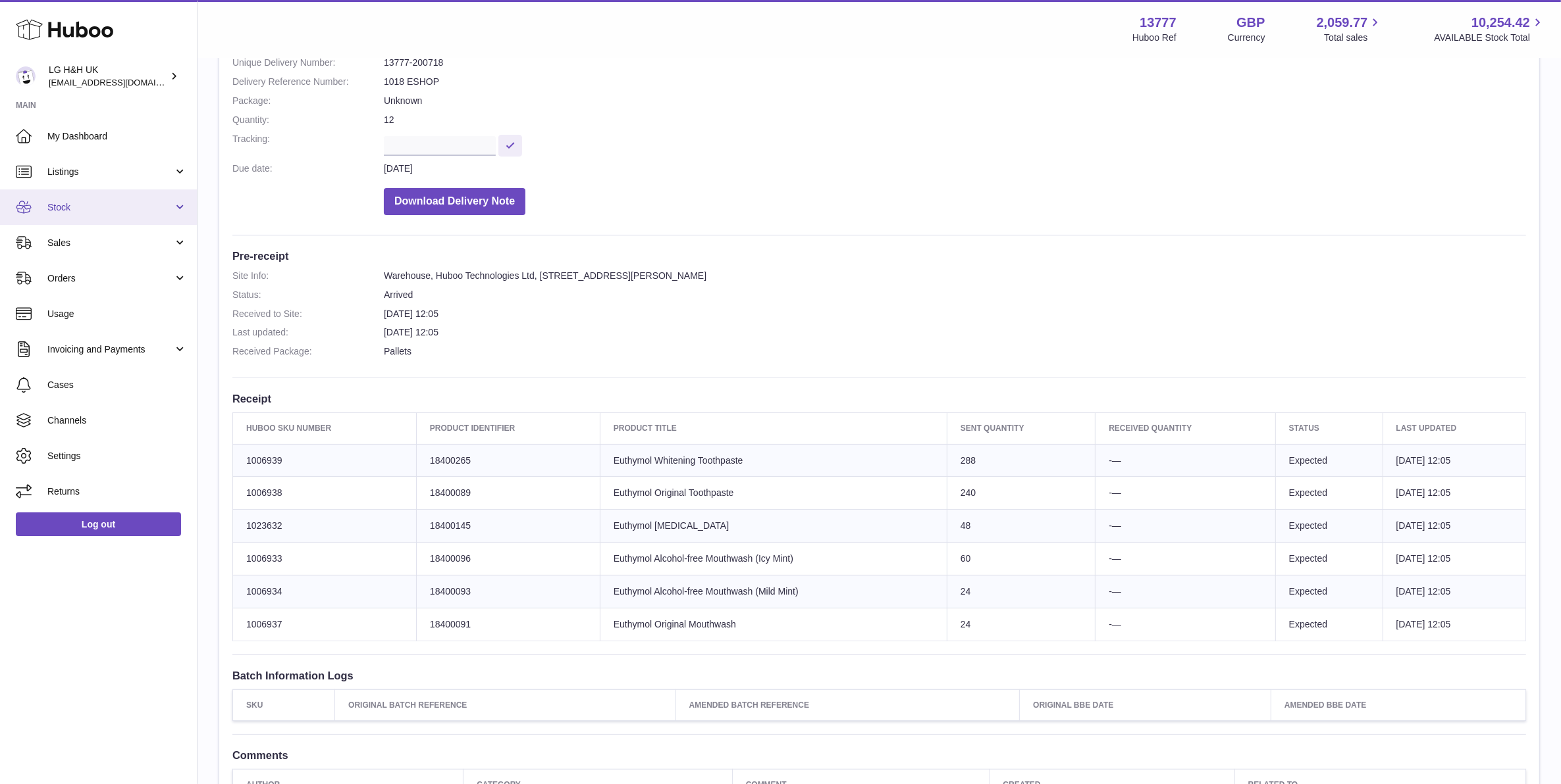
click at [136, 197] on link "Stock" at bounding box center [99, 207] width 197 height 35
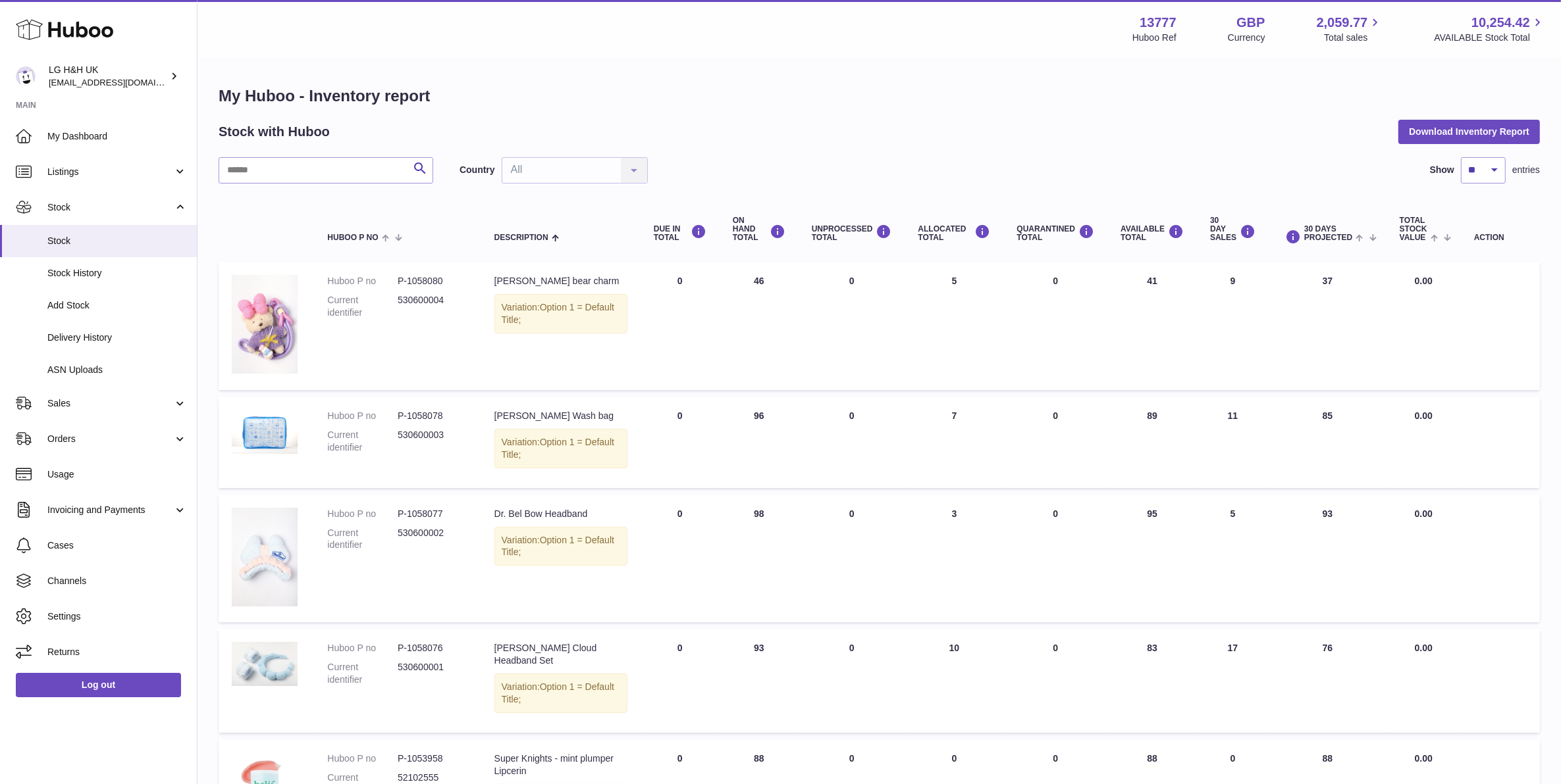
click at [347, 185] on div "Search Country All All No elements found. Consider changing the search query. L…" at bounding box center [879, 794] width 1322 height 1272
click at [357, 175] on input "text" at bounding box center [326, 171] width 215 height 26
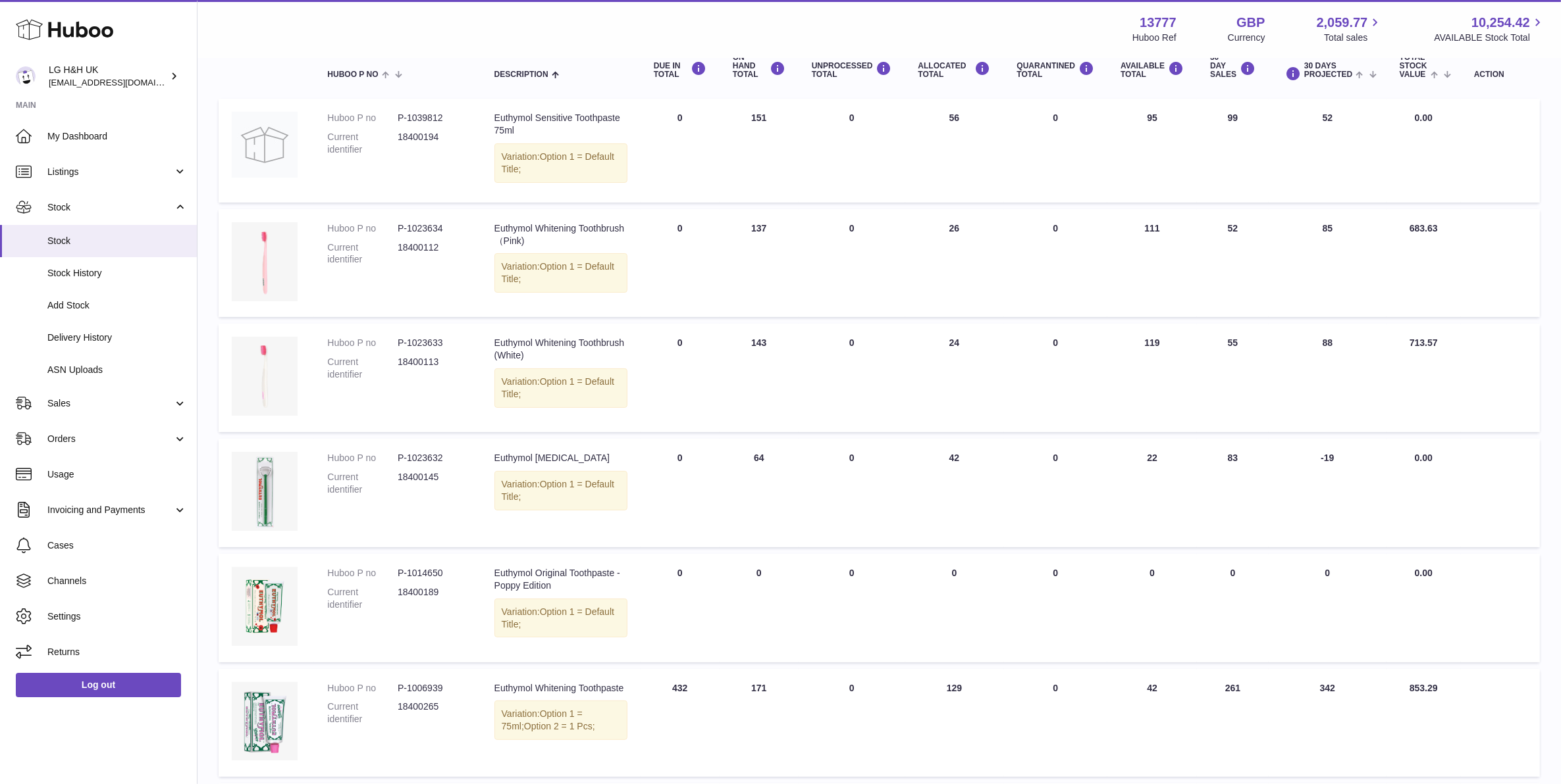
scroll to position [165, 0]
type input "*****"
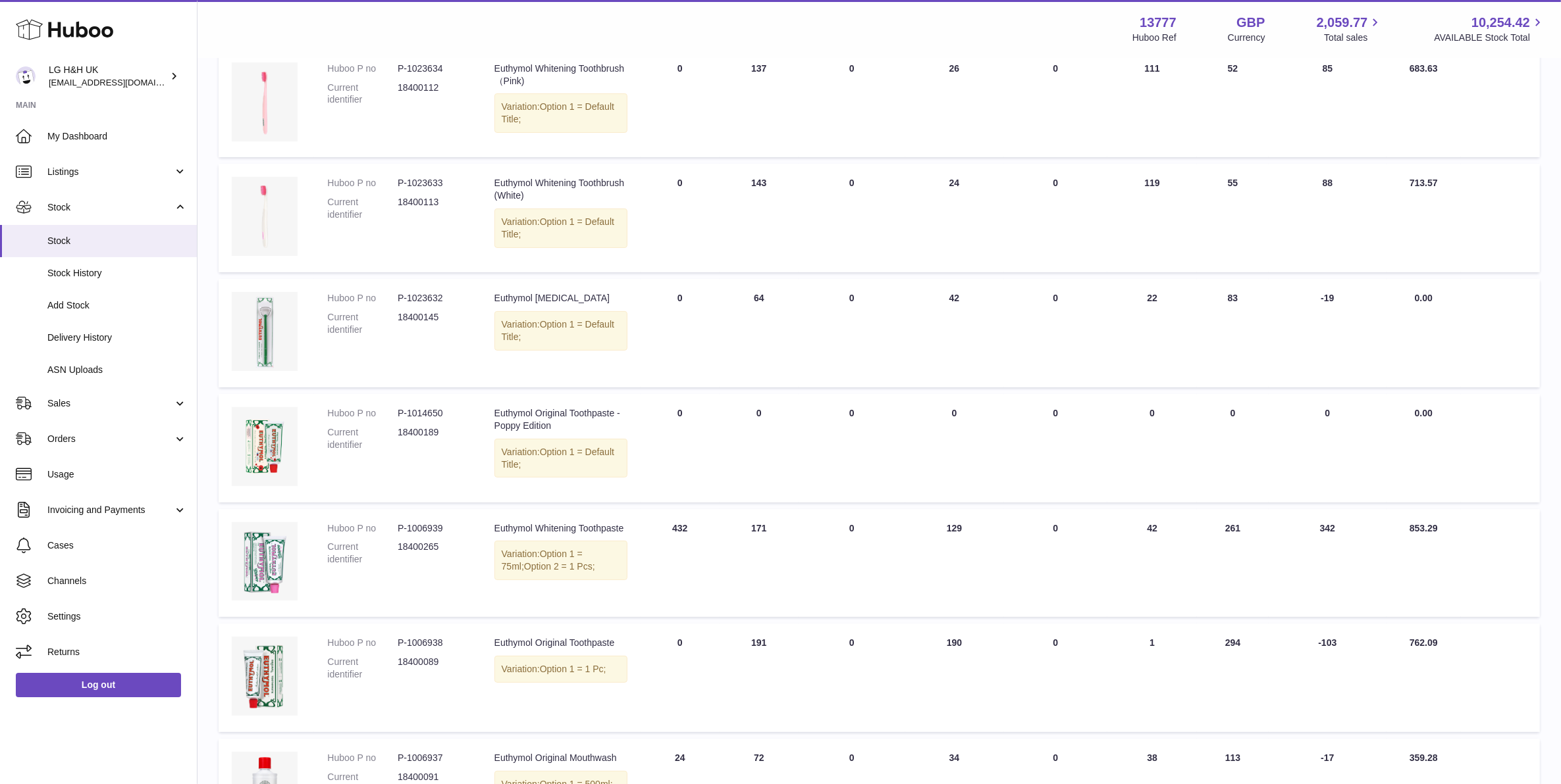
scroll to position [487, 0]
